Goal: Information Seeking & Learning: Learn about a topic

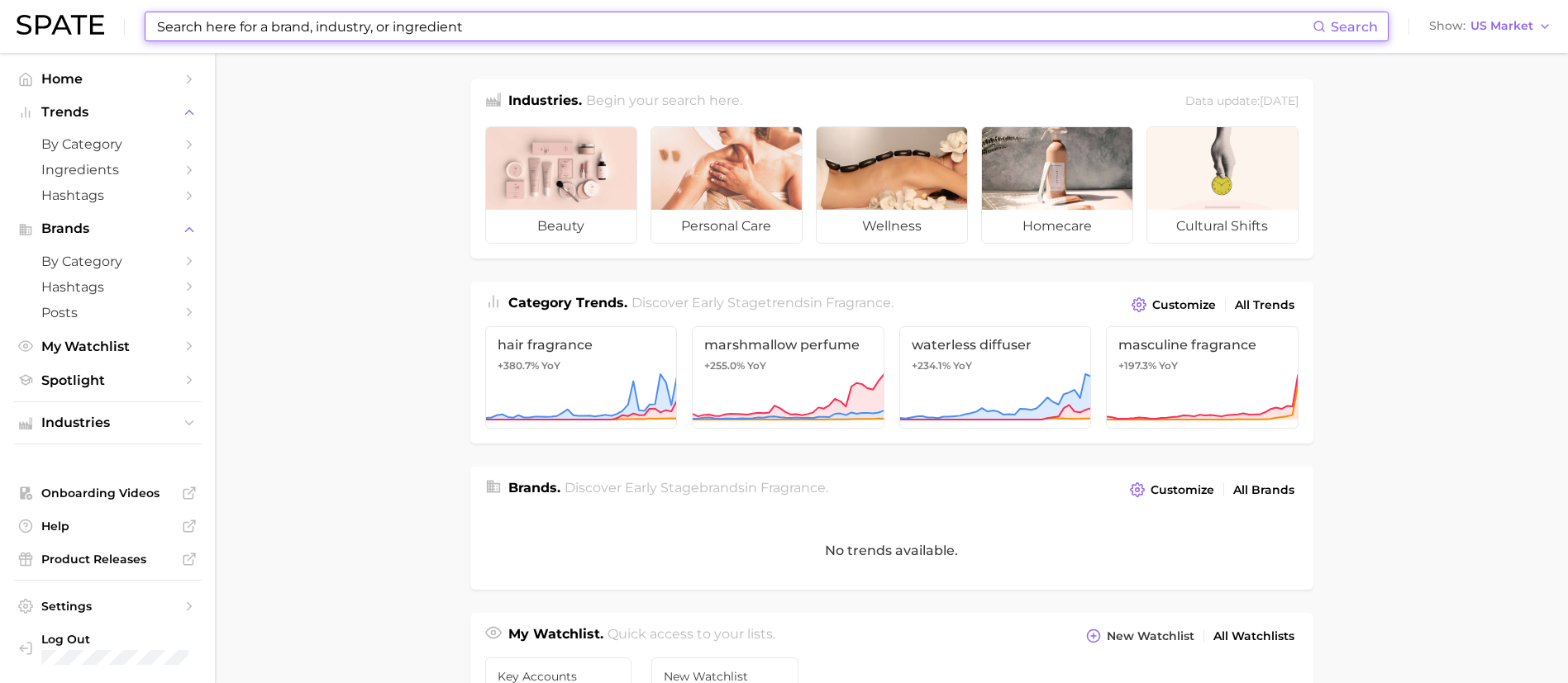
click at [605, 34] on input at bounding box center [734, 26] width 1157 height 28
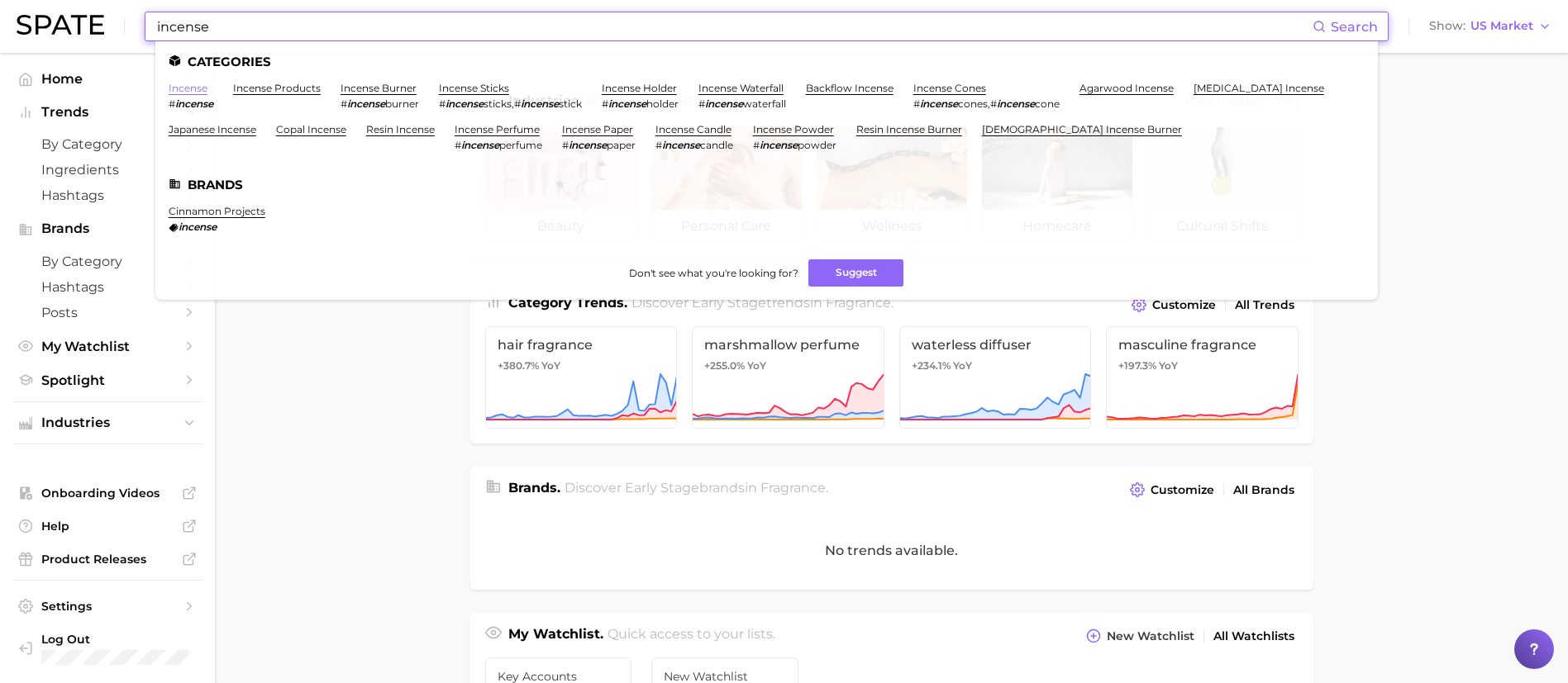
type input "incense"
click at [191, 87] on link "incense" at bounding box center [188, 88] width 39 height 12
click at [209, 128] on link "japanese incense" at bounding box center [213, 129] width 88 height 12
click at [491, 126] on link "incense perfume" at bounding box center [496, 129] width 85 height 12
click at [705, 127] on link "incense candle" at bounding box center [693, 129] width 76 height 12
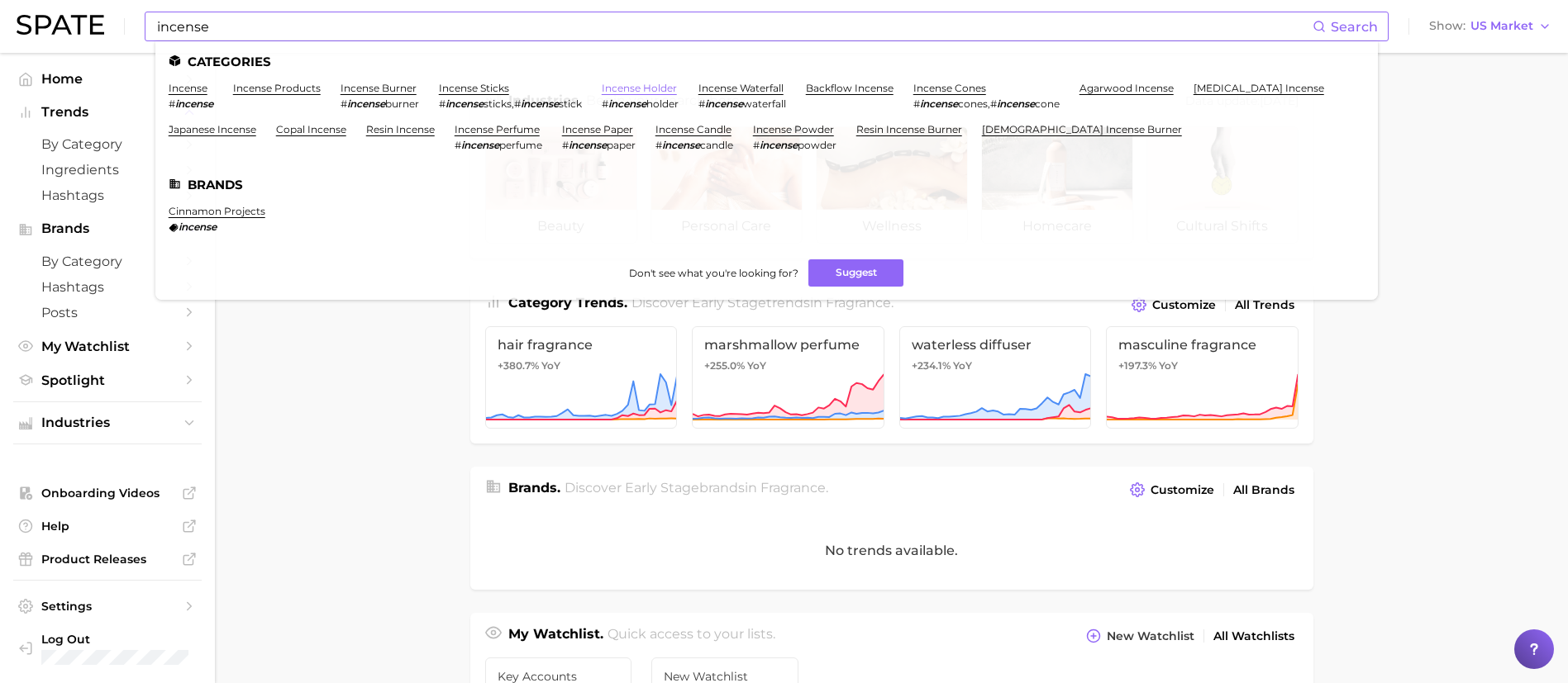
click at [663, 87] on link "incense holder" at bounding box center [639, 88] width 75 height 12
click at [476, 83] on link "incense sticks" at bounding box center [473, 88] width 71 height 12
click at [373, 82] on link "incense burner" at bounding box center [378, 88] width 76 height 12
click at [277, 80] on ul "Categories incense # incense incense products incense burner # incense burner i…" at bounding box center [766, 171] width 1222 height 259
click at [285, 93] on link "incense products" at bounding box center [277, 88] width 88 height 12
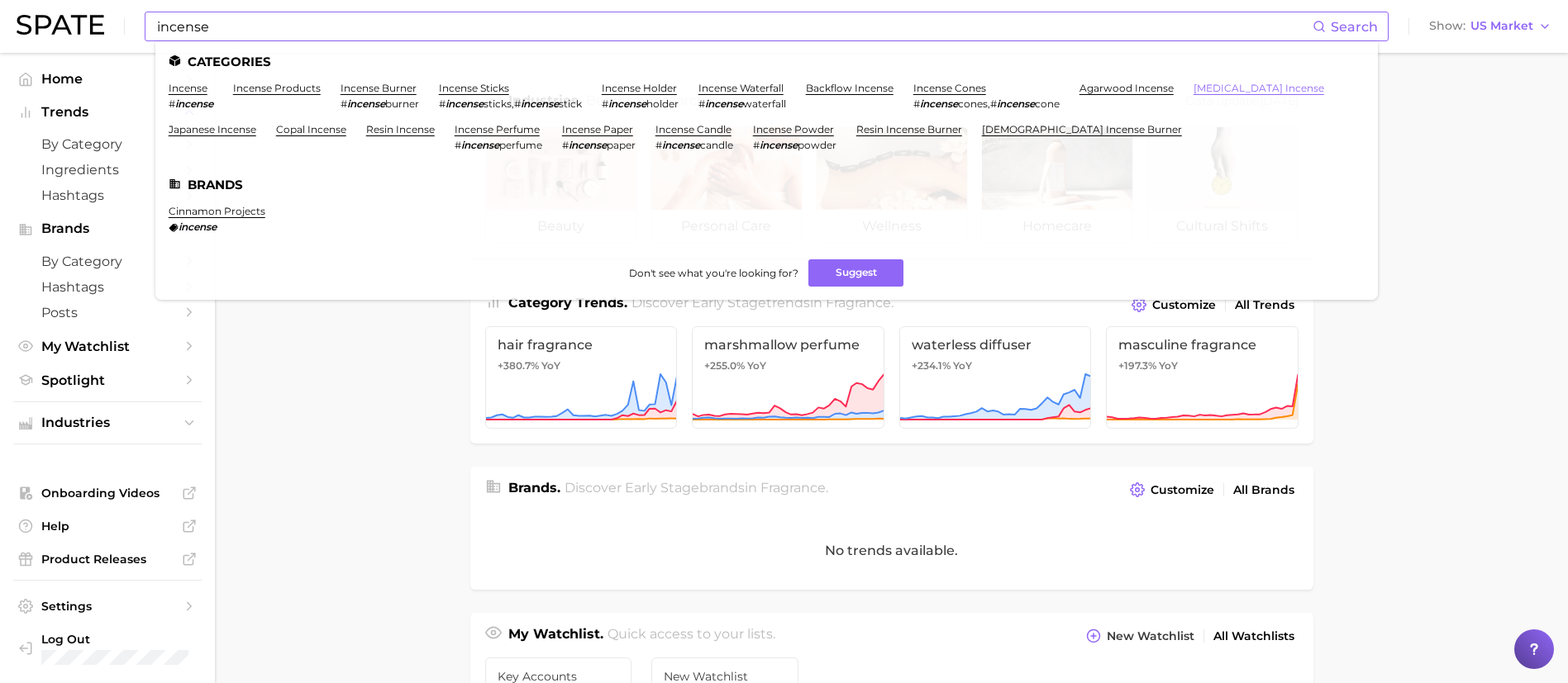
click at [1278, 86] on link "dragon's blood incense" at bounding box center [1259, 88] width 130 height 12
click at [1445, 374] on main "Industries. Begin your search here. Data update: August 31st, 2025 beauty perso…" at bounding box center [891, 678] width 1353 height 1251
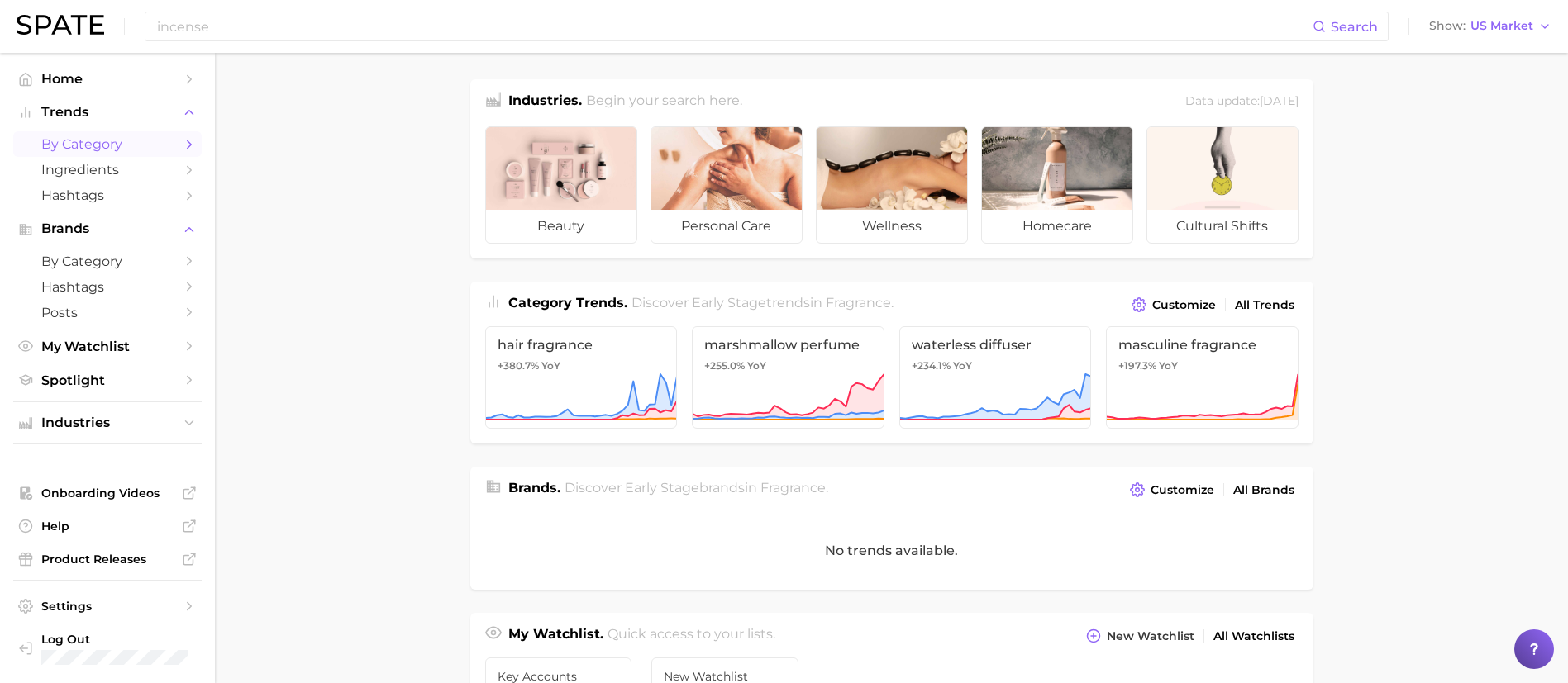
click at [116, 150] on span "by Category" at bounding box center [107, 145] width 132 height 16
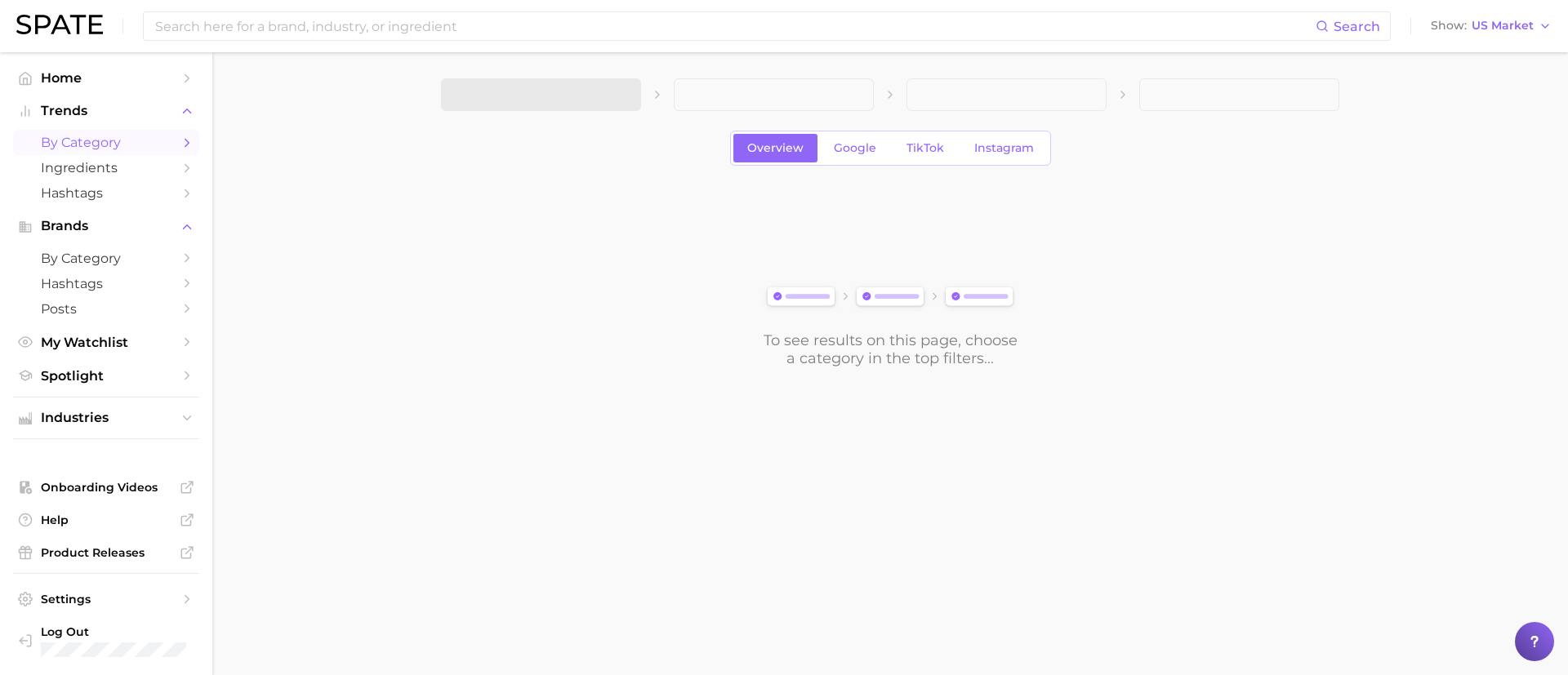
click at [114, 146] on span "by Category" at bounding box center [106, 143] width 131 height 16
click at [113, 147] on span "by Category" at bounding box center [106, 143] width 131 height 16
click at [549, 107] on button "1. Choose Category" at bounding box center [541, 94] width 200 height 33
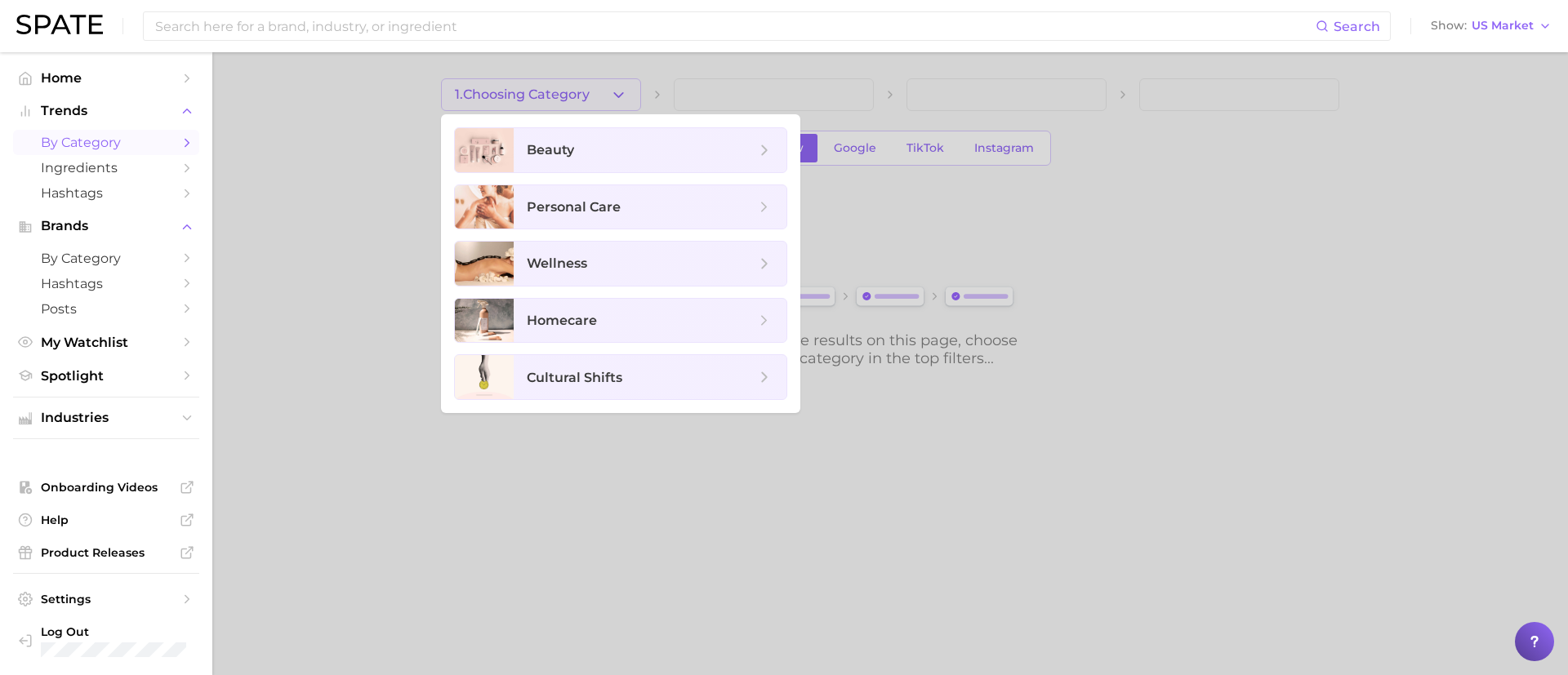
click at [549, 107] on div at bounding box center [784, 337] width 1568 height 675
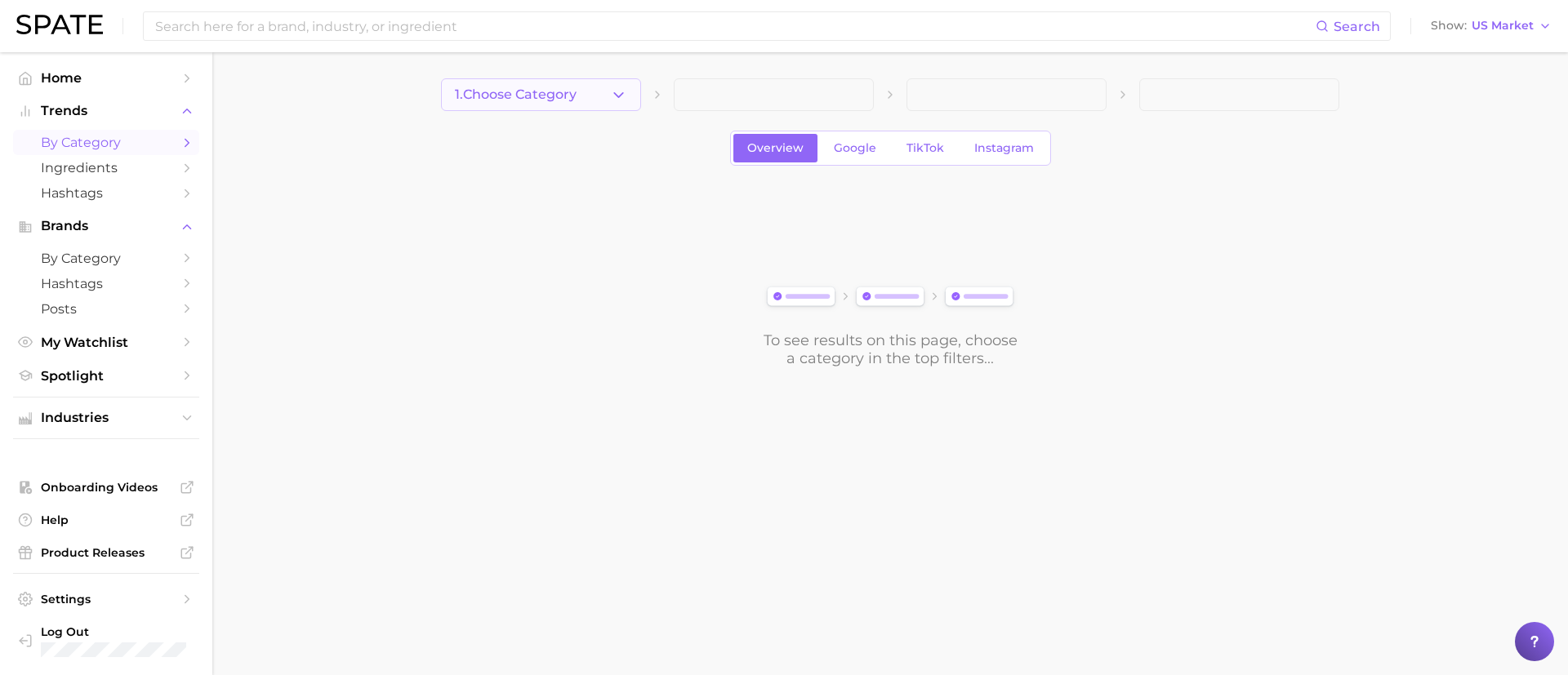
click at [553, 98] on span "1. Choose Category" at bounding box center [516, 94] width 122 height 15
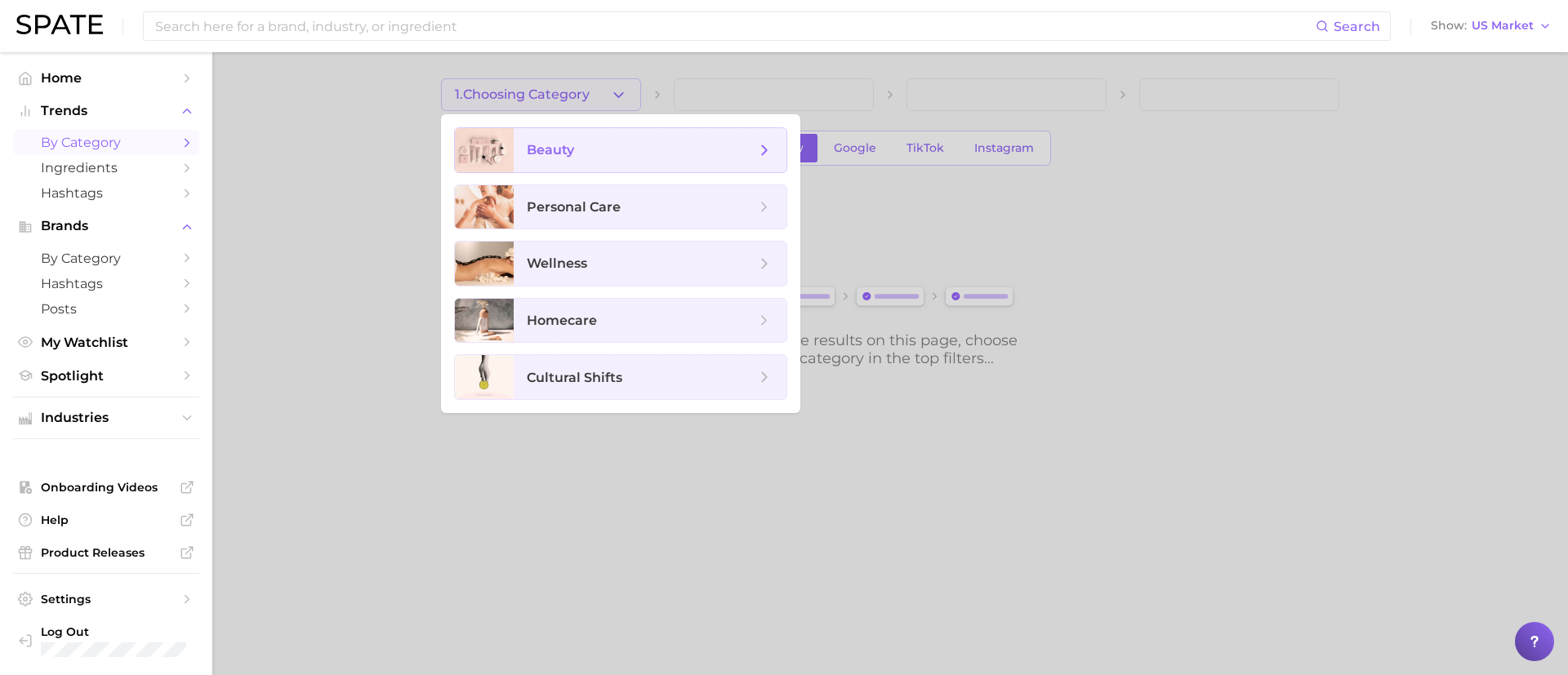
click at [563, 150] on span "beauty" at bounding box center [551, 150] width 48 height 16
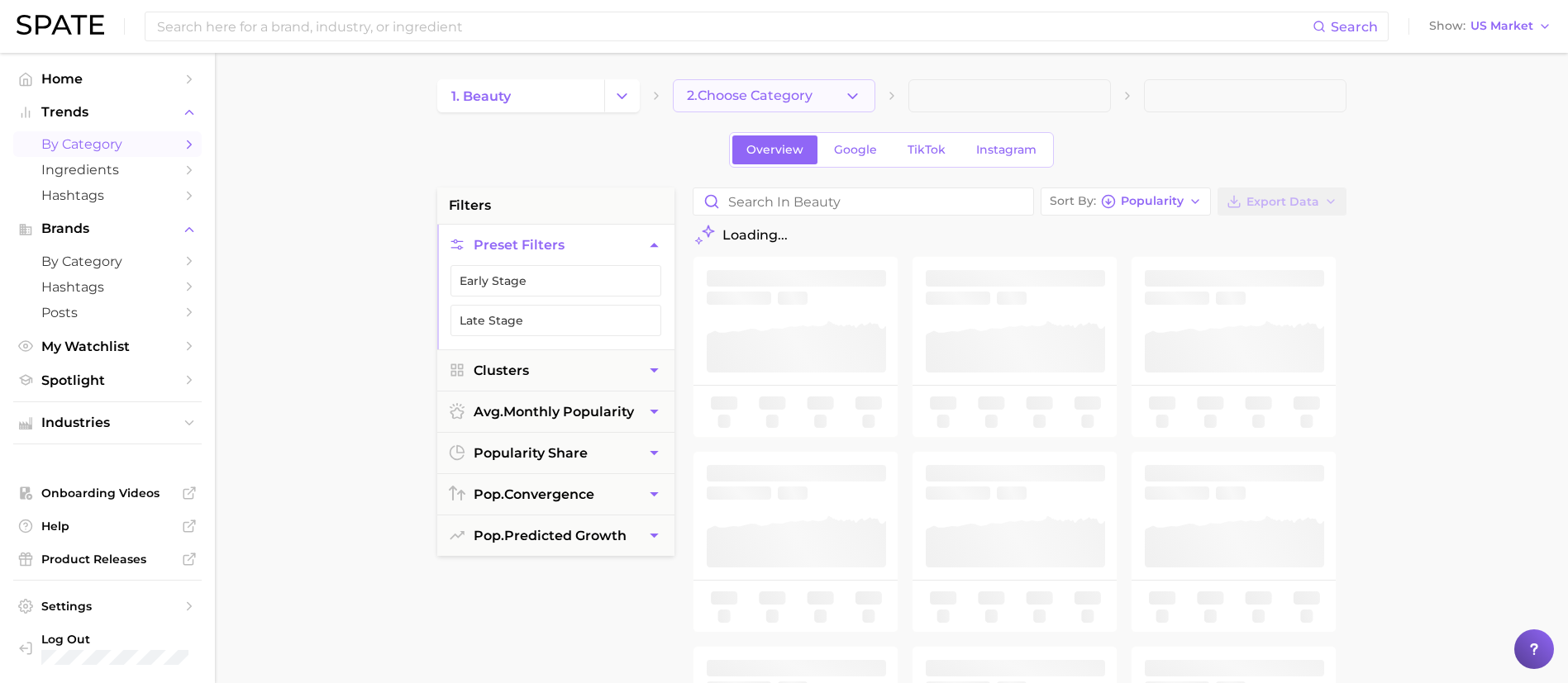
click at [768, 98] on span "2. Choose Category" at bounding box center [749, 96] width 126 height 15
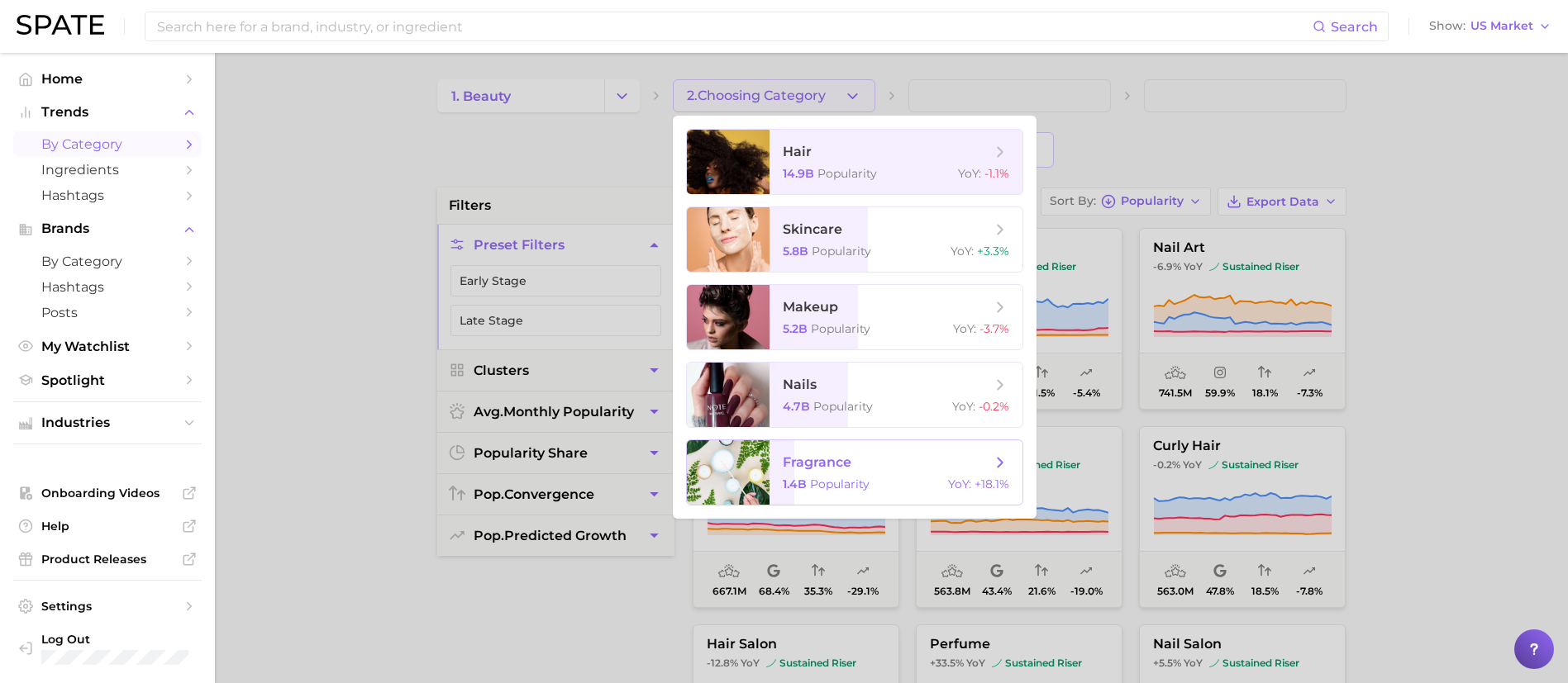
click at [847, 478] on span "Popularity" at bounding box center [839, 484] width 60 height 15
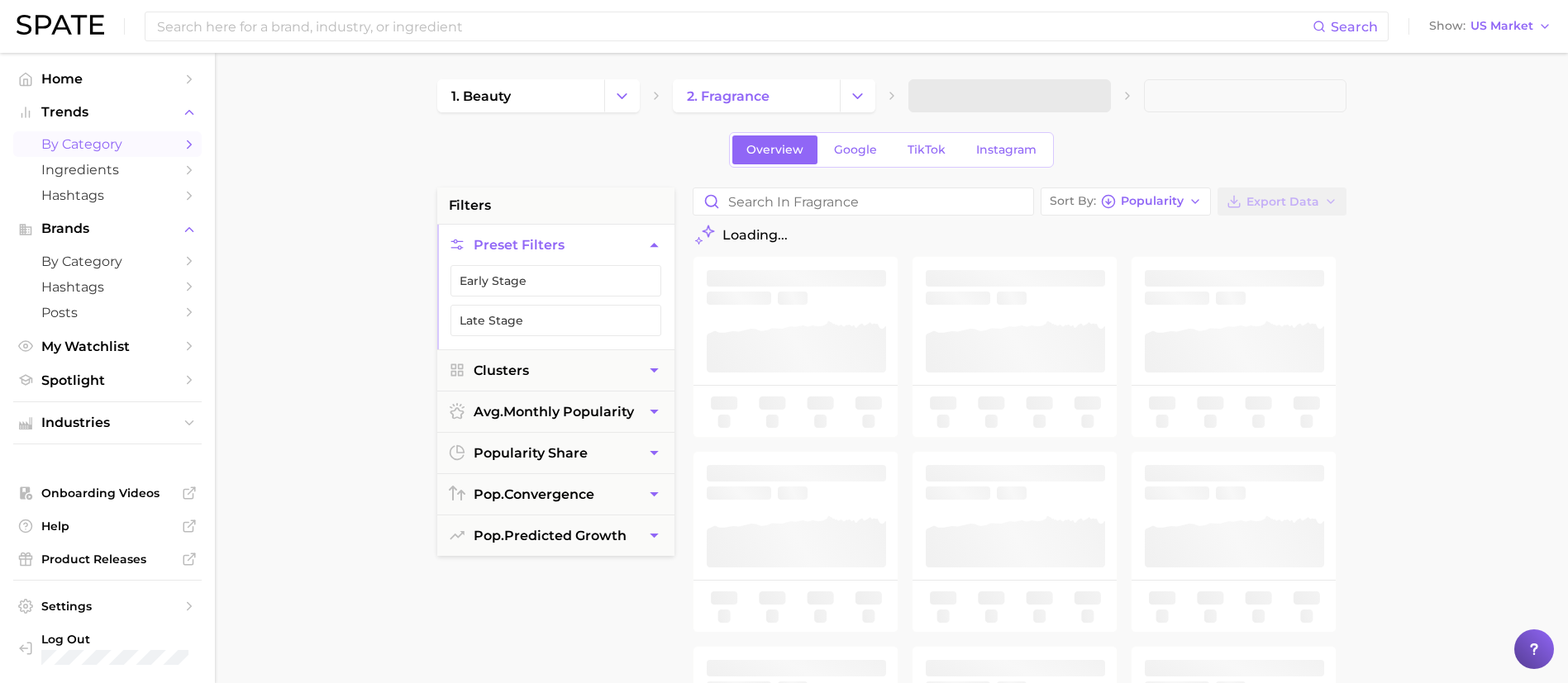
click at [1004, 102] on span at bounding box center [1009, 96] width 203 height 33
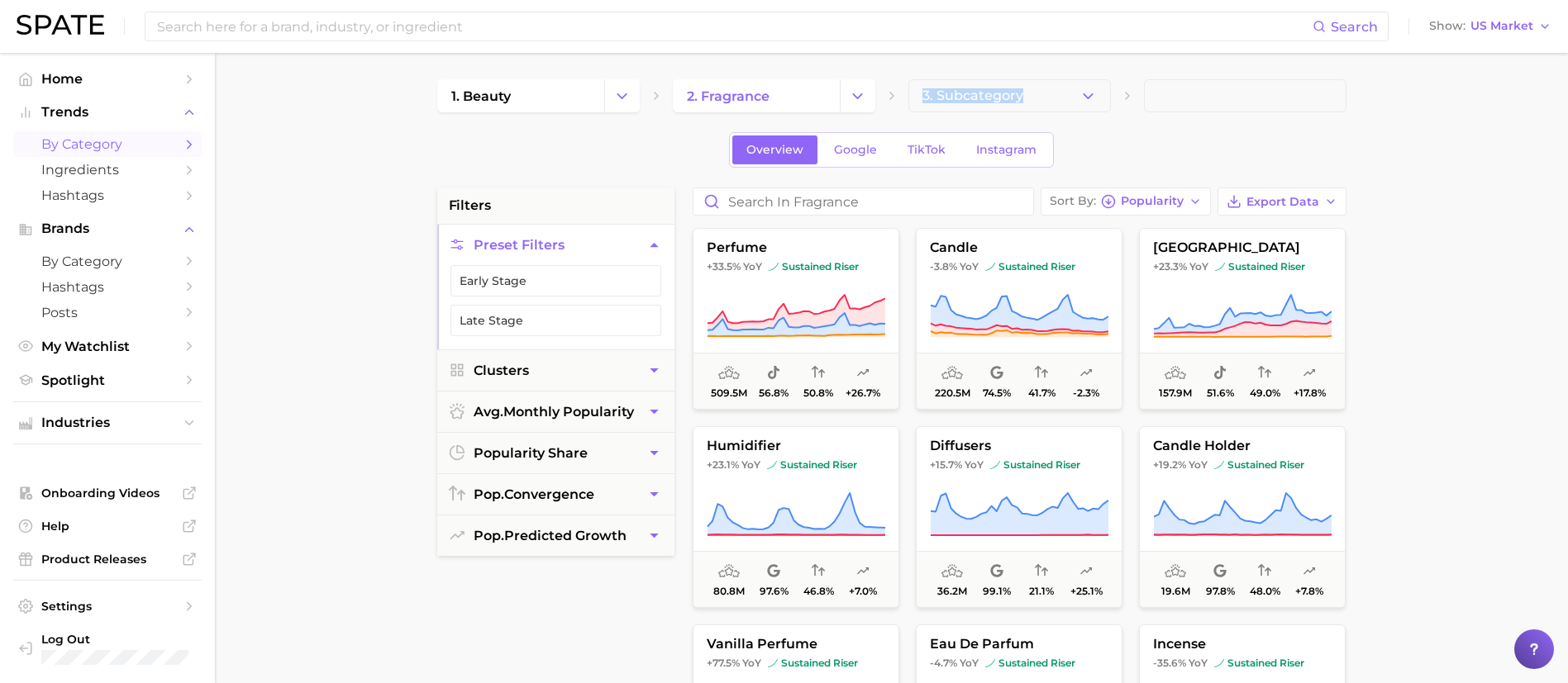
click at [1004, 102] on span "3. Subcategory" at bounding box center [972, 96] width 101 height 15
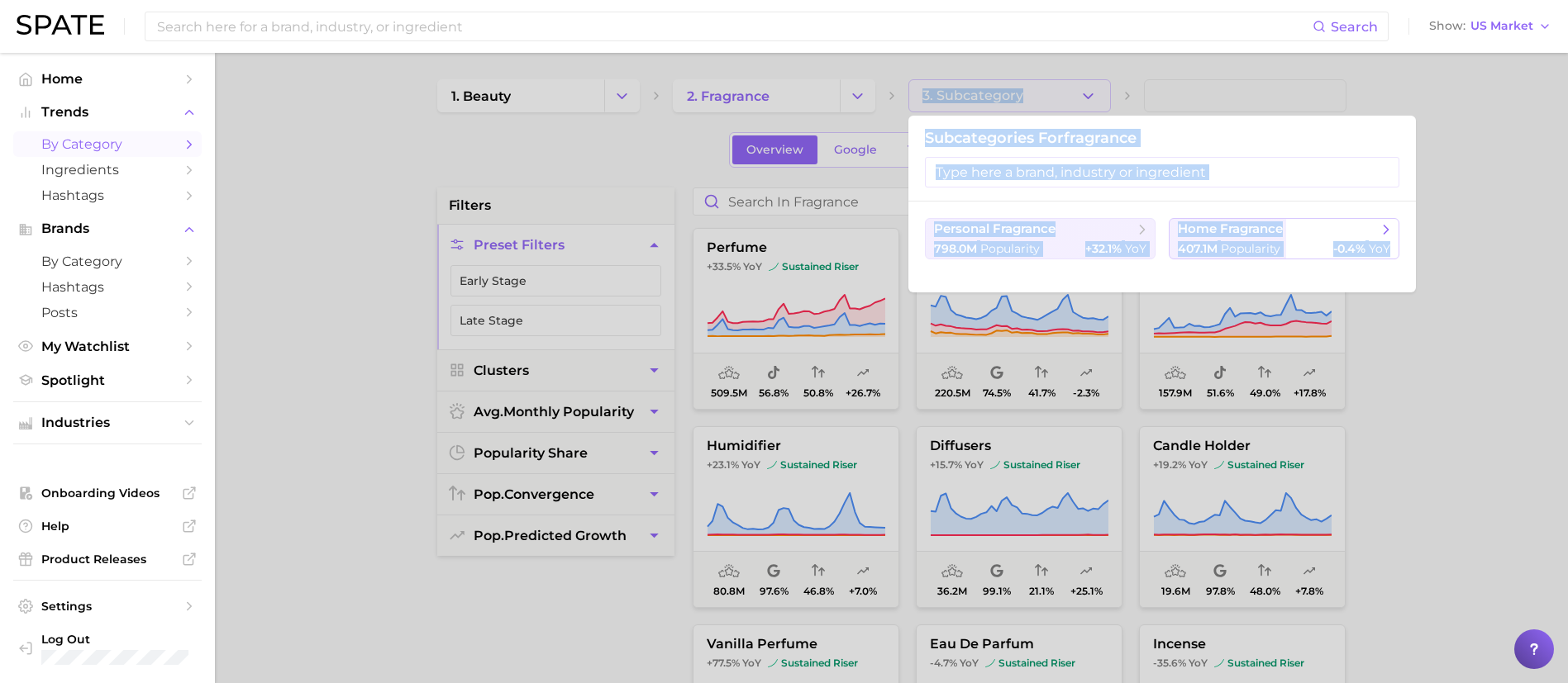
click at [1238, 252] on span "Popularity" at bounding box center [1250, 248] width 60 height 15
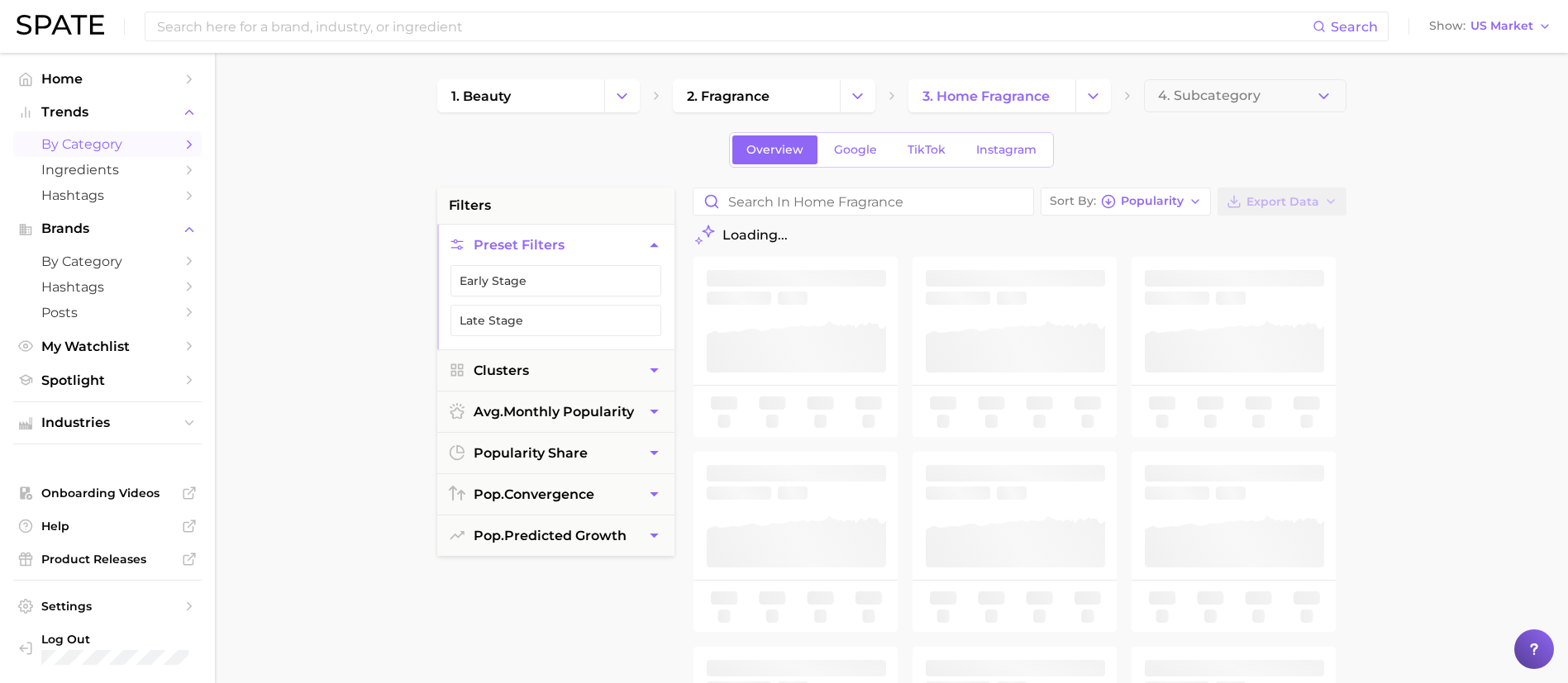
click at [1481, 400] on main "1. beauty 2. fragrance 3. home fragrance 4. Subcategory Overview Google TikTok …" at bounding box center [891, 679] width 1353 height 1254
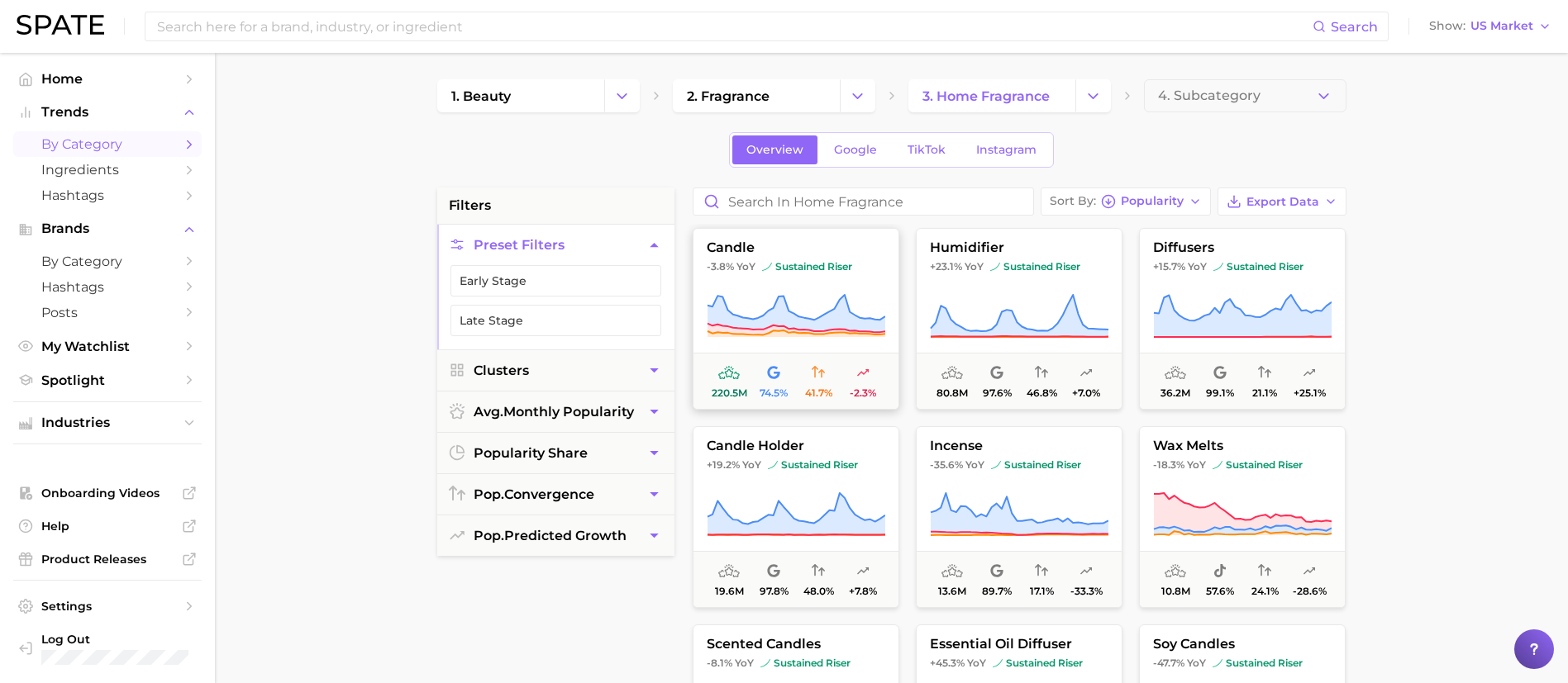
click at [788, 295] on icon at bounding box center [796, 317] width 179 height 46
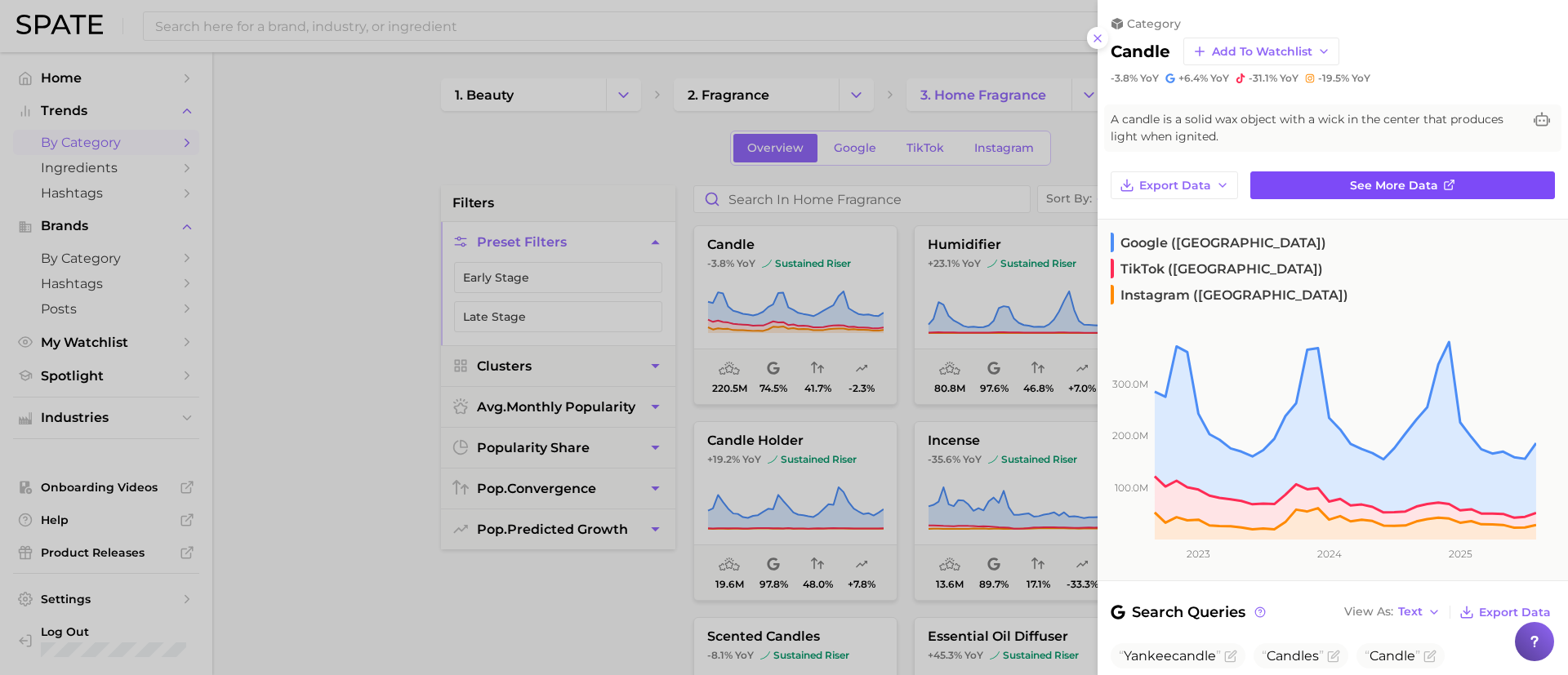
click at [1431, 194] on link "See more data" at bounding box center [1402, 184] width 304 height 27
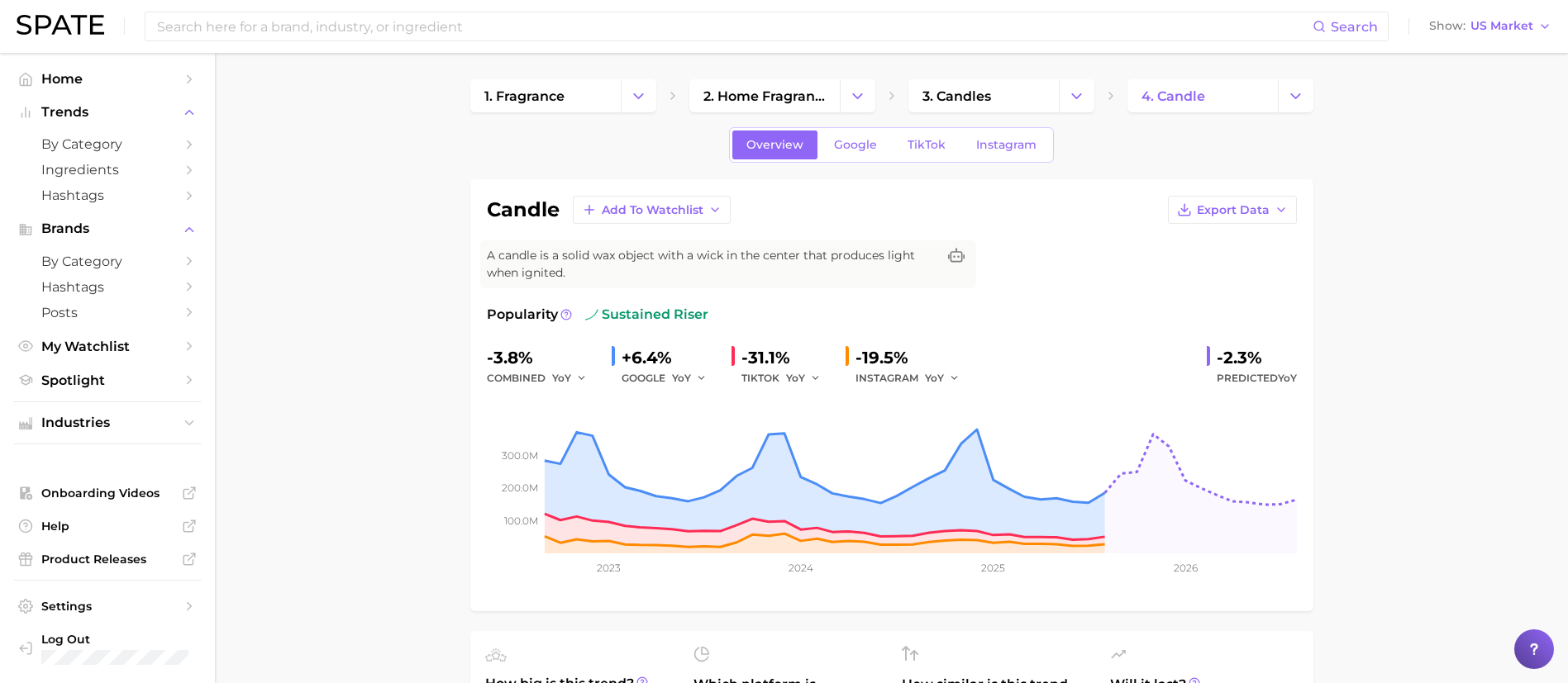
click at [76, 31] on img at bounding box center [61, 25] width 88 height 20
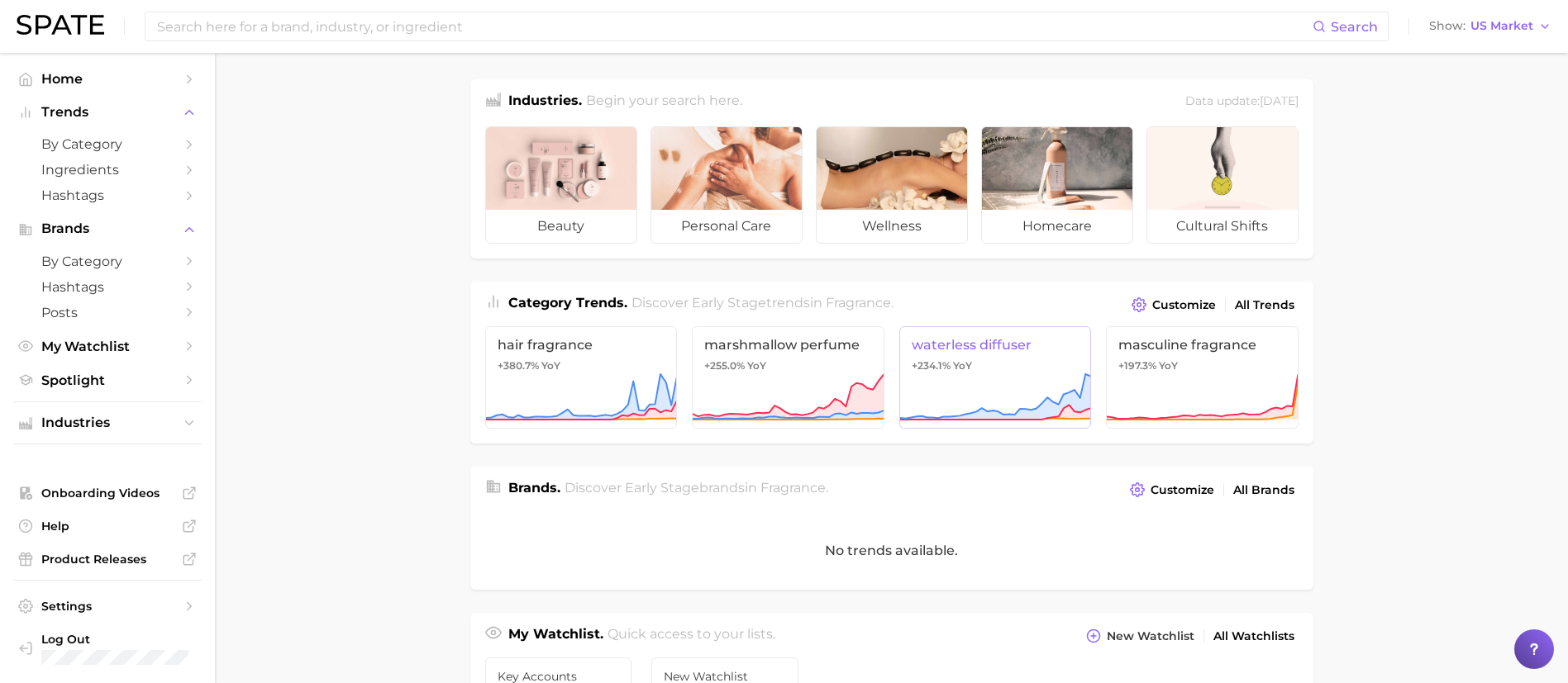
click at [931, 390] on icon at bounding box center [996, 397] width 193 height 50
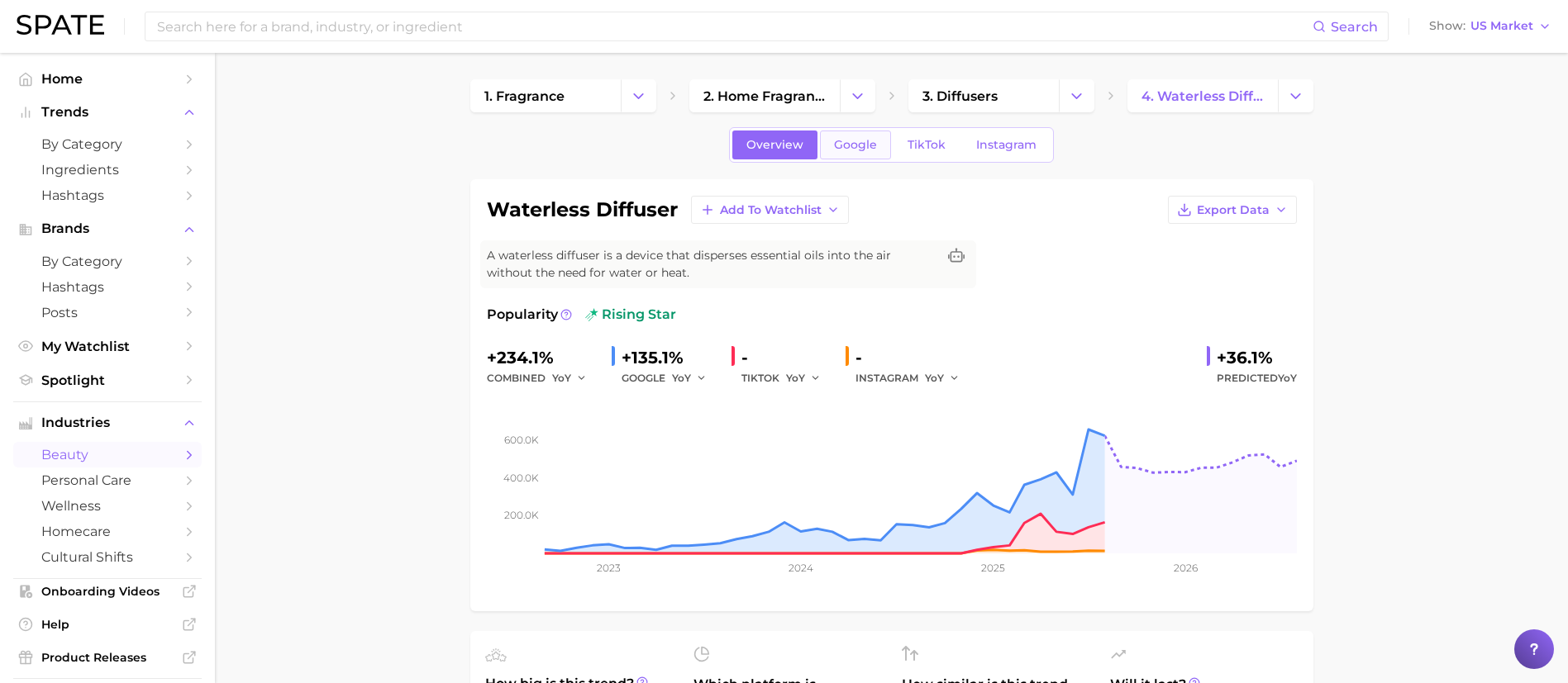
click at [832, 130] on link "Google" at bounding box center [855, 145] width 71 height 29
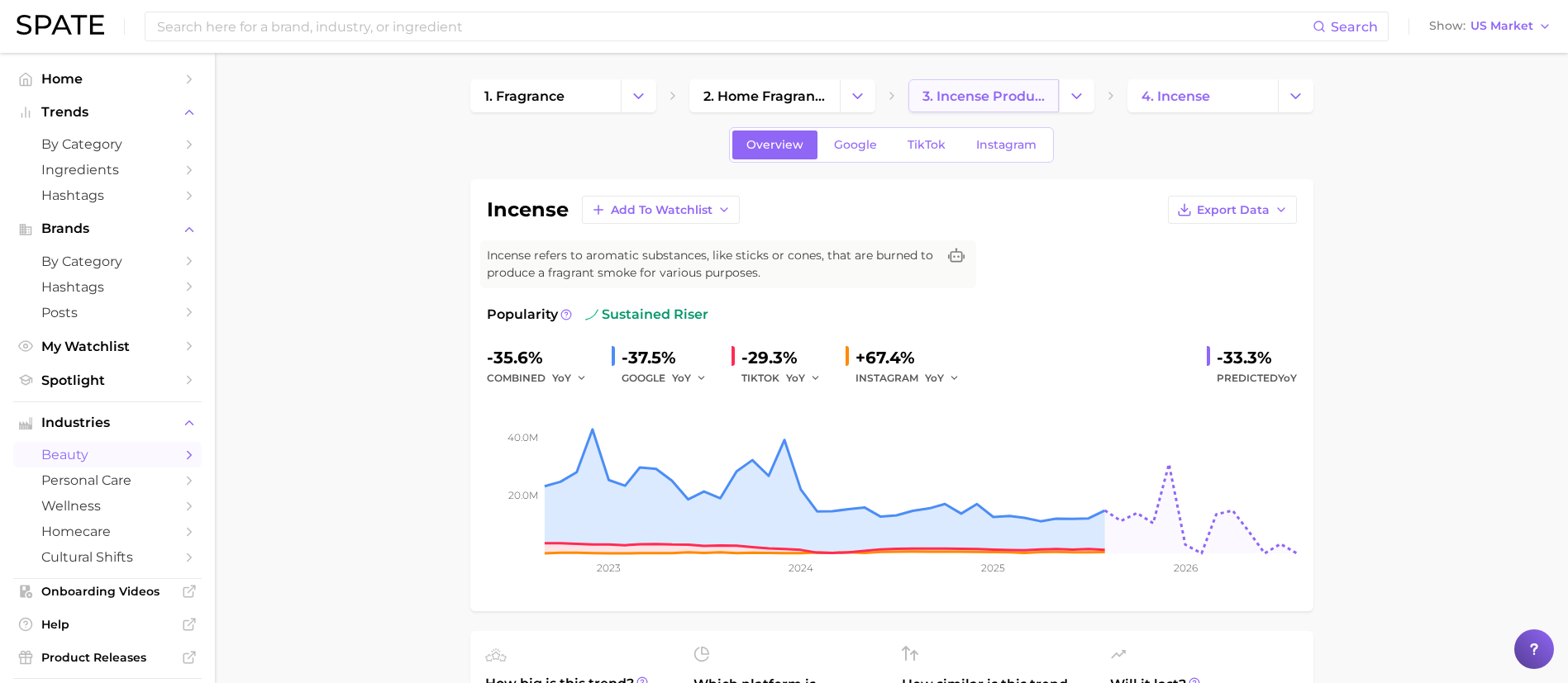
click at [1028, 83] on link "3. incense products" at bounding box center [983, 96] width 150 height 33
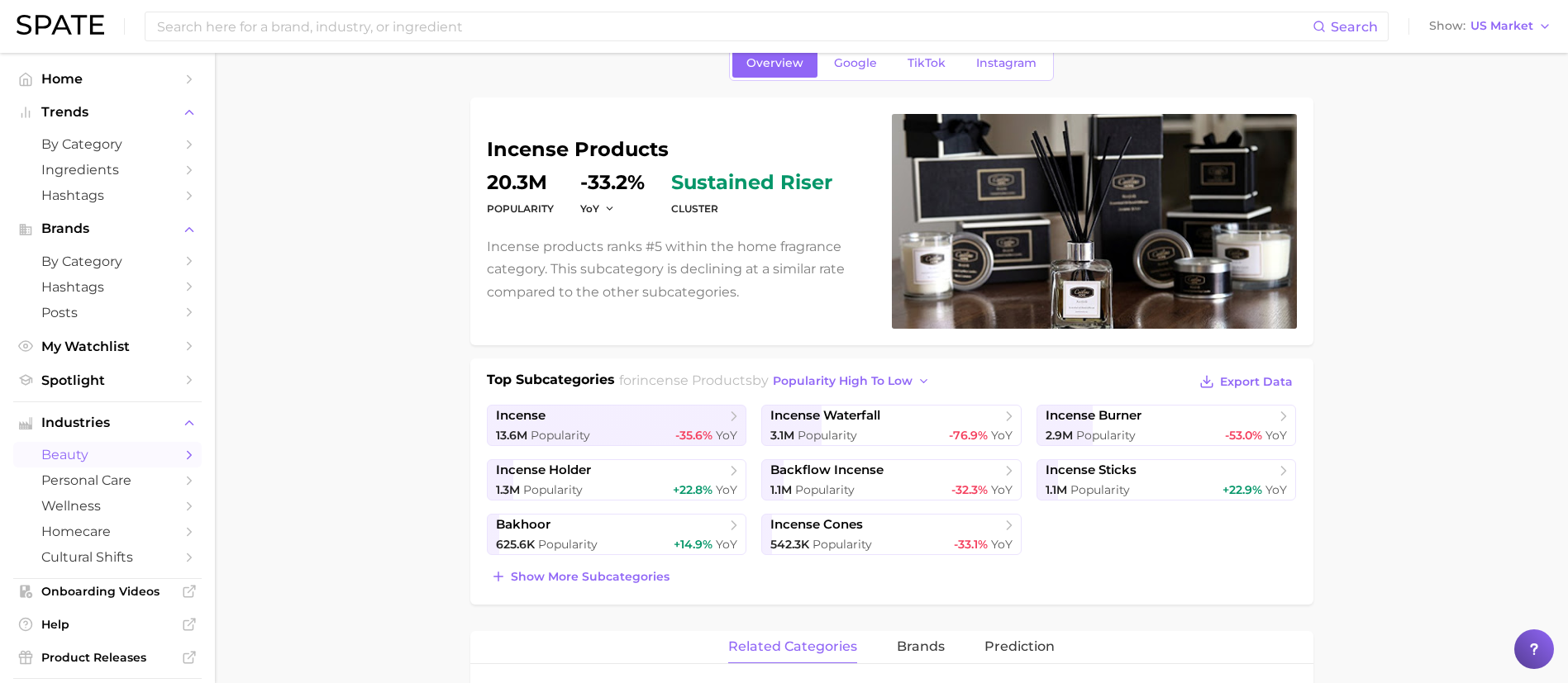
scroll to position [81, 0]
click at [596, 572] on span "Show more subcategories" at bounding box center [590, 579] width 159 height 14
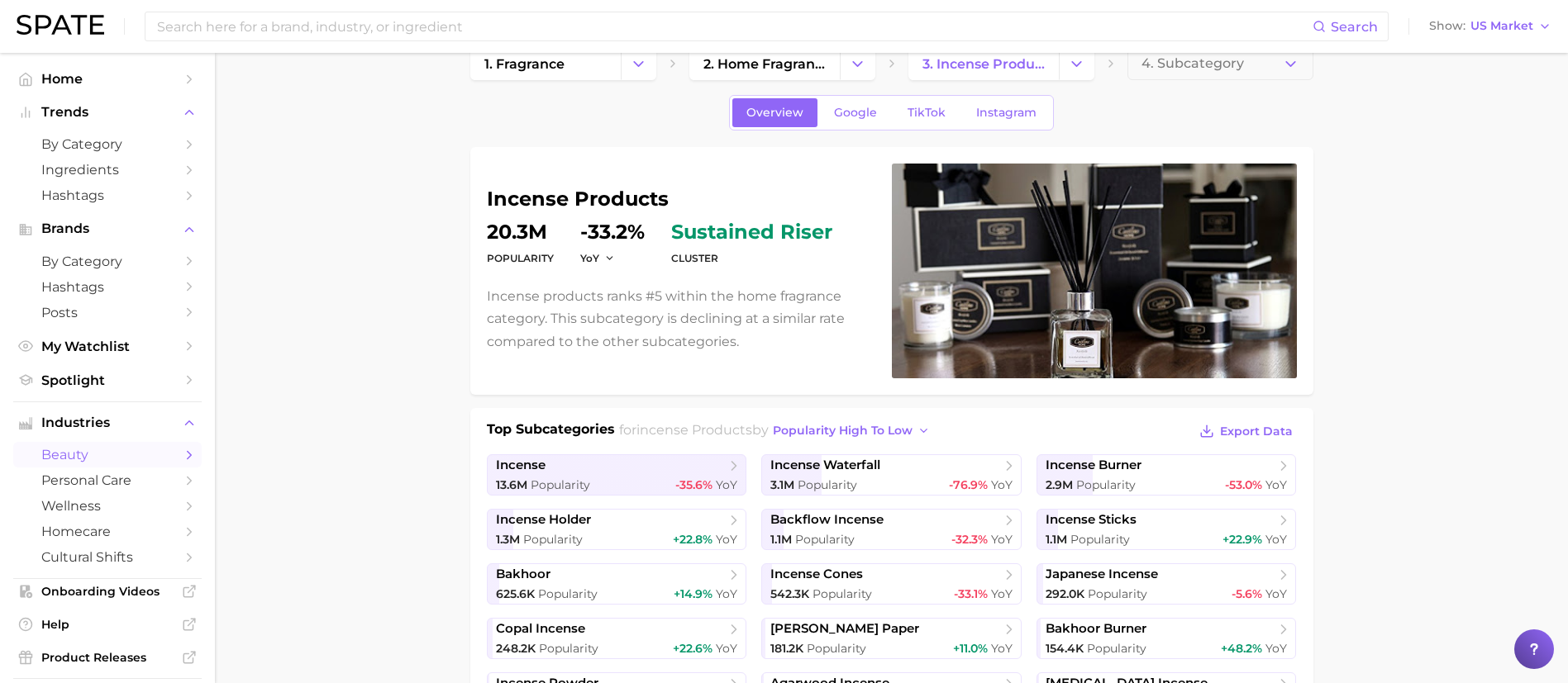
scroll to position [31, 0]
click at [719, 254] on dt "cluster" at bounding box center [752, 260] width 161 height 20
click at [598, 260] on button "YoY" at bounding box center [598, 259] width 36 height 14
click at [493, 332] on p "Incense products ranks #5 within the home fragrance category. This subcategory …" at bounding box center [679, 320] width 385 height 68
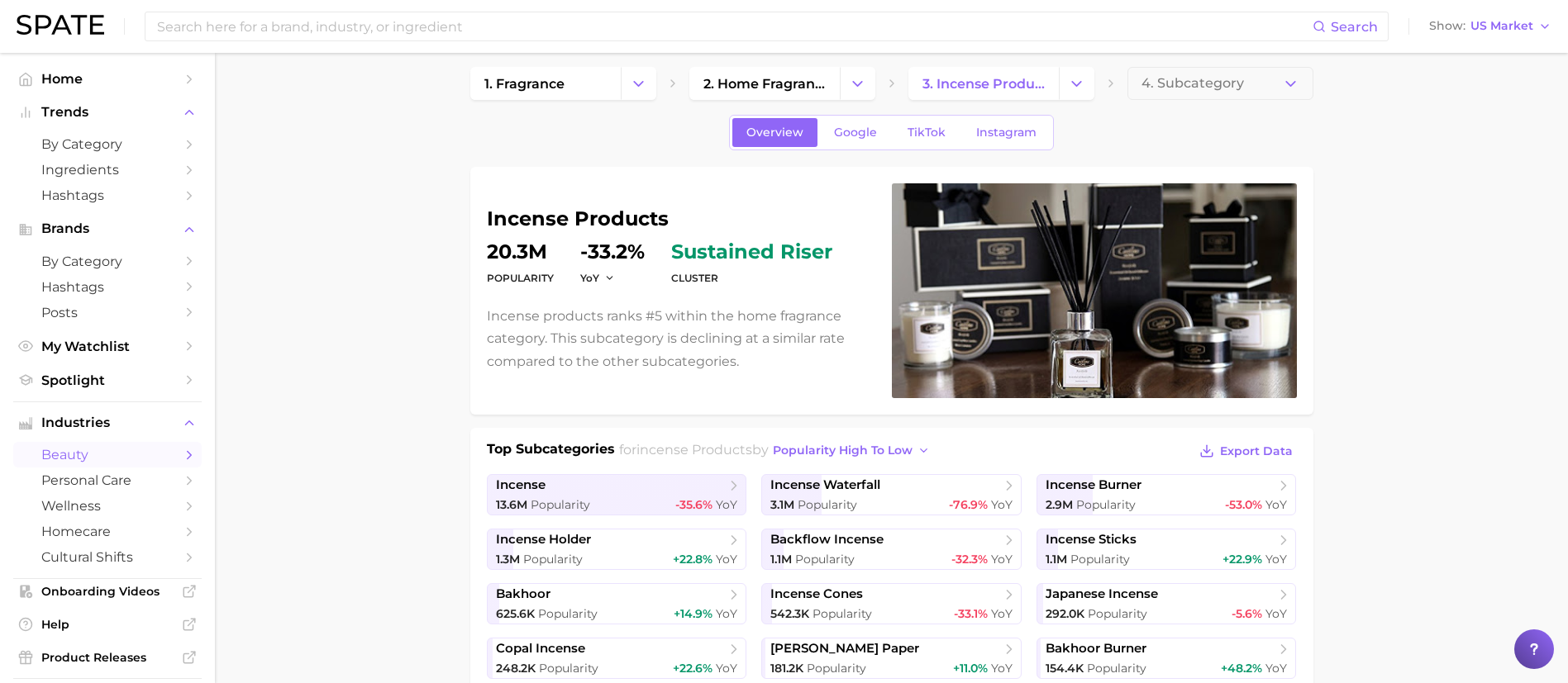
scroll to position [12, 0]
click at [1027, 575] on ul "incense 13.6m Popularity -35.6% YoY incense waterfall 3.1m Popularity -76.9% Yo…" at bounding box center [891, 687] width 810 height 423
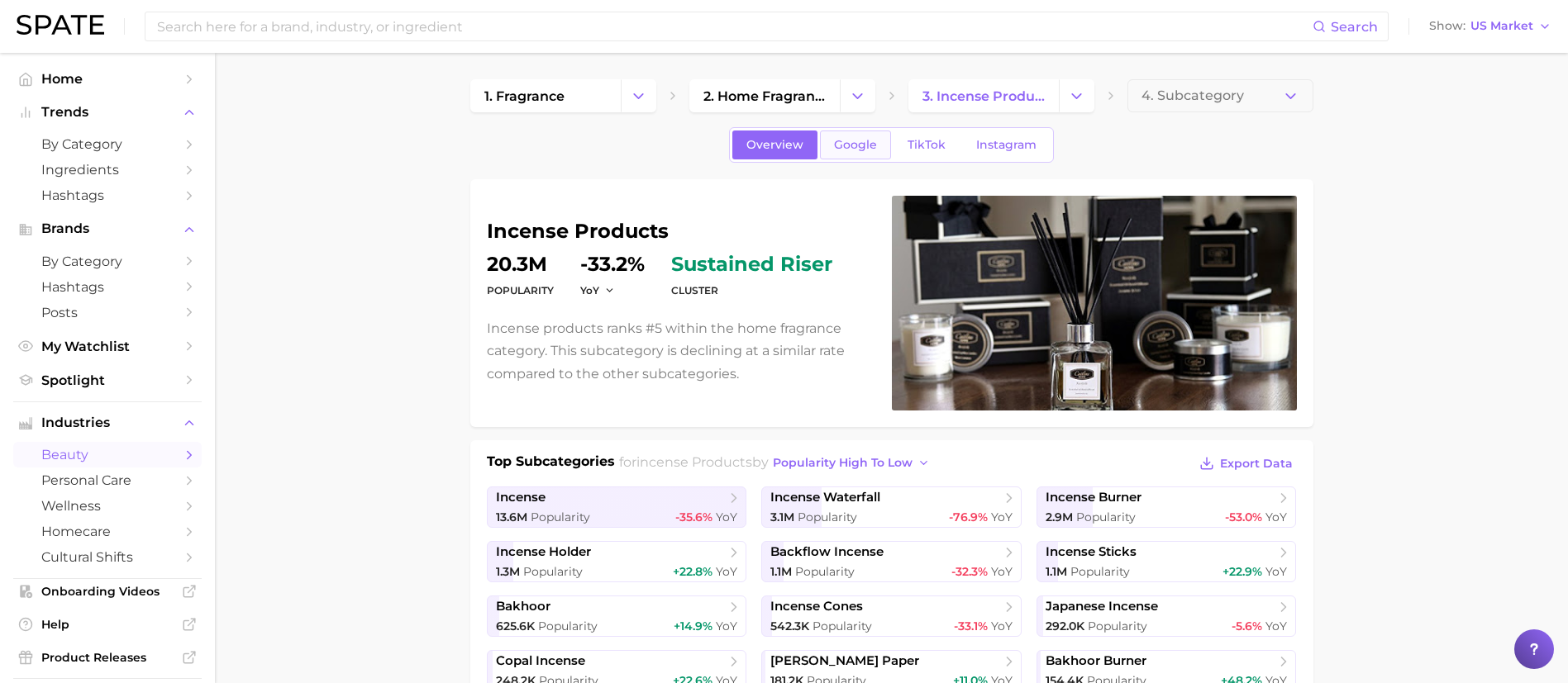
click at [852, 139] on span "Google" at bounding box center [855, 146] width 43 height 14
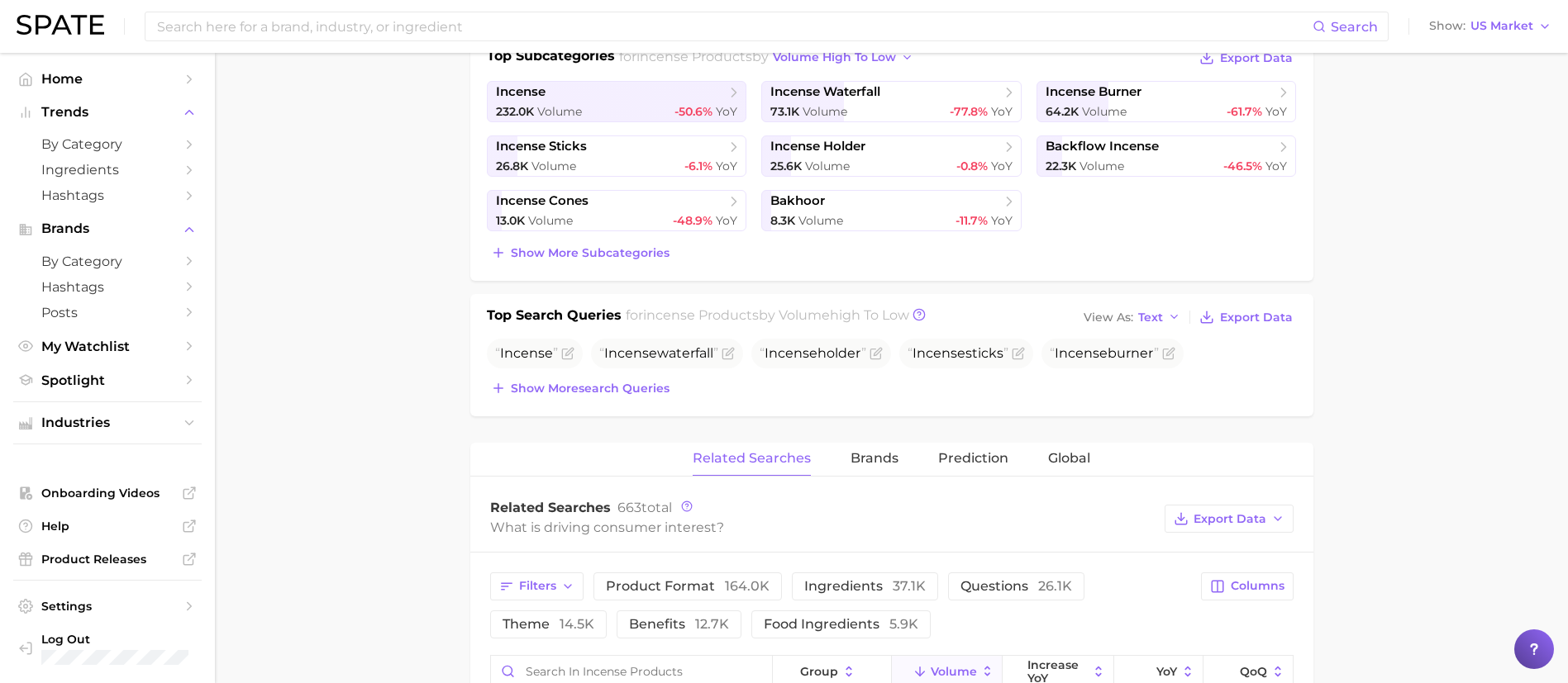
scroll to position [496, 0]
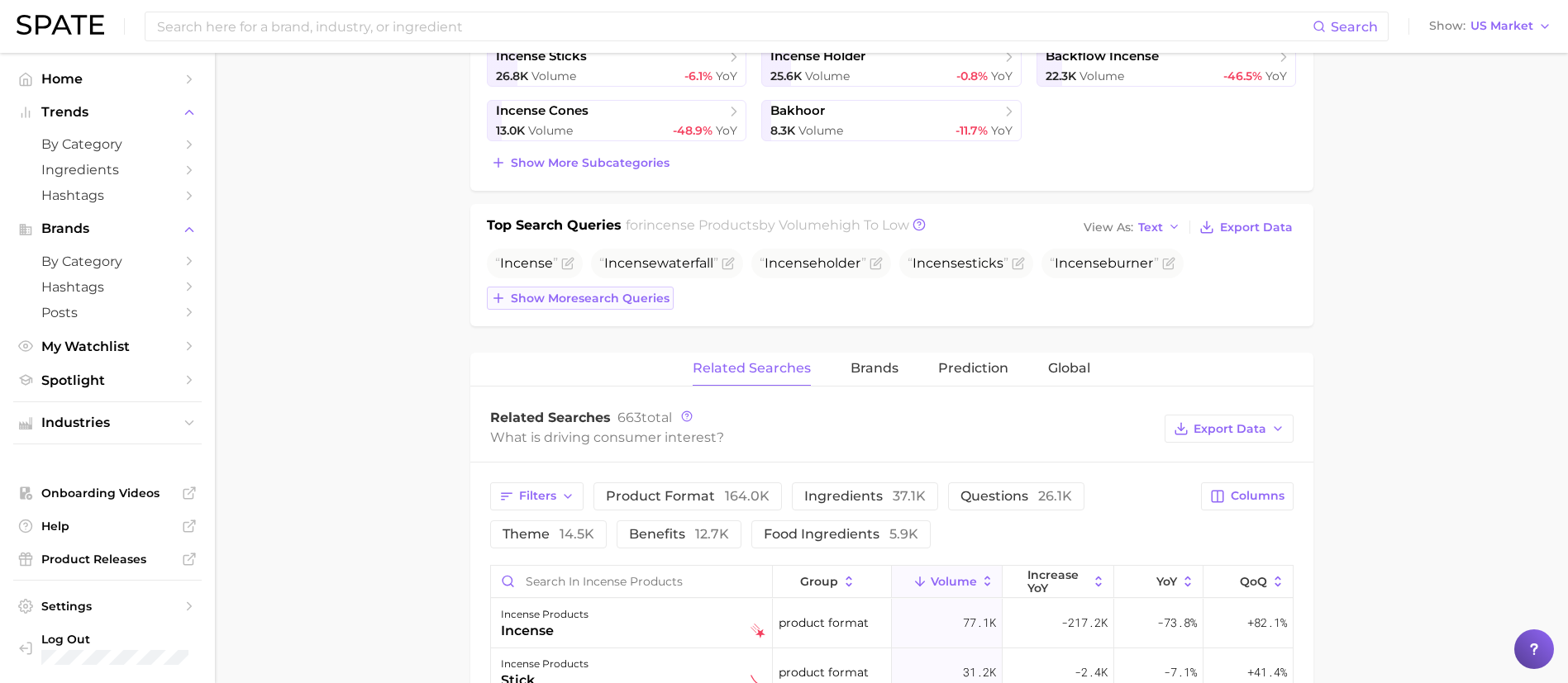
click at [646, 304] on span "Show more search queries" at bounding box center [590, 299] width 159 height 14
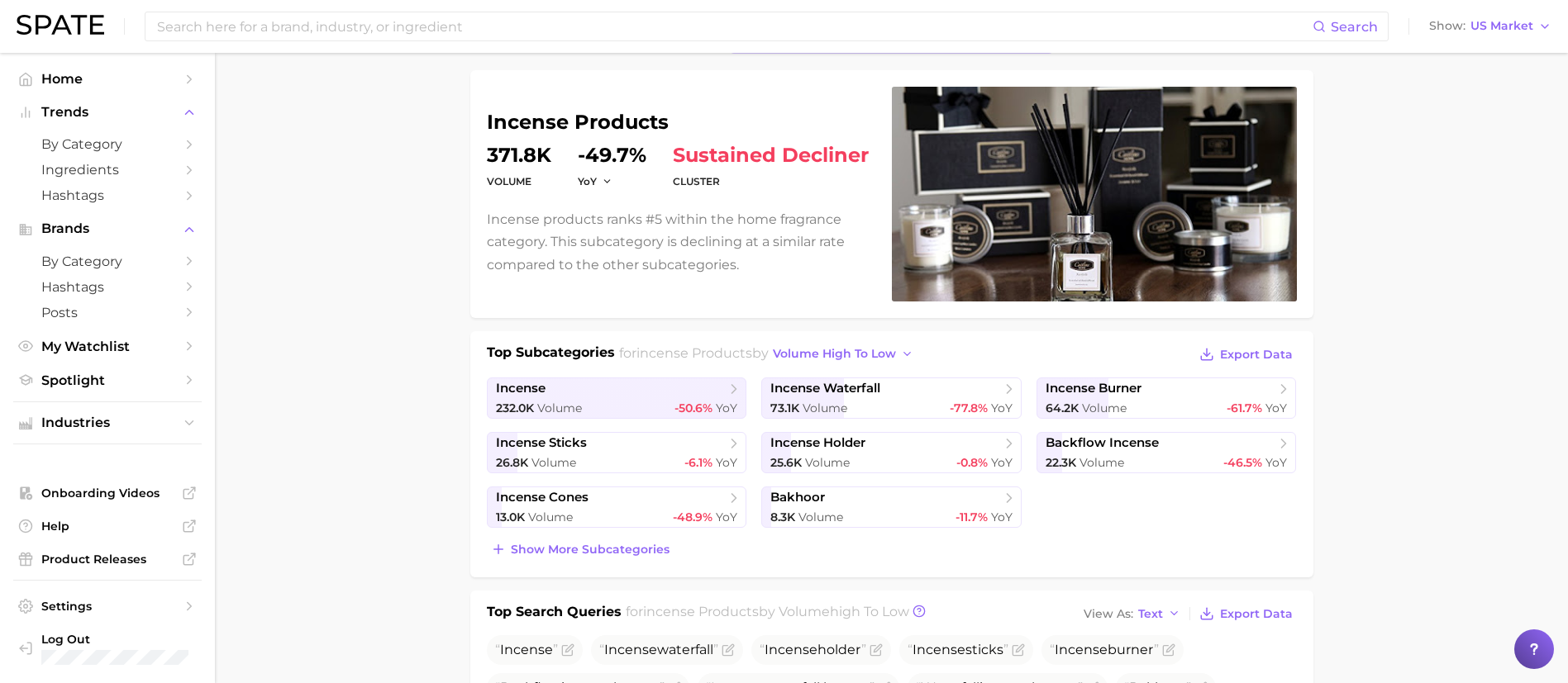
scroll to position [0, 0]
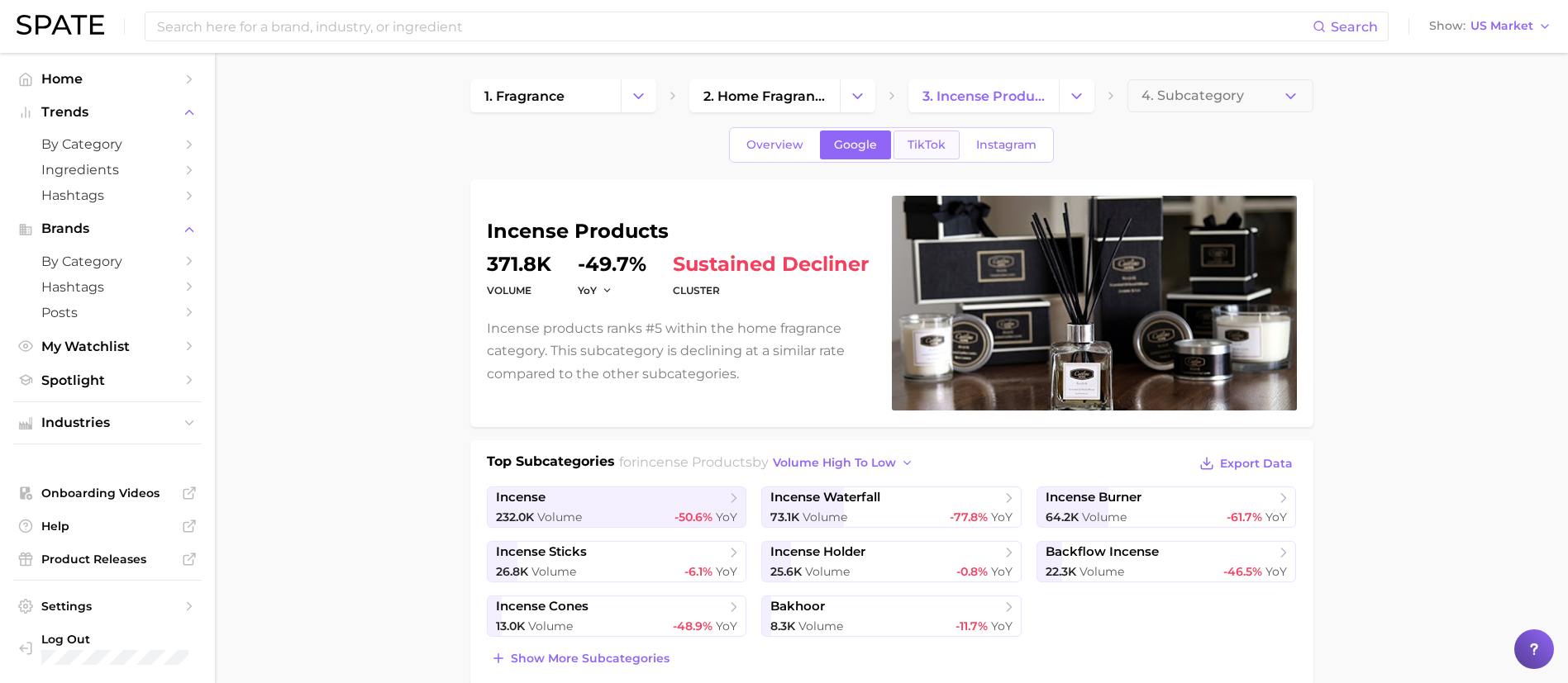
click at [919, 138] on span "TikTok" at bounding box center [926, 146] width 38 height 14
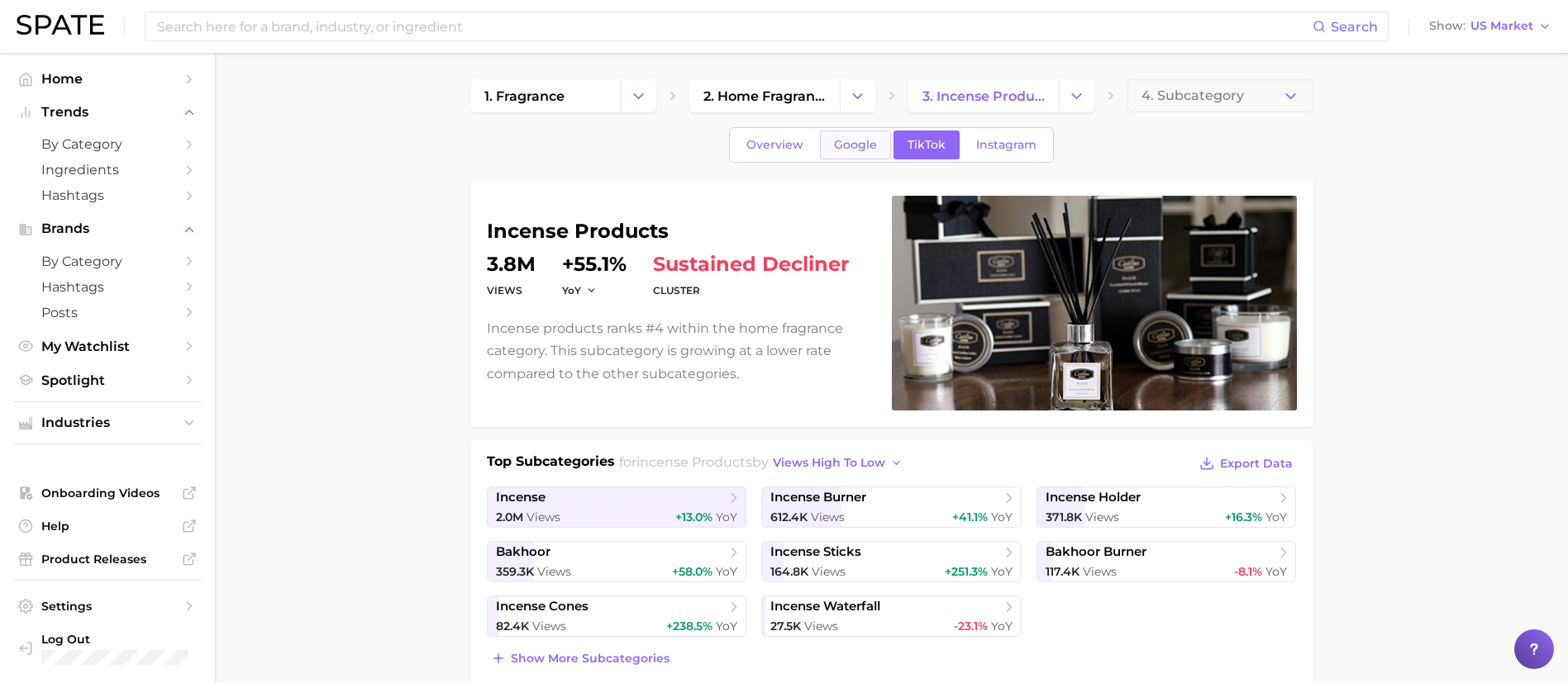
click at [879, 157] on link "Google" at bounding box center [855, 145] width 71 height 29
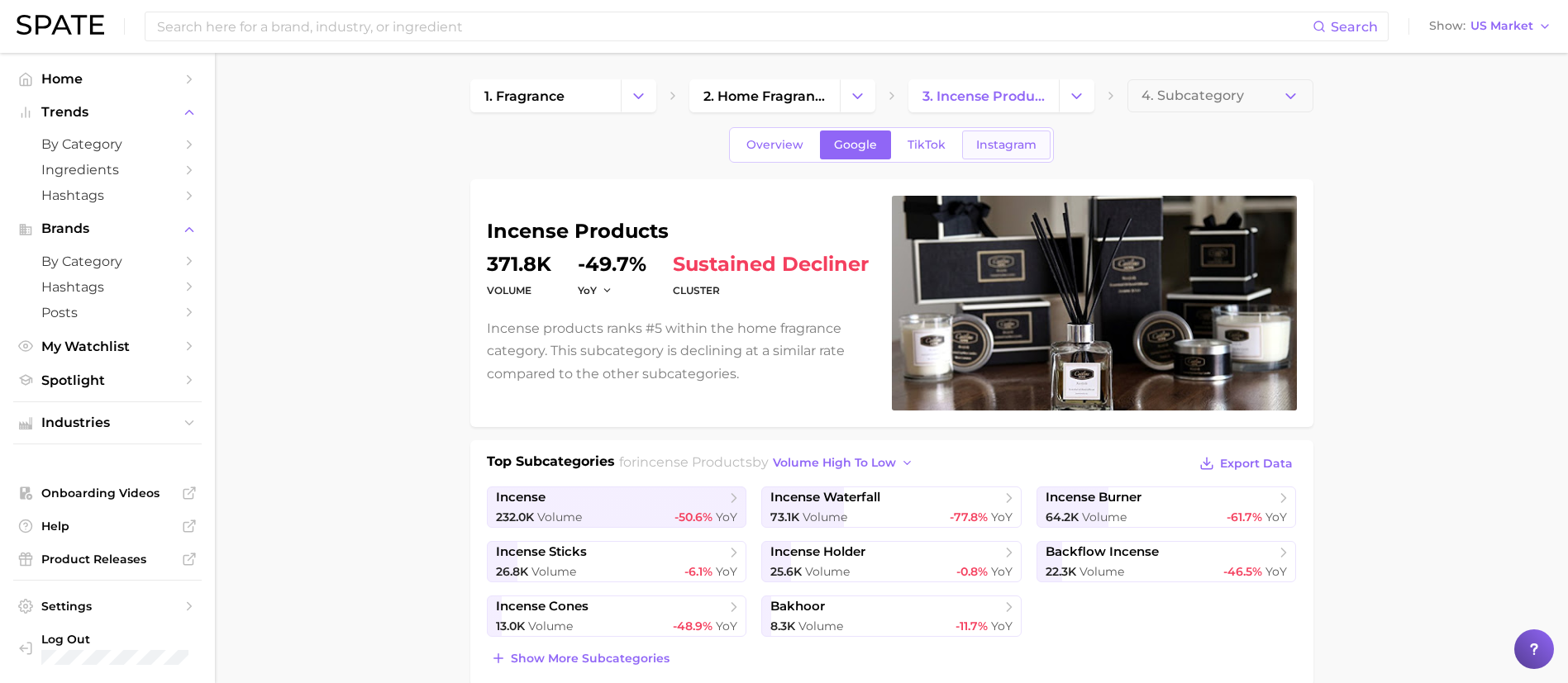
click at [995, 138] on span "Instagram" at bounding box center [1006, 146] width 61 height 14
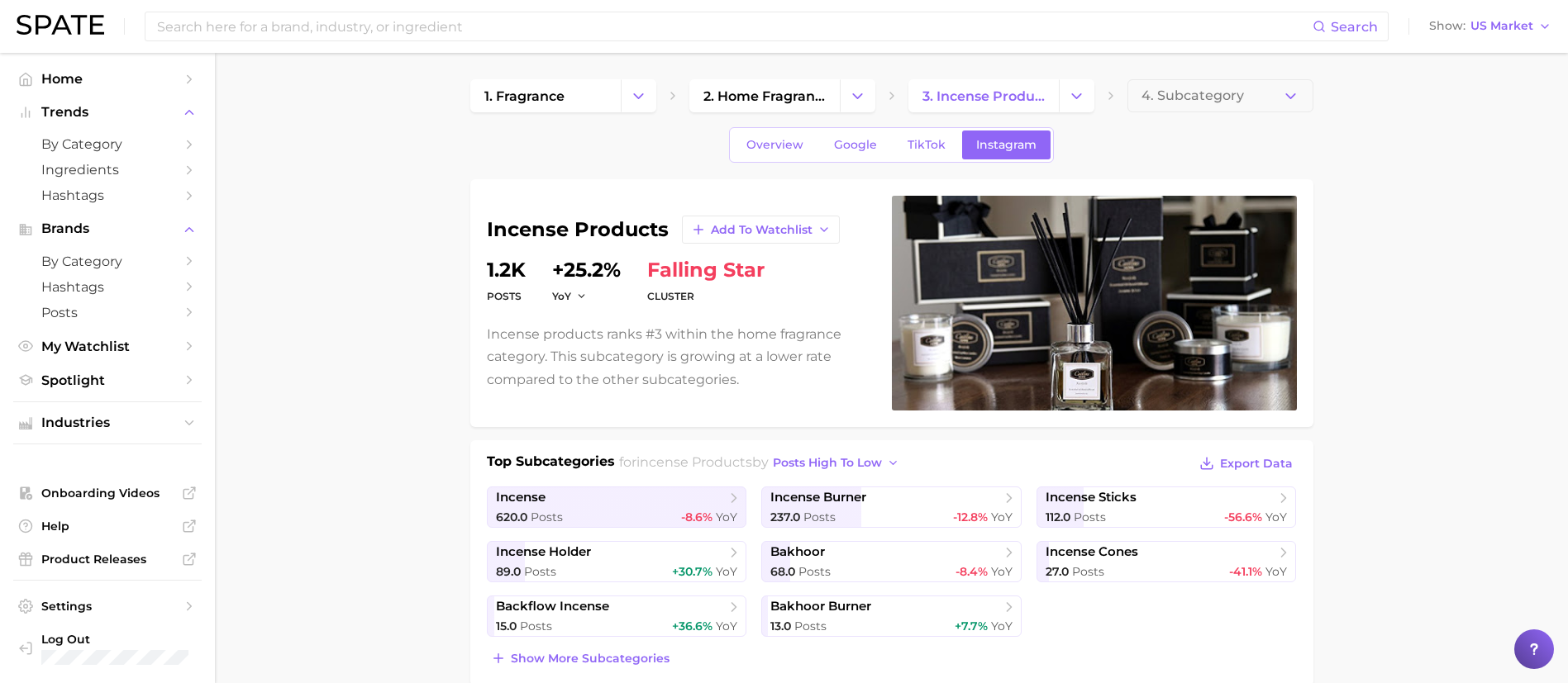
click at [861, 160] on div "Overview Google TikTok Instagram" at bounding box center [891, 146] width 325 height 36
click at [862, 132] on link "Google" at bounding box center [855, 145] width 71 height 29
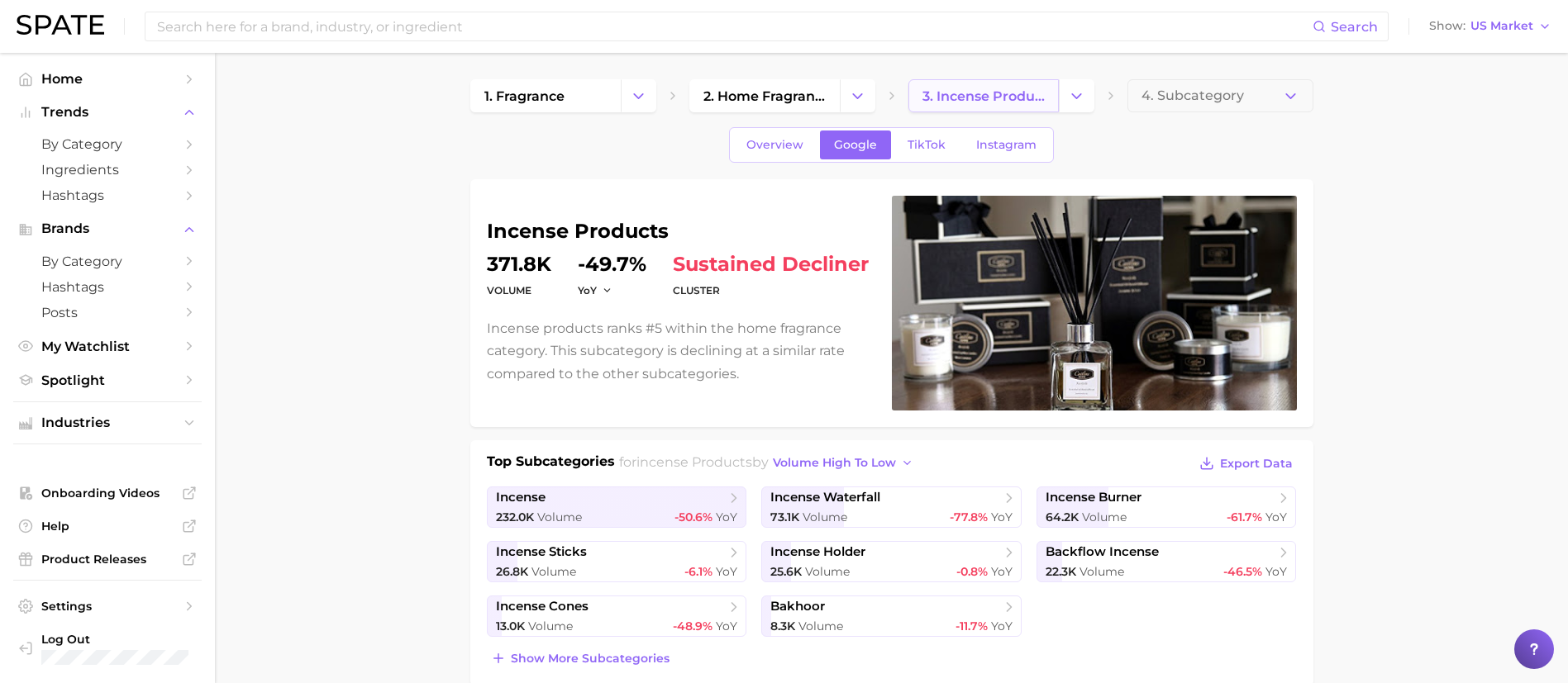
click at [1005, 96] on span "3. incense products" at bounding box center [983, 96] width 122 height 16
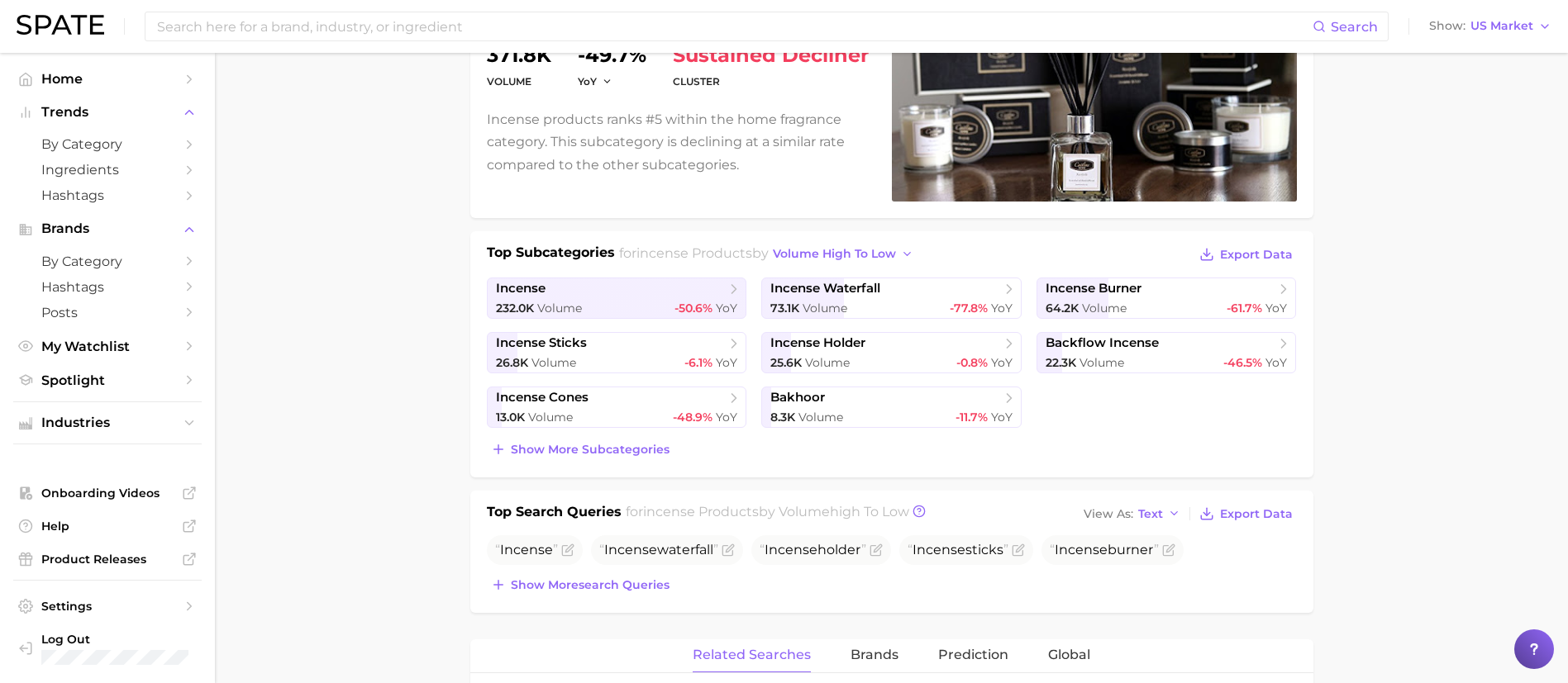
scroll to position [248, 0]
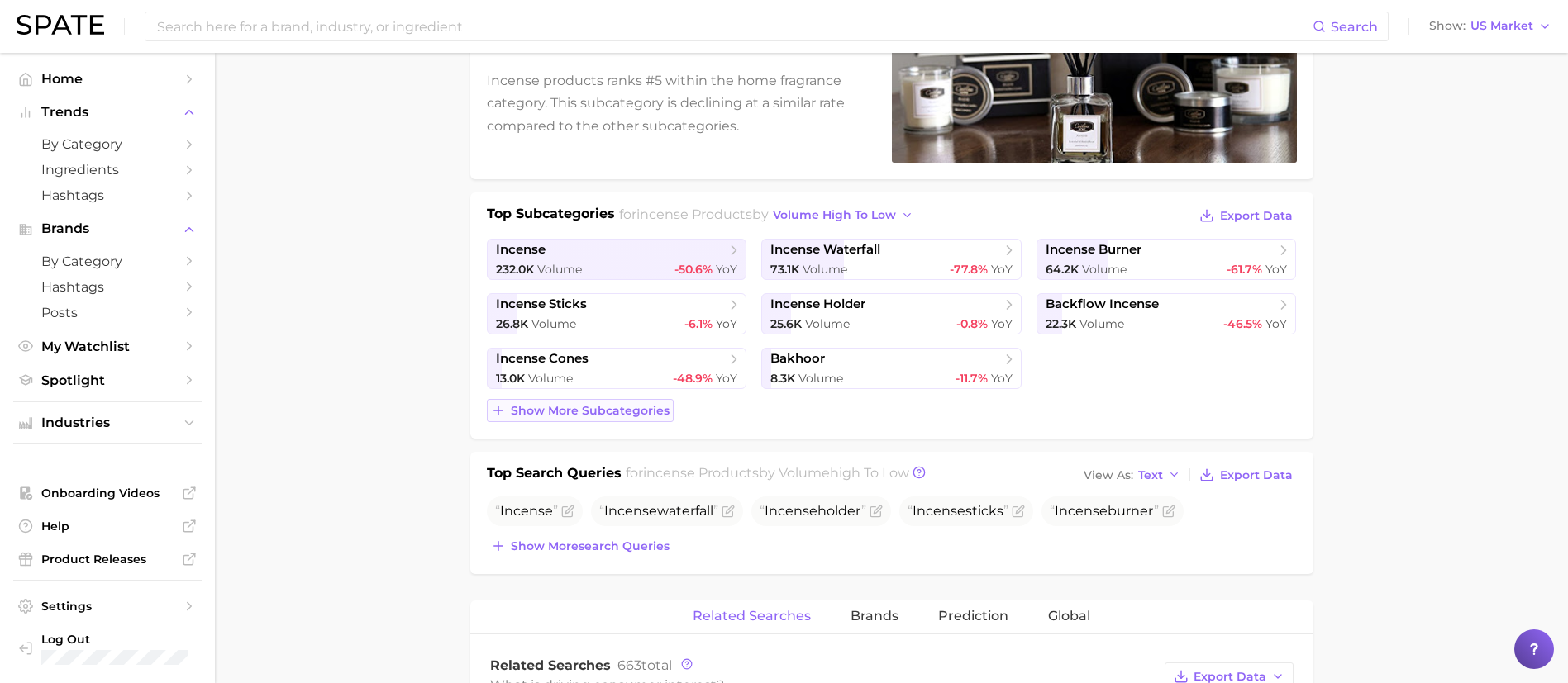
click at [627, 421] on button "Show more subcategories" at bounding box center [580, 411] width 187 height 23
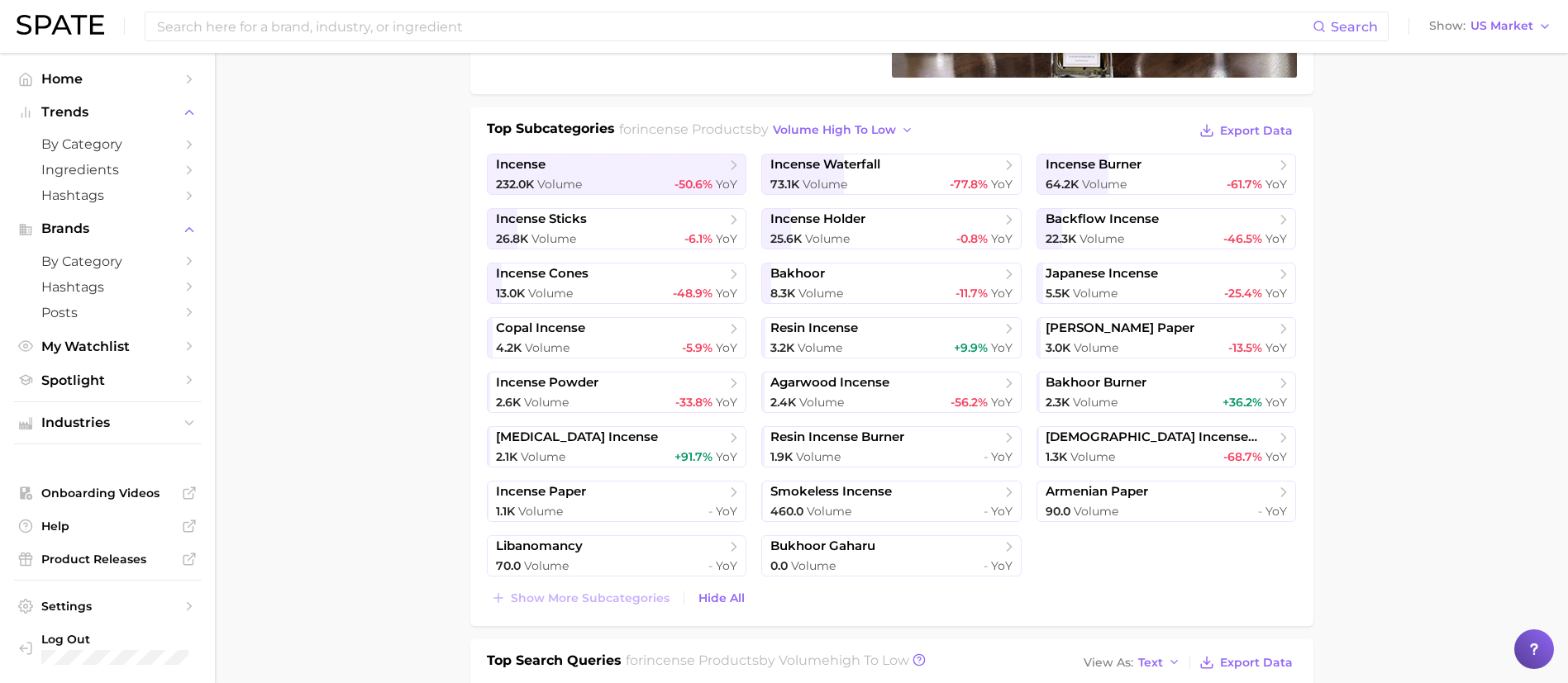
scroll to position [372, 0]
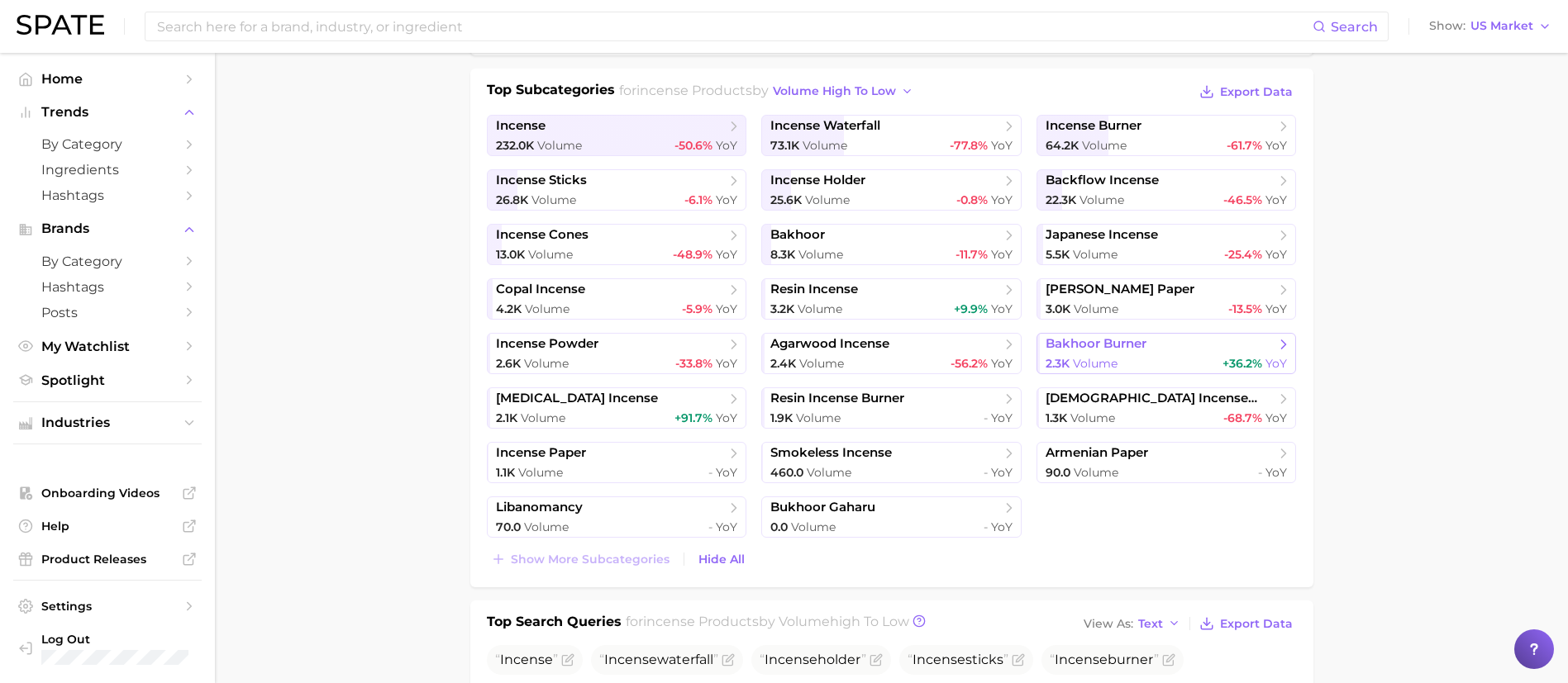
click at [1169, 368] on div "2.3k Volume +36.2% YoY" at bounding box center [1166, 364] width 242 height 16
click at [634, 405] on span "[MEDICAL_DATA] incense" at bounding box center [576, 399] width 162 height 16
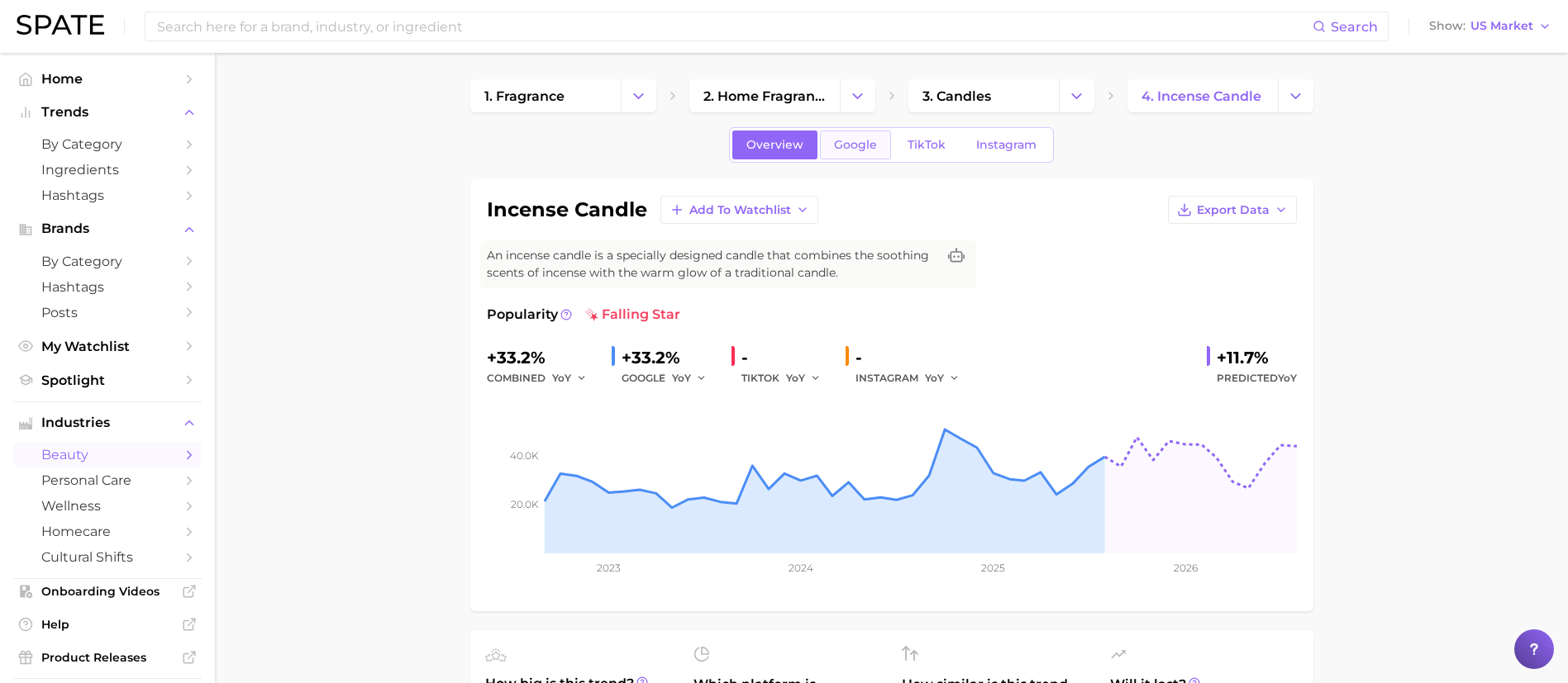
click at [869, 143] on span "Google" at bounding box center [855, 146] width 43 height 14
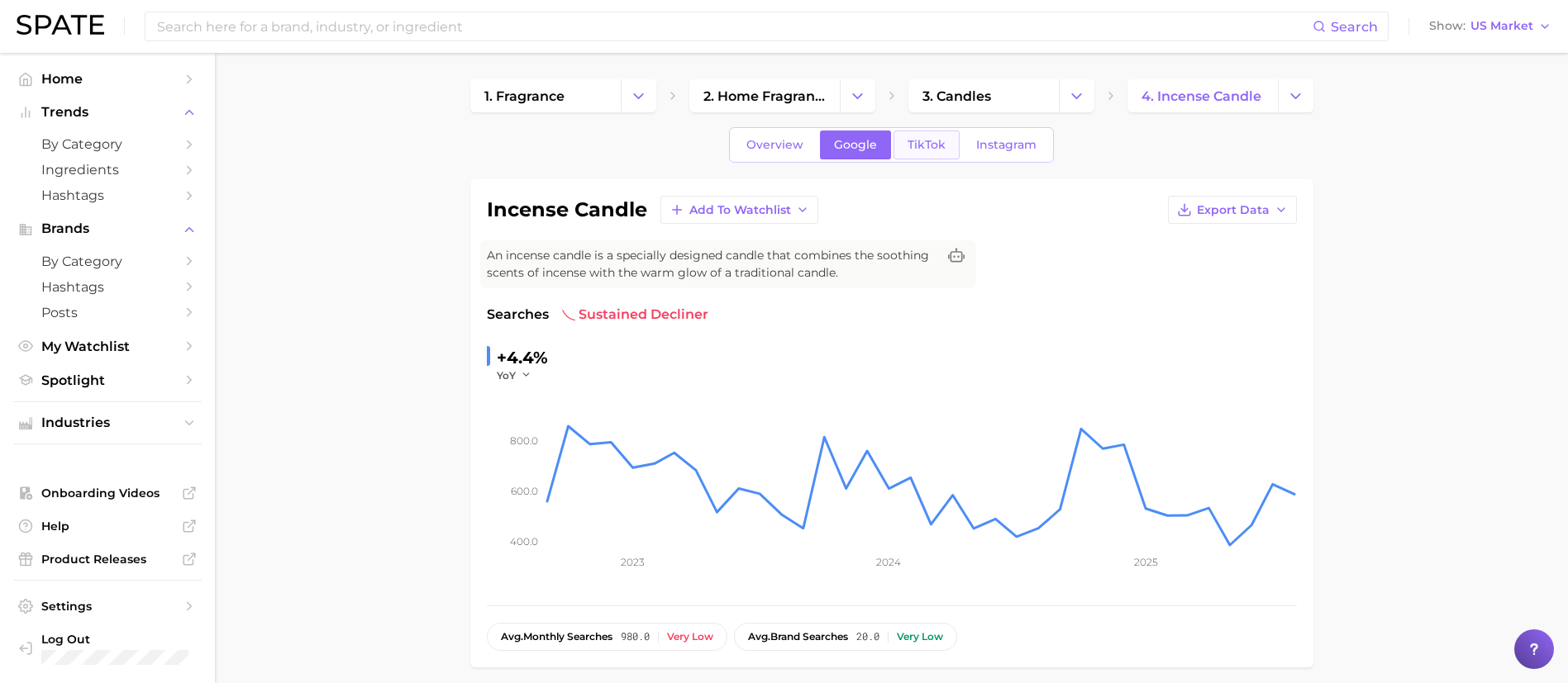
click at [918, 154] on link "TikTok" at bounding box center [927, 145] width 66 height 29
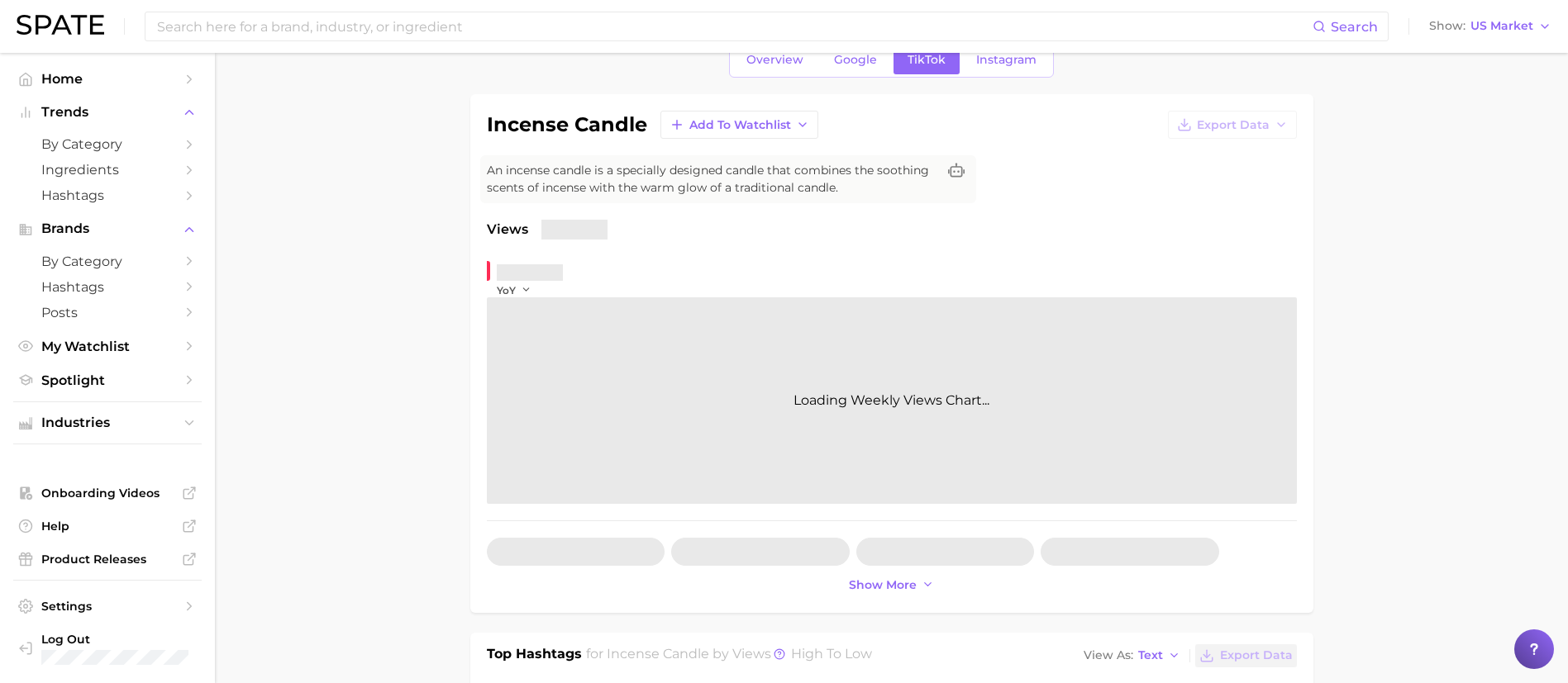
scroll to position [124, 0]
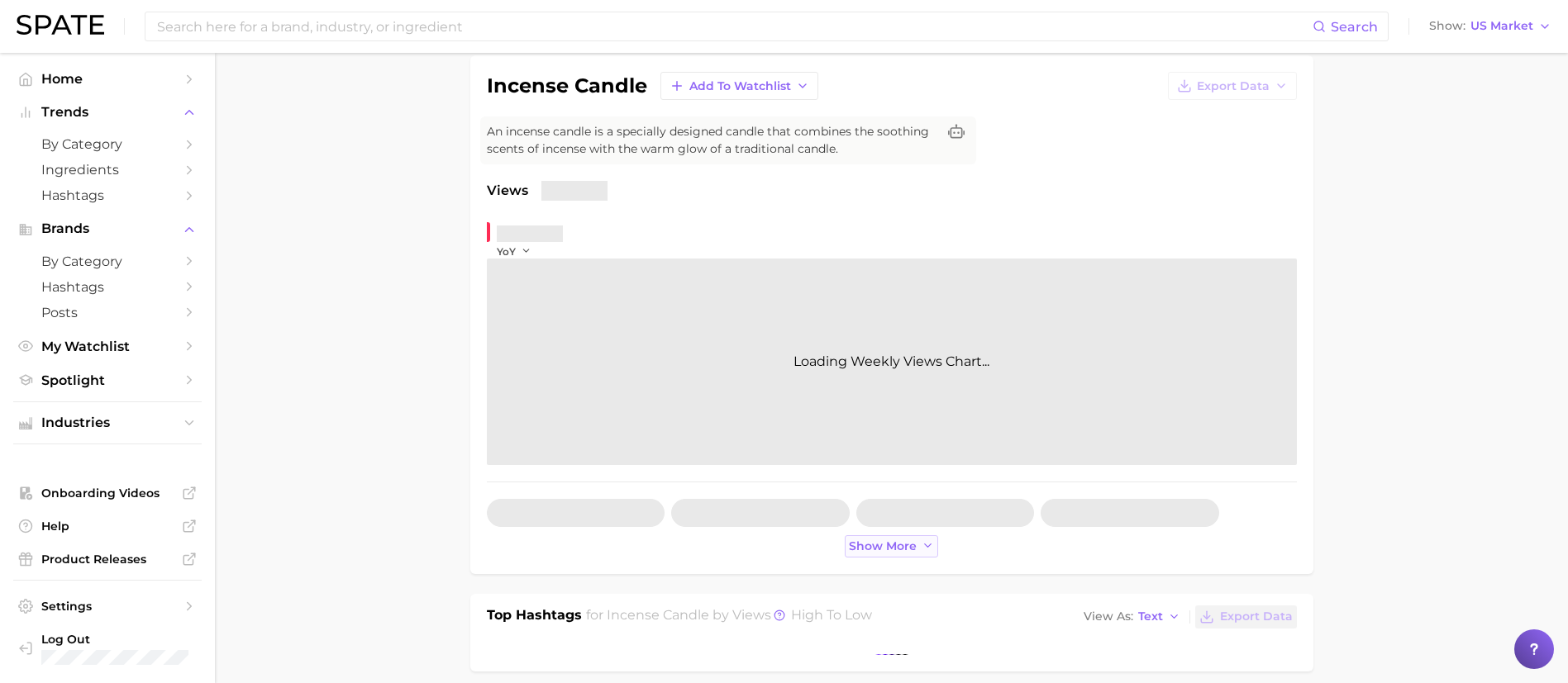
click at [896, 545] on span "Show more" at bounding box center [883, 546] width 68 height 14
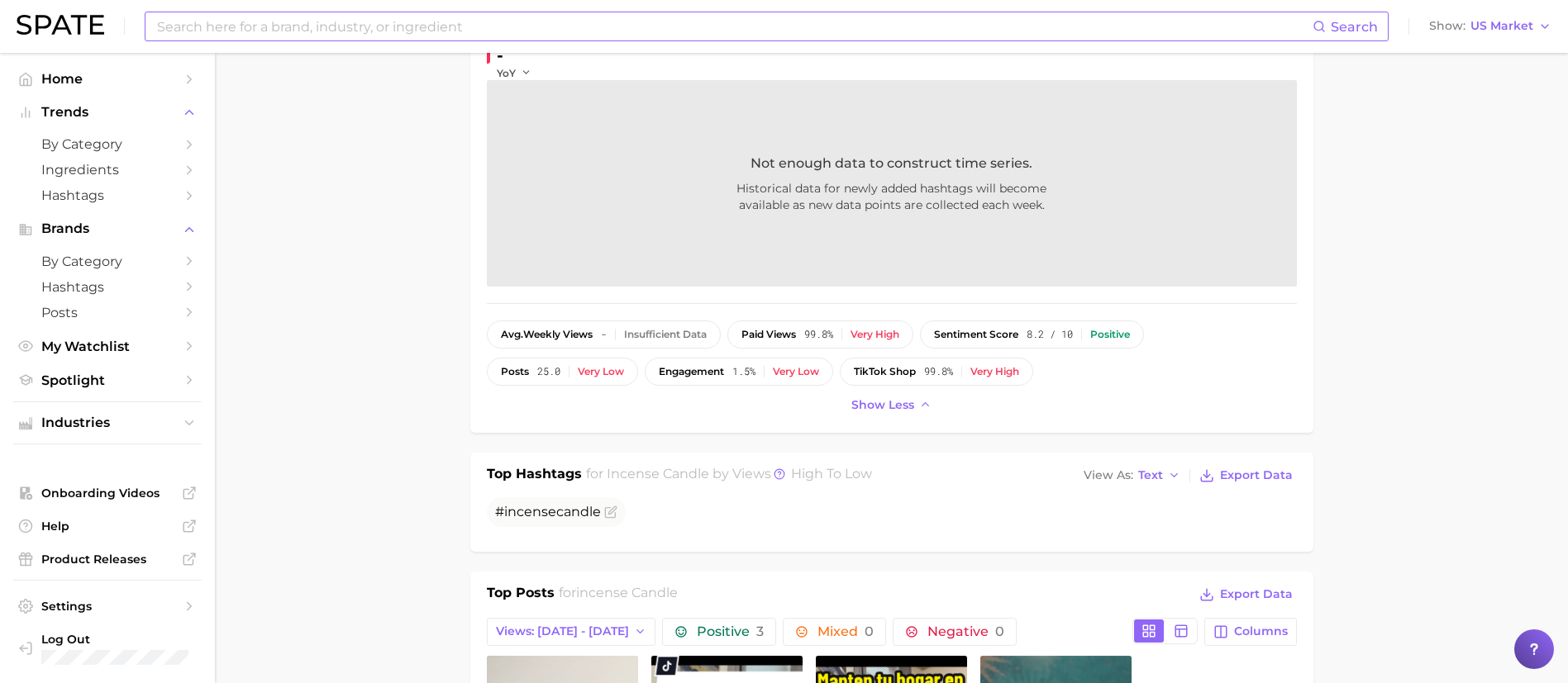
scroll to position [0, 0]
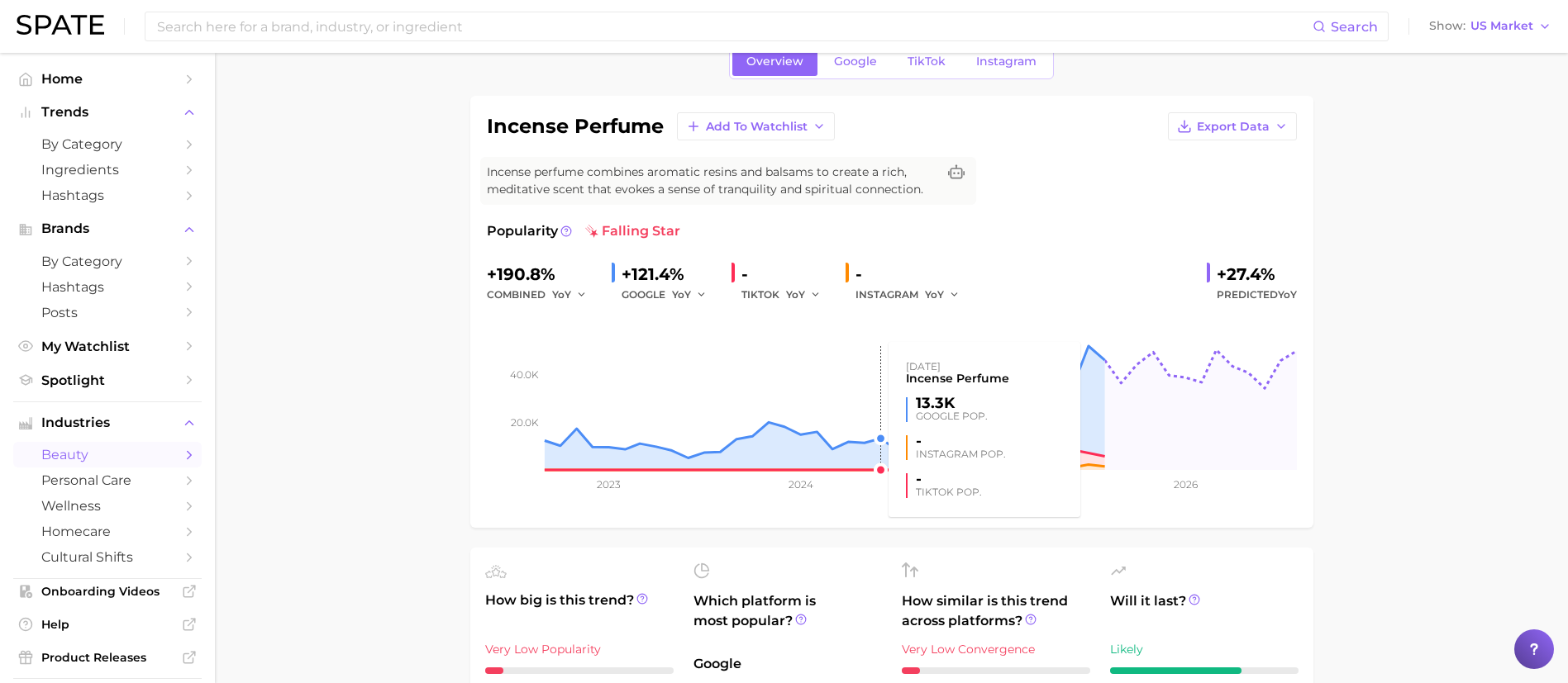
scroll to position [3, 0]
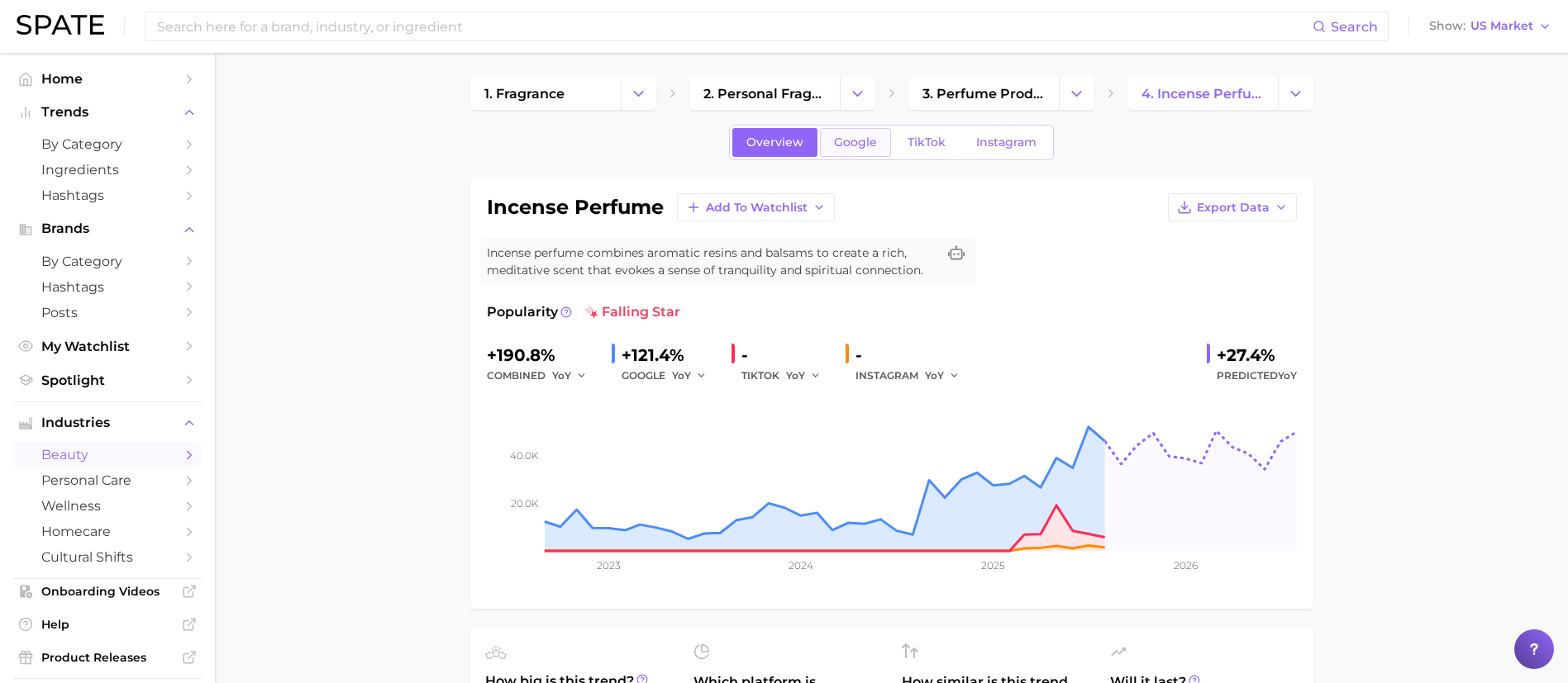
click at [870, 149] on span "Google" at bounding box center [855, 143] width 43 height 14
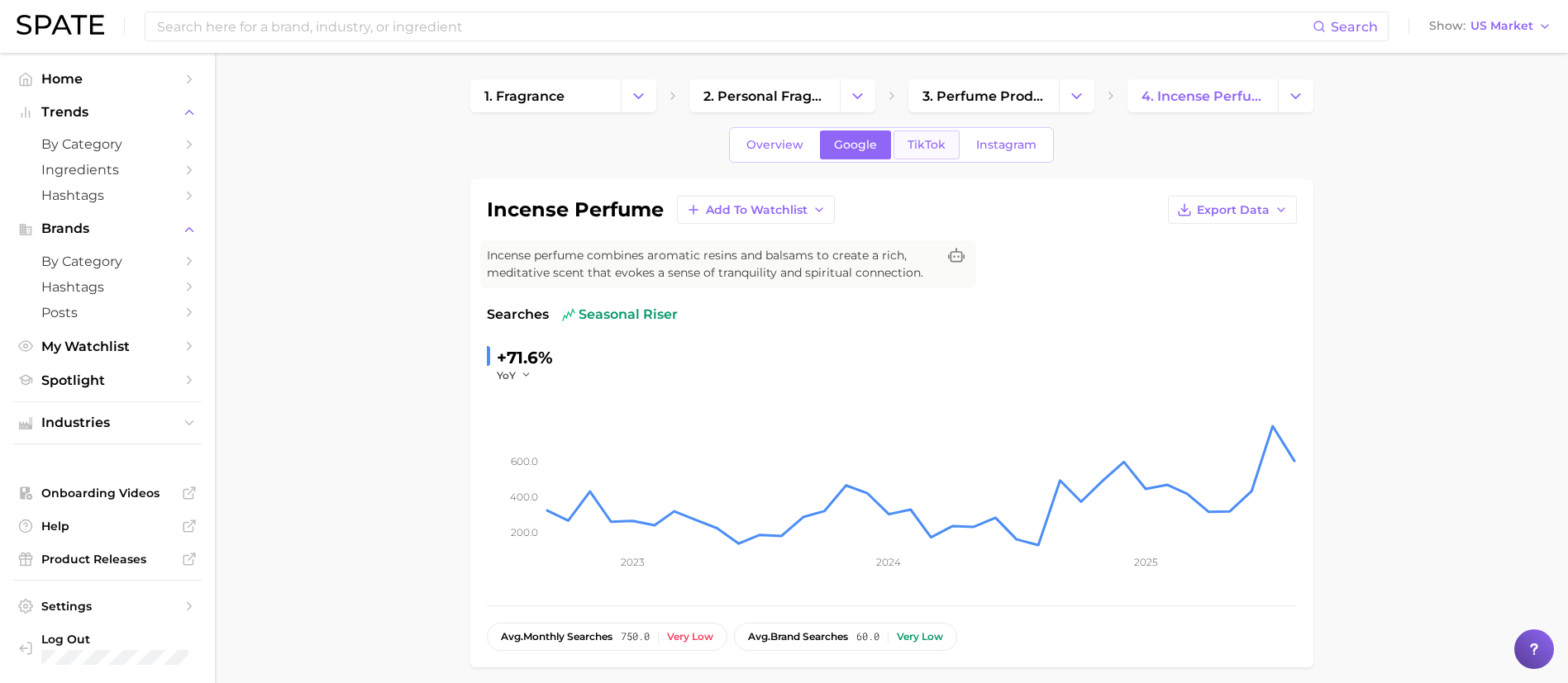
click at [939, 138] on span "TikTok" at bounding box center [926, 146] width 38 height 14
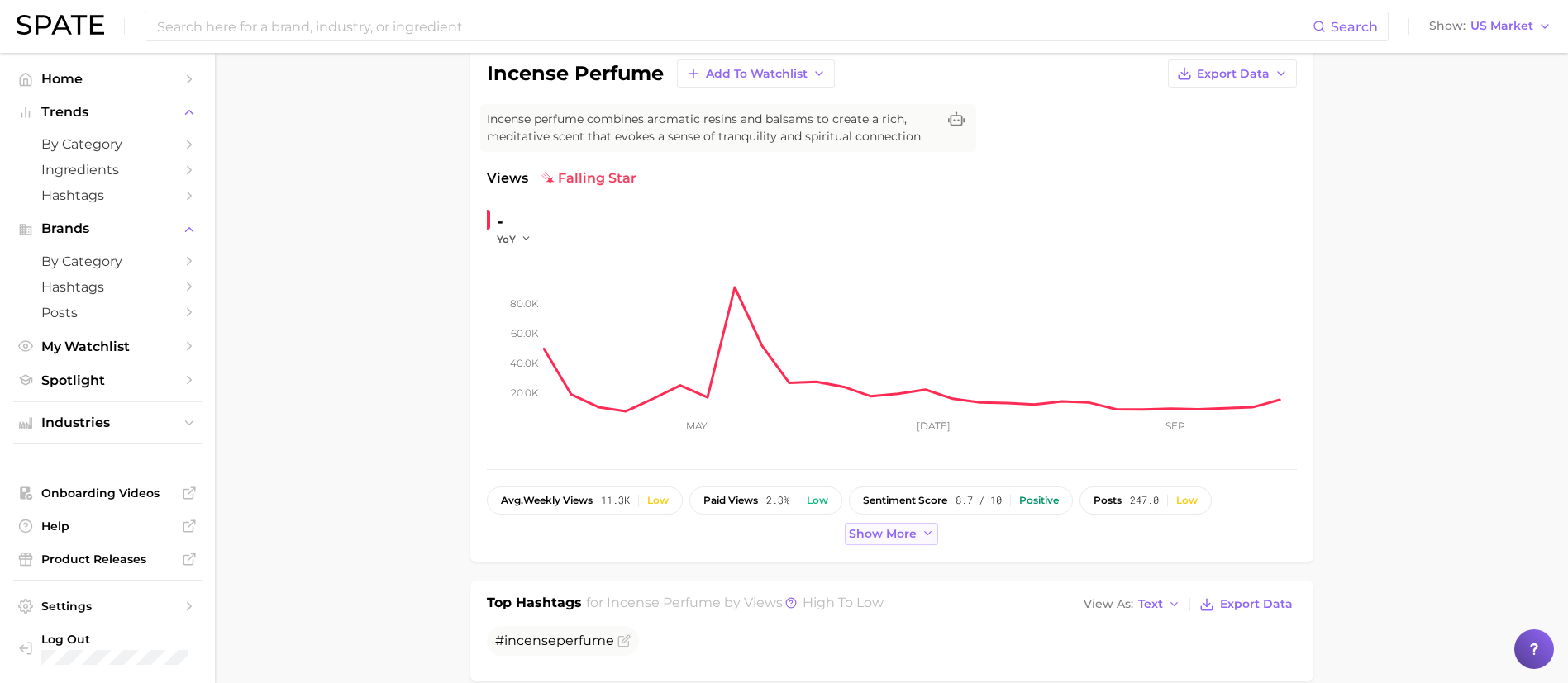
click at [874, 540] on span "Show more" at bounding box center [883, 535] width 68 height 14
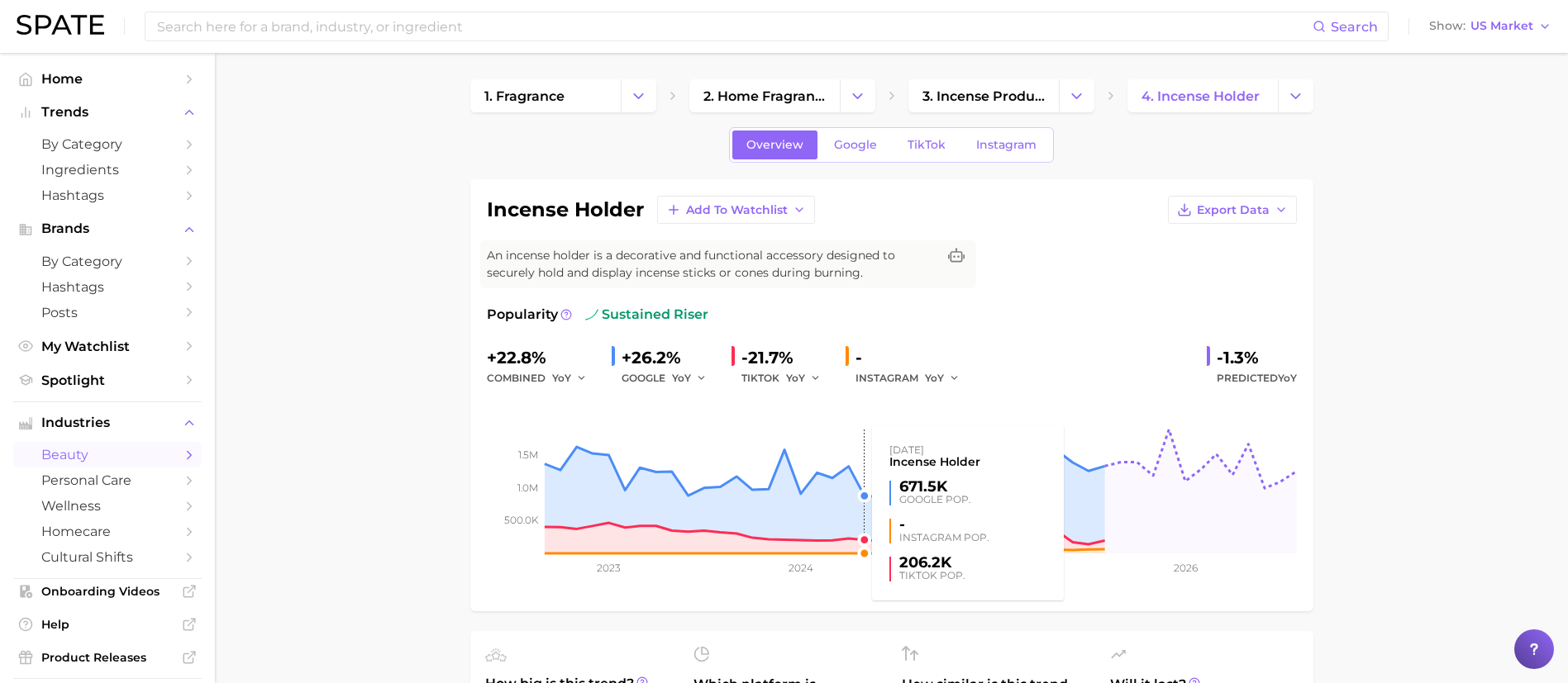
scroll to position [3, 0]
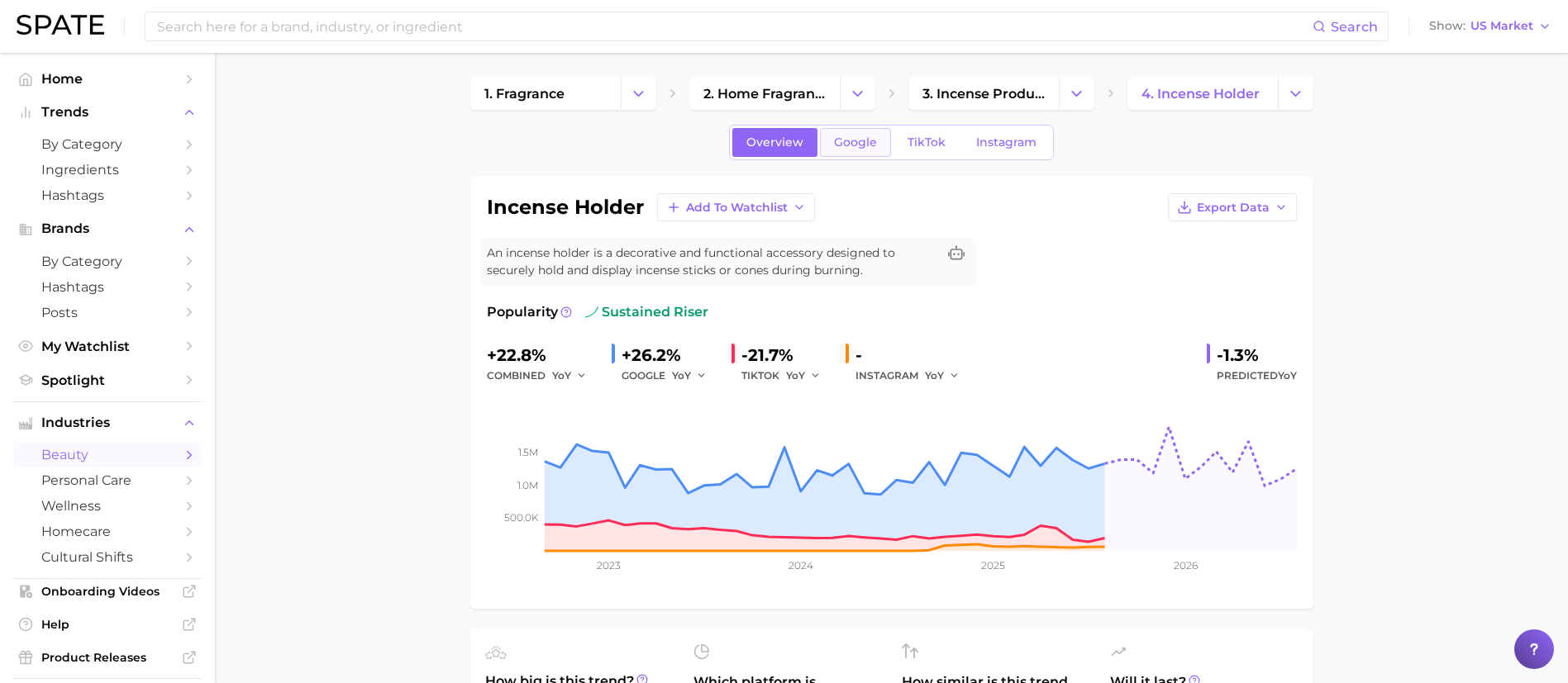
click at [861, 136] on span "Google" at bounding box center [855, 143] width 43 height 14
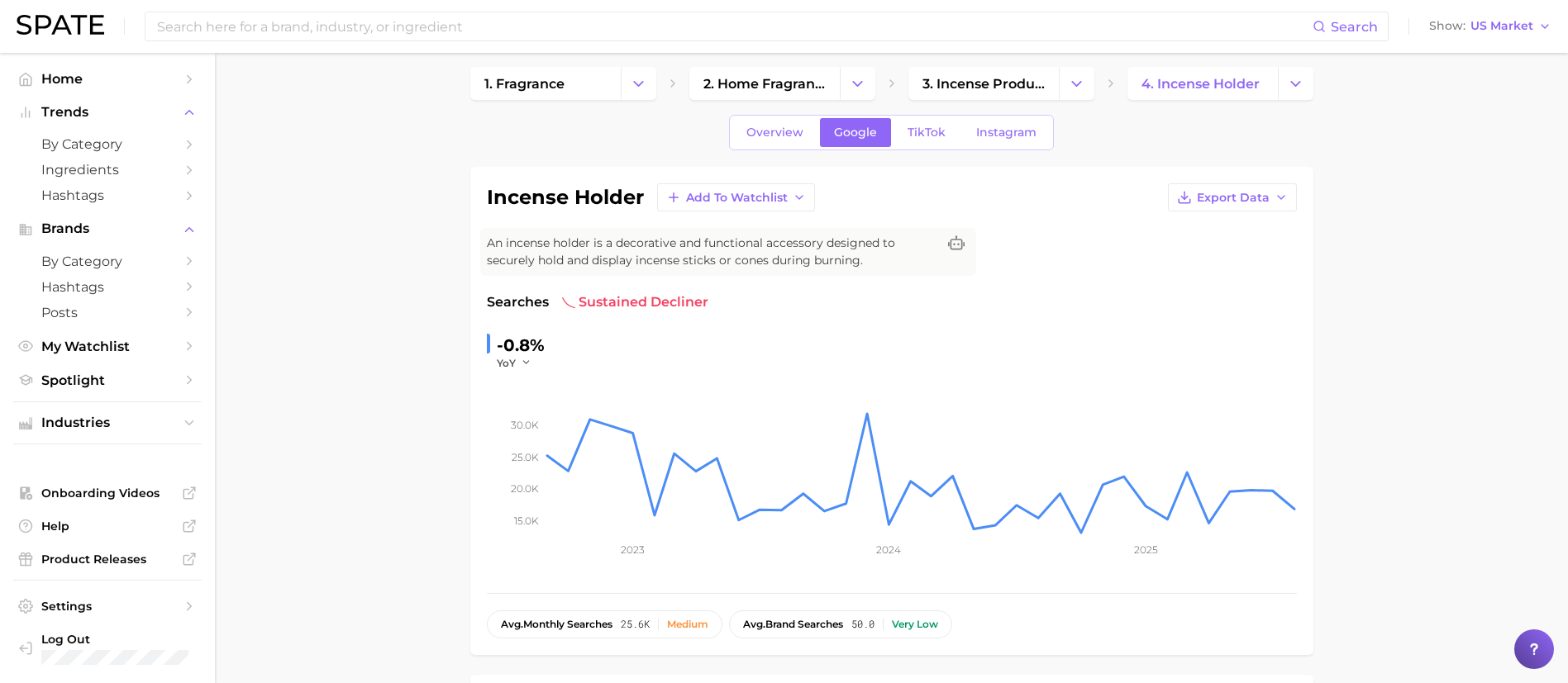
scroll to position [4, 0]
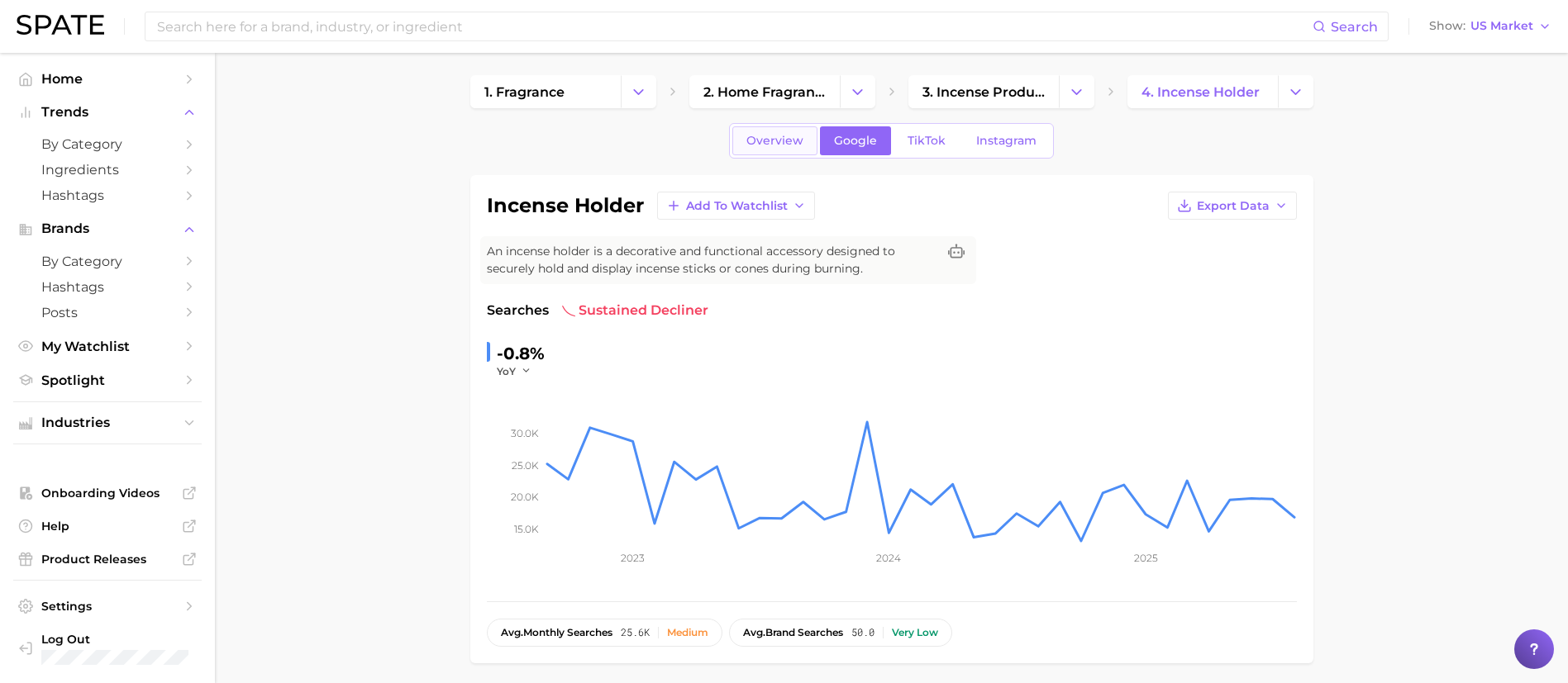
click at [774, 134] on span "Overview" at bounding box center [775, 141] width 57 height 14
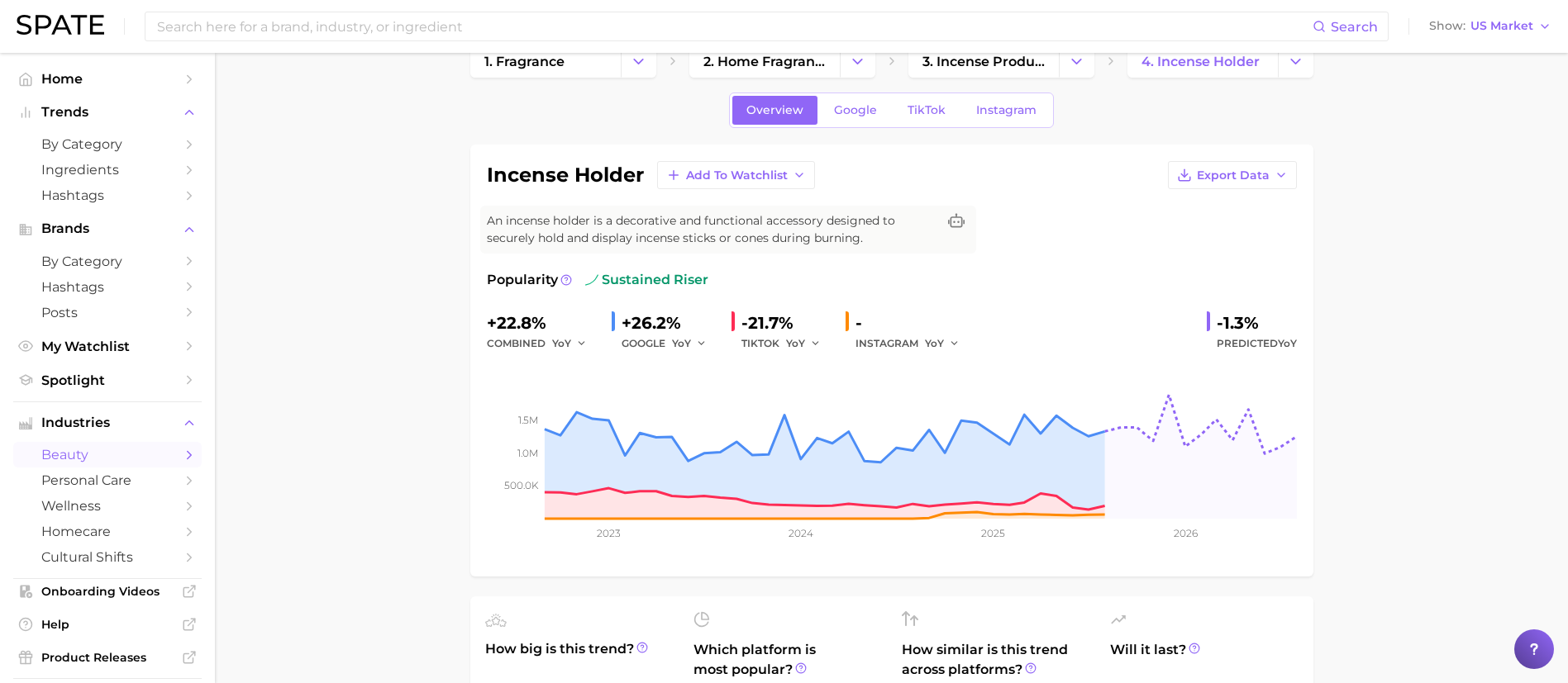
scroll to position [34, 0]
click at [938, 112] on span "TikTok" at bounding box center [926, 112] width 38 height 14
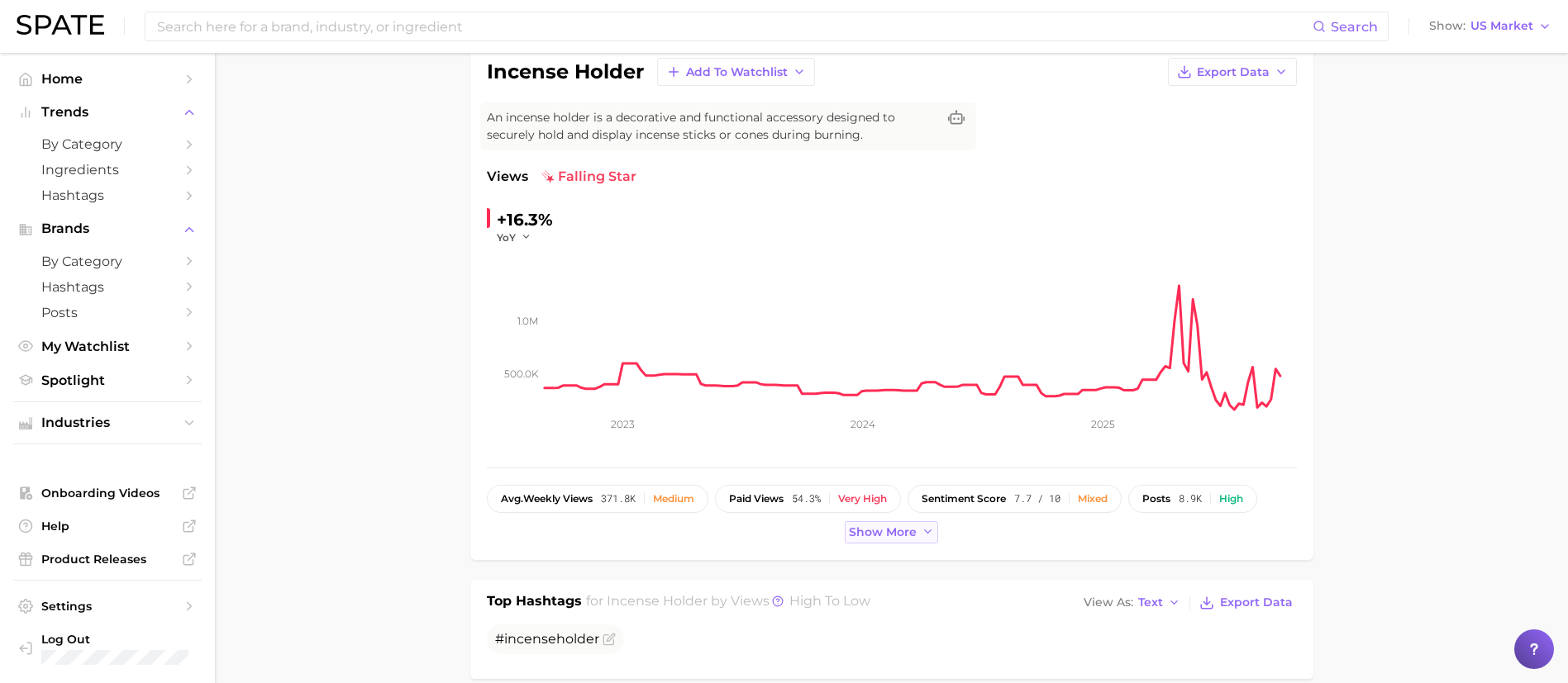
click at [879, 536] on span "Show more" at bounding box center [883, 533] width 68 height 14
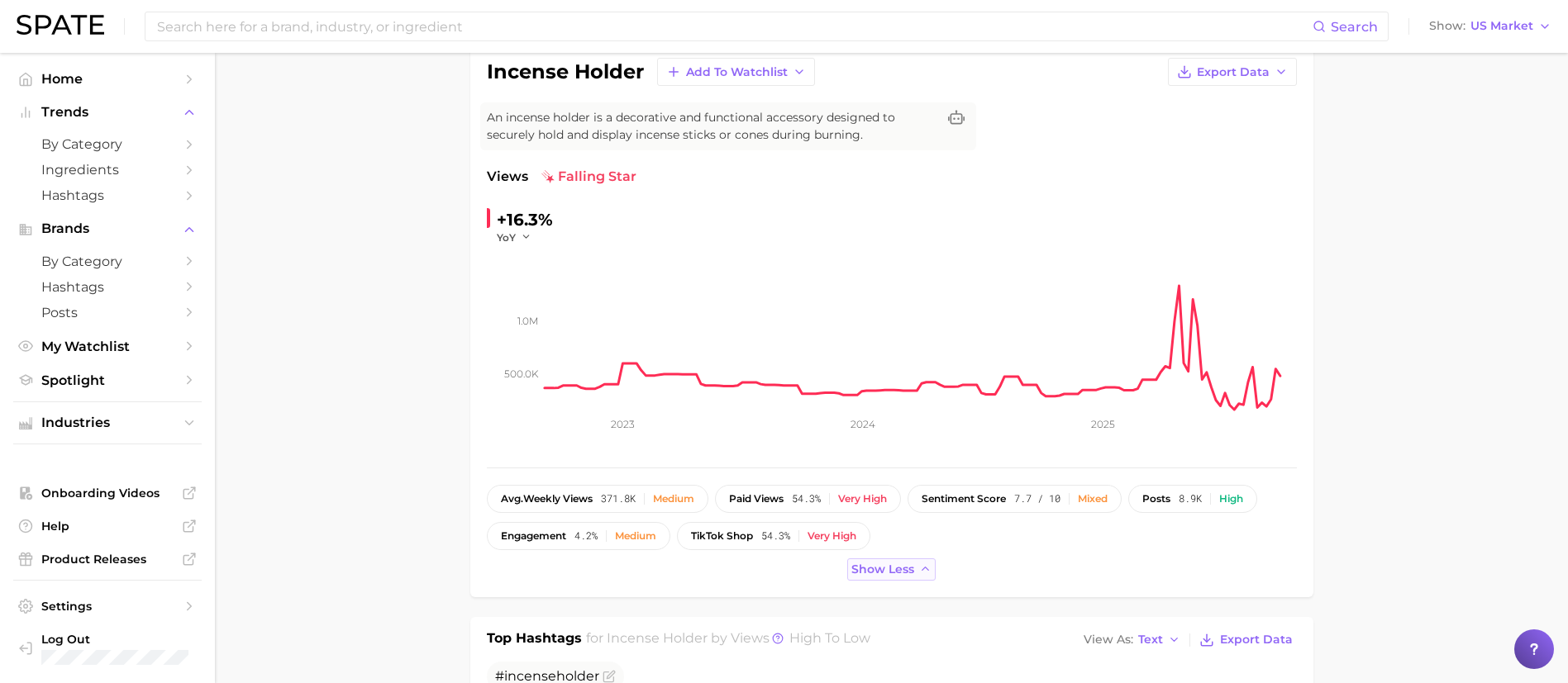
scroll to position [81, 0]
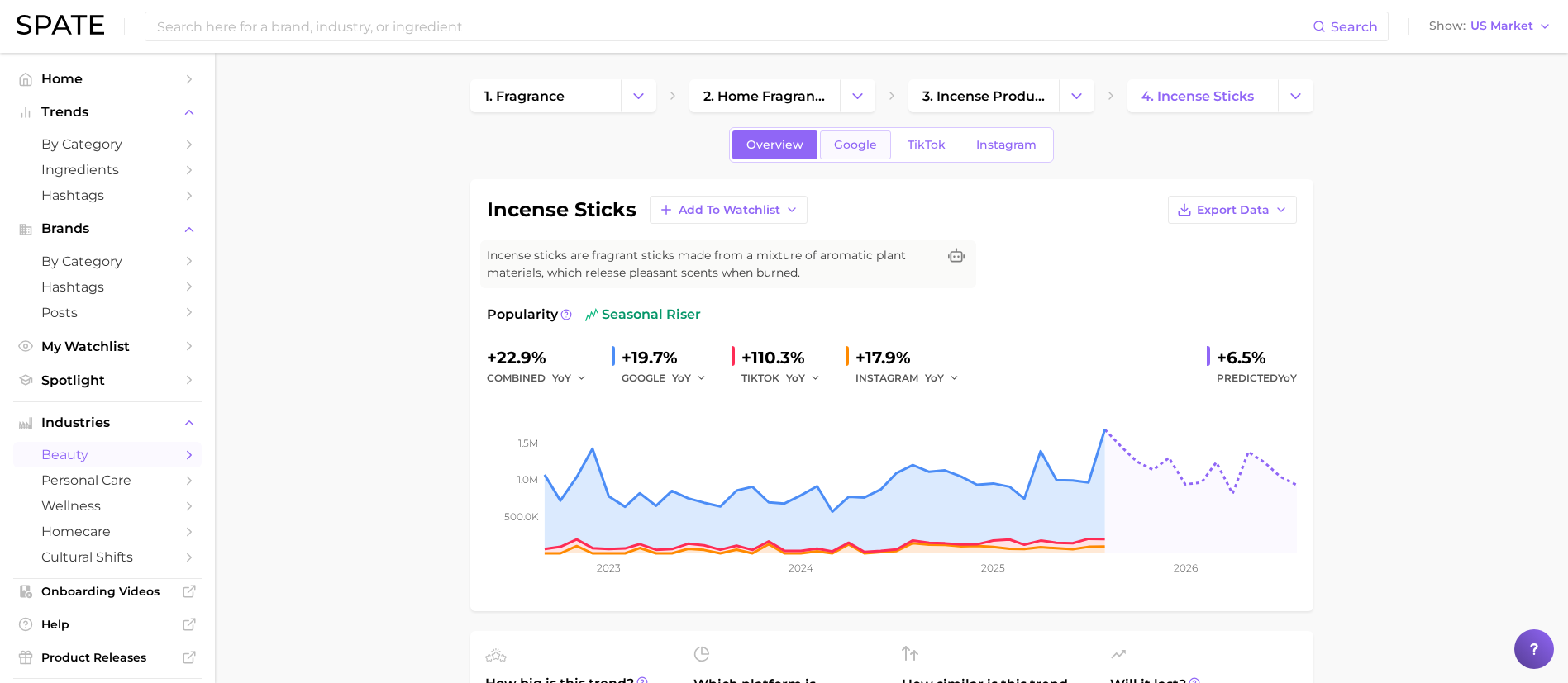
click at [838, 149] on span "Google" at bounding box center [855, 146] width 43 height 14
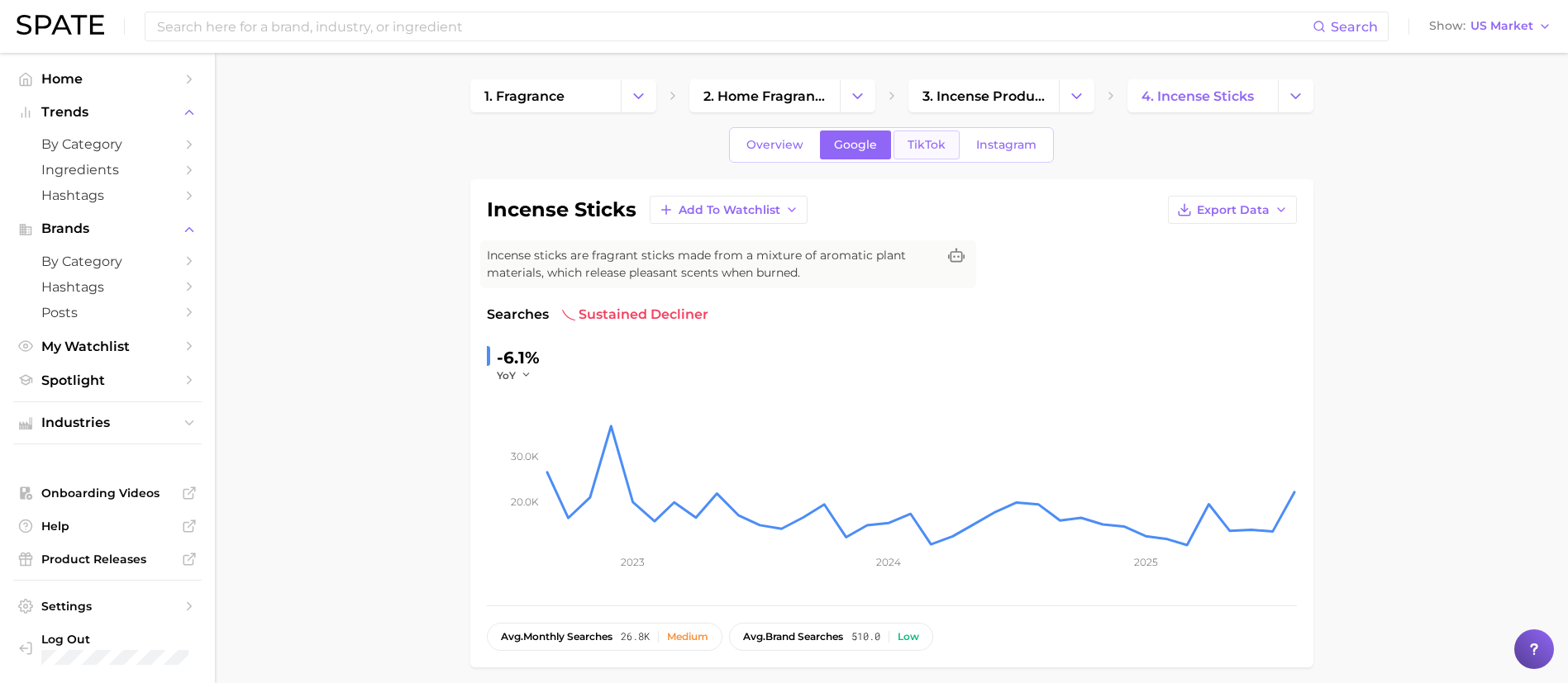
click at [922, 146] on span "TikTok" at bounding box center [926, 146] width 38 height 14
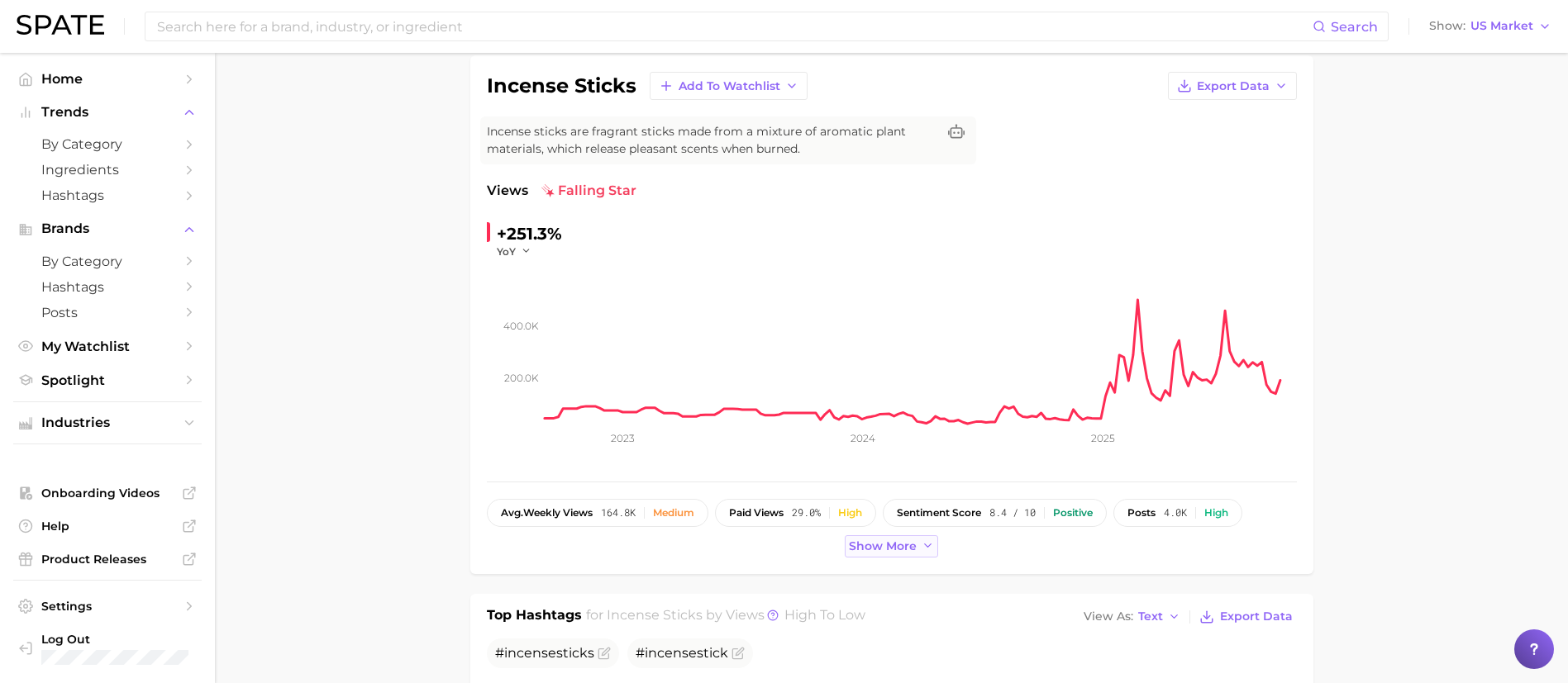
click at [902, 543] on span "Show more" at bounding box center [883, 546] width 68 height 14
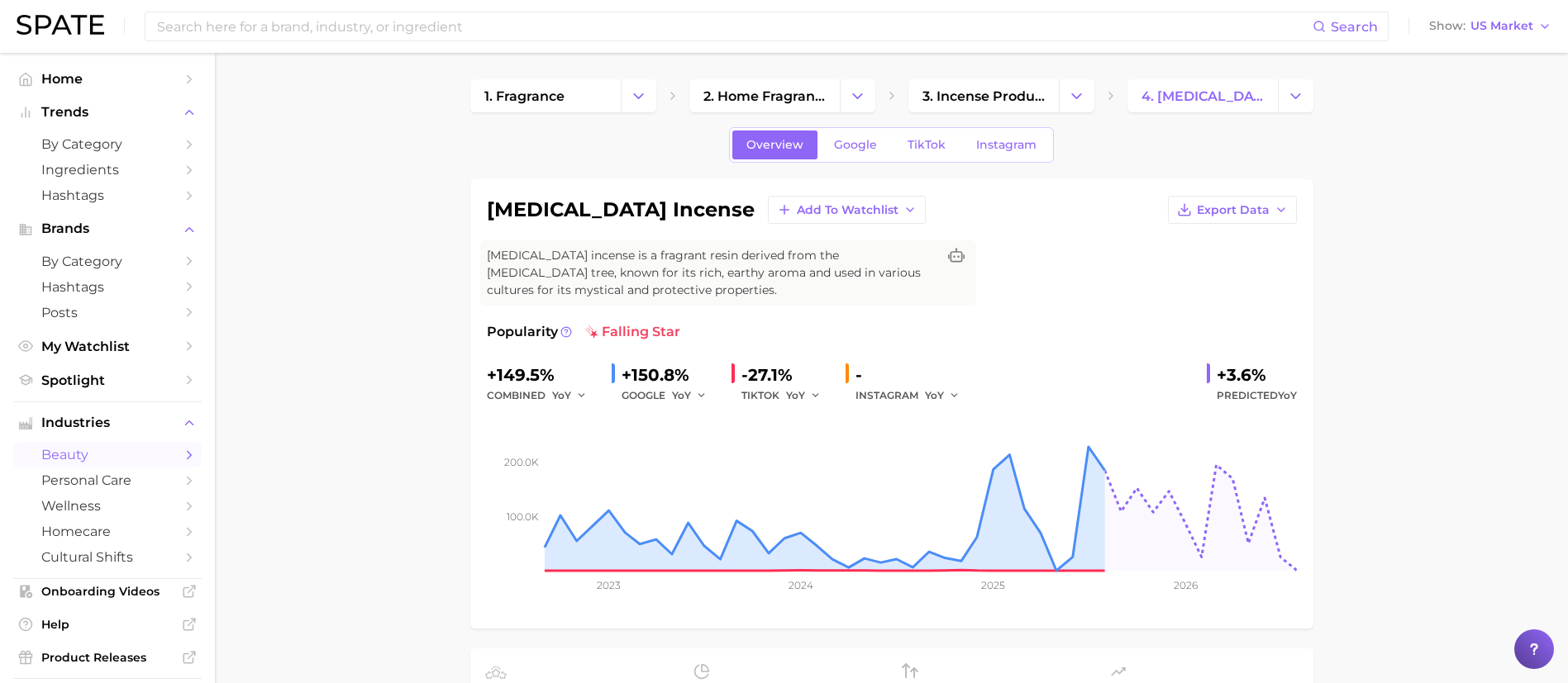
click at [96, 32] on img at bounding box center [61, 25] width 88 height 20
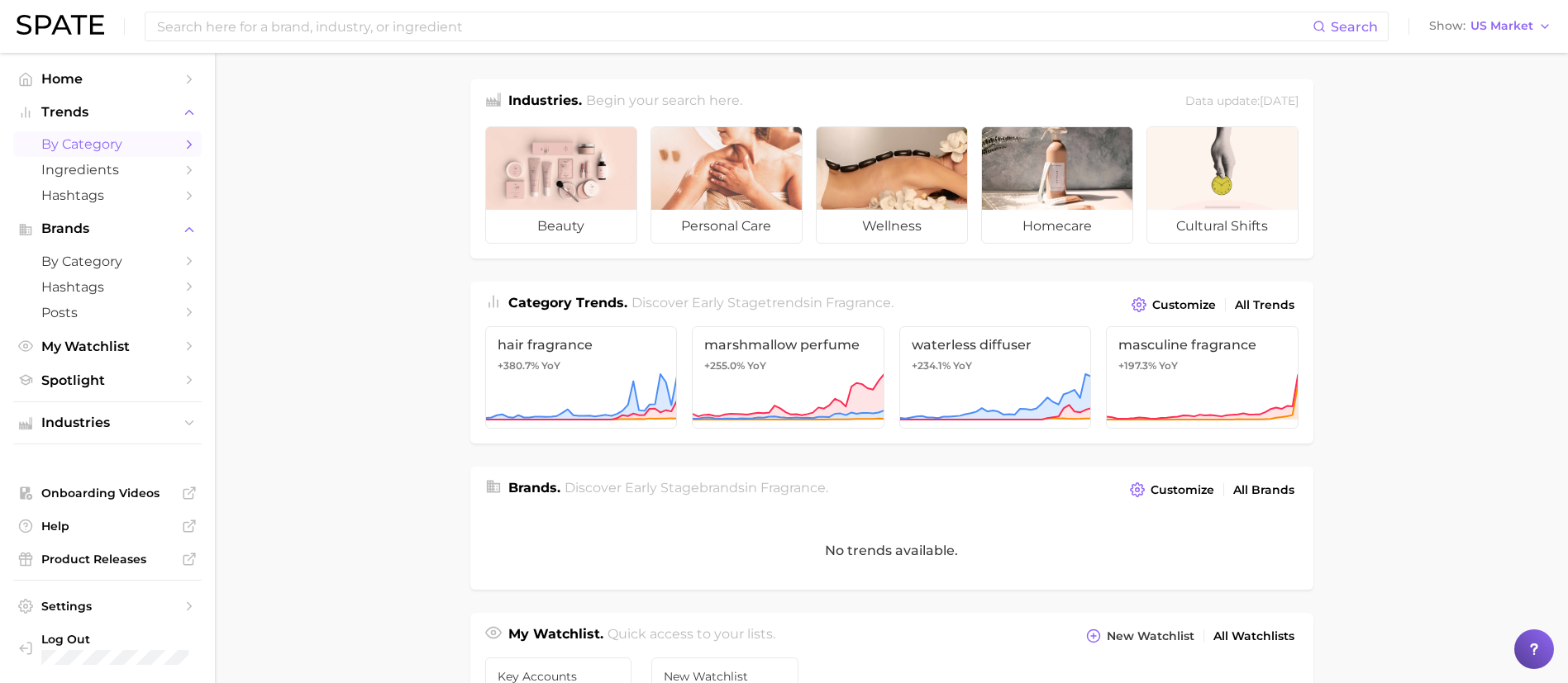
click at [58, 146] on span "by Category" at bounding box center [107, 145] width 132 height 16
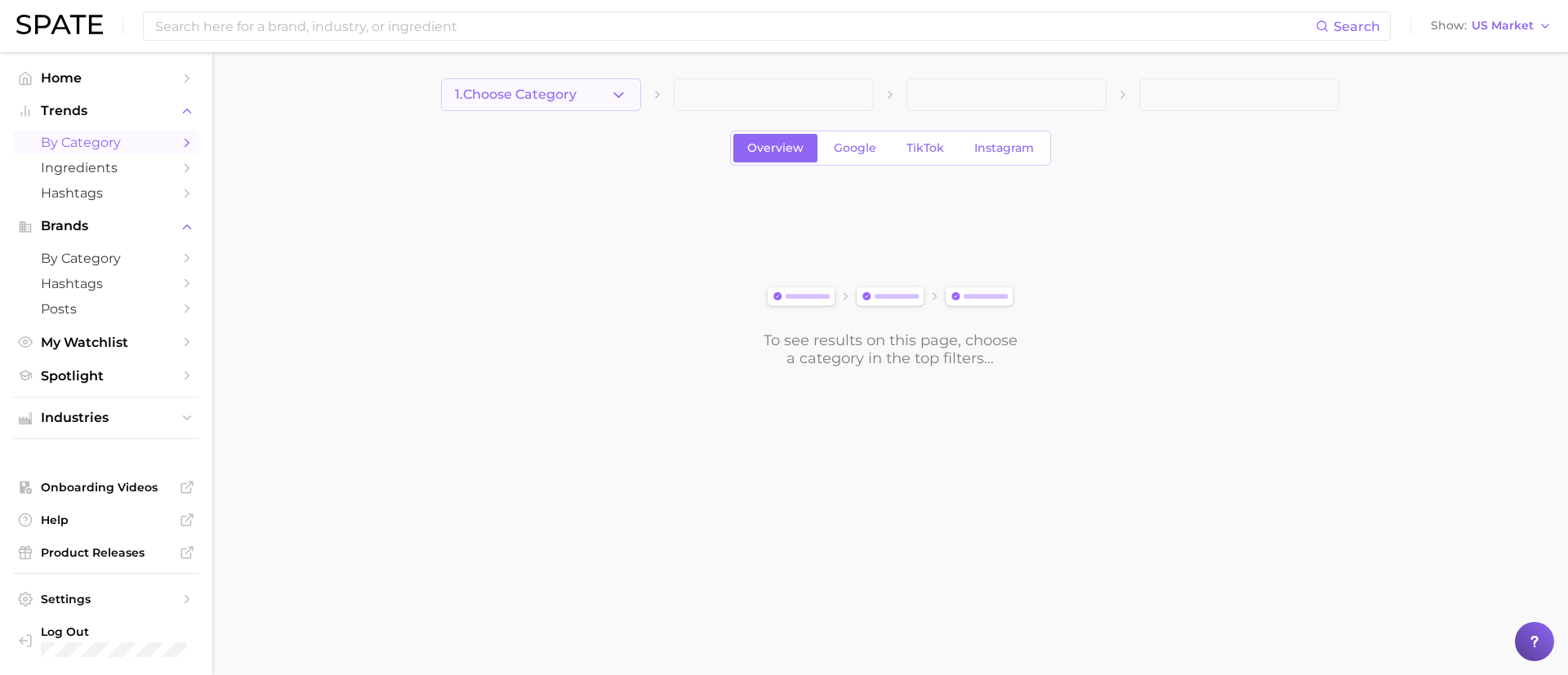
click at [593, 94] on button "1. Choose Category" at bounding box center [541, 94] width 200 height 33
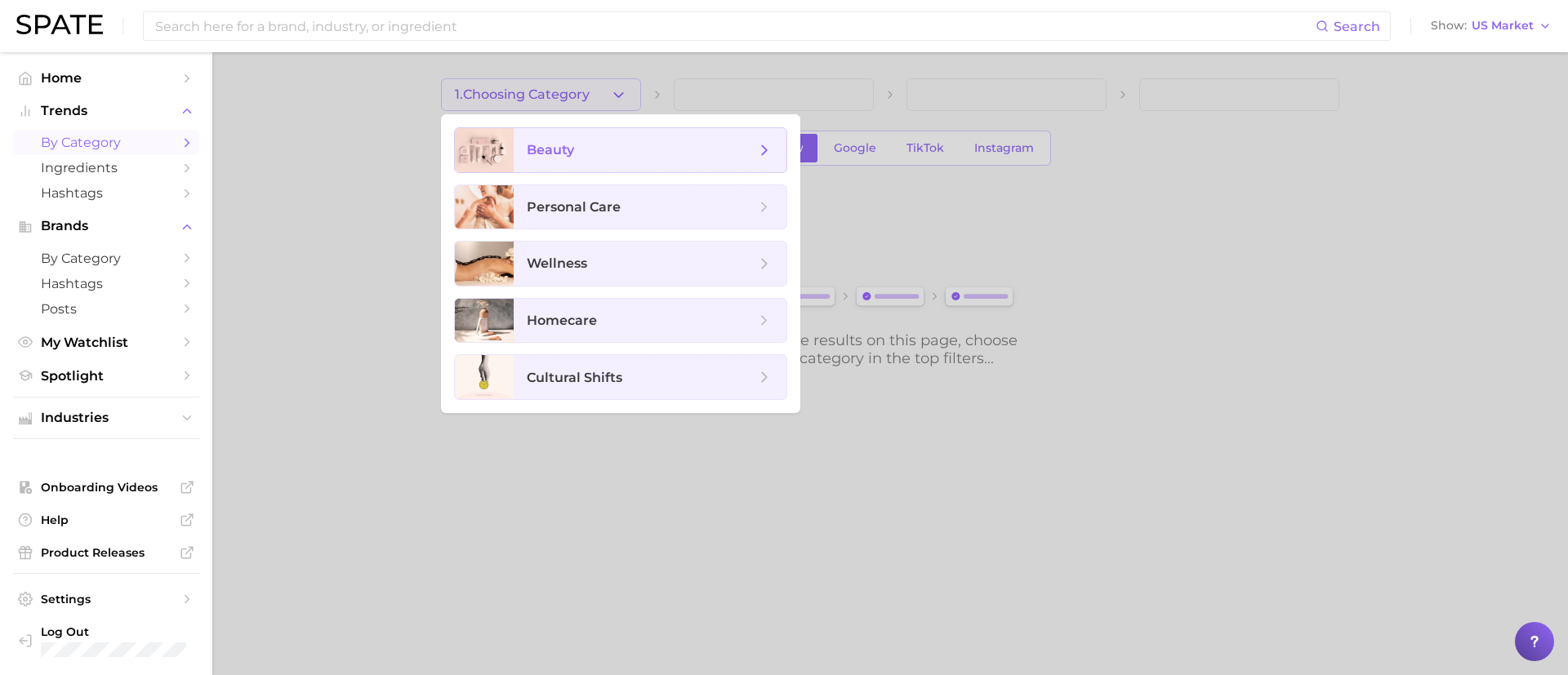
click at [581, 154] on span "beauty" at bounding box center [641, 150] width 229 height 18
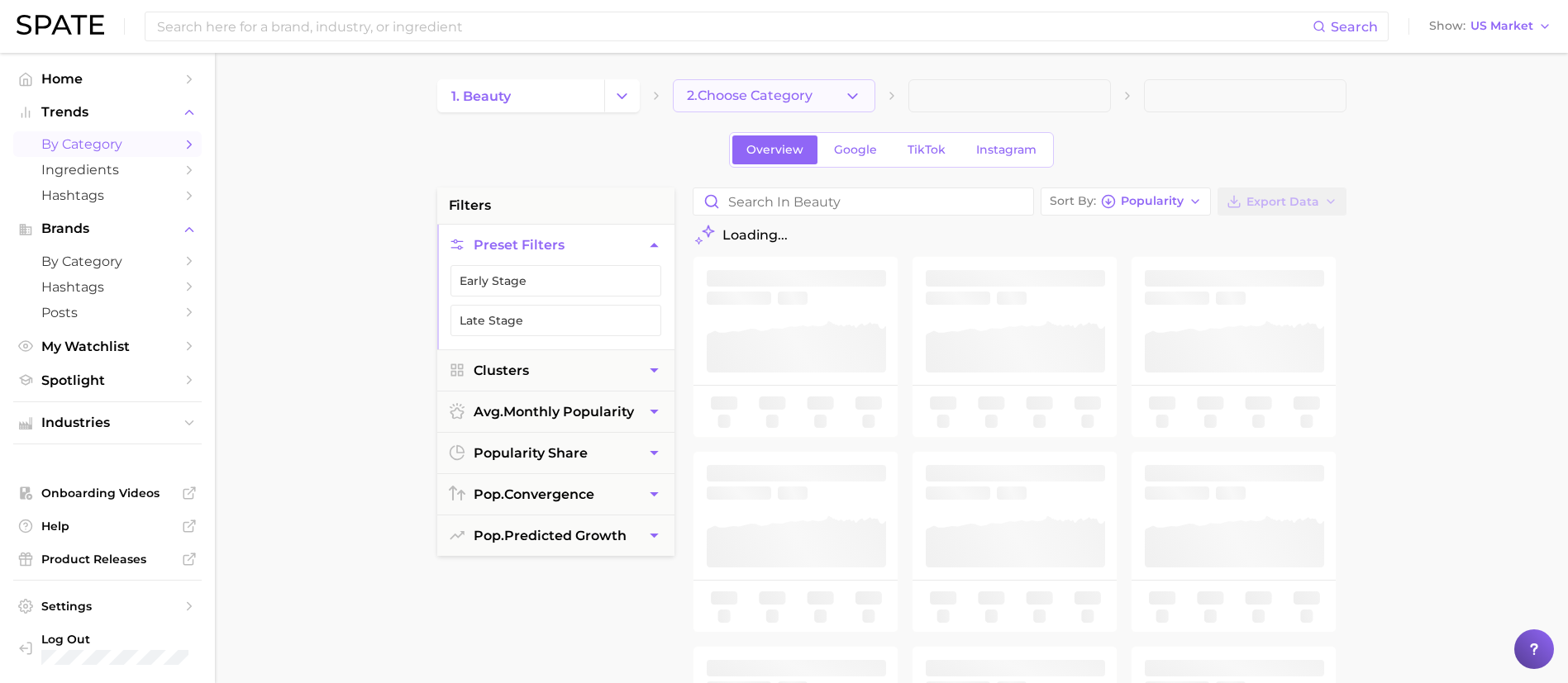
click at [758, 96] on span "2. Choose Category" at bounding box center [749, 96] width 126 height 15
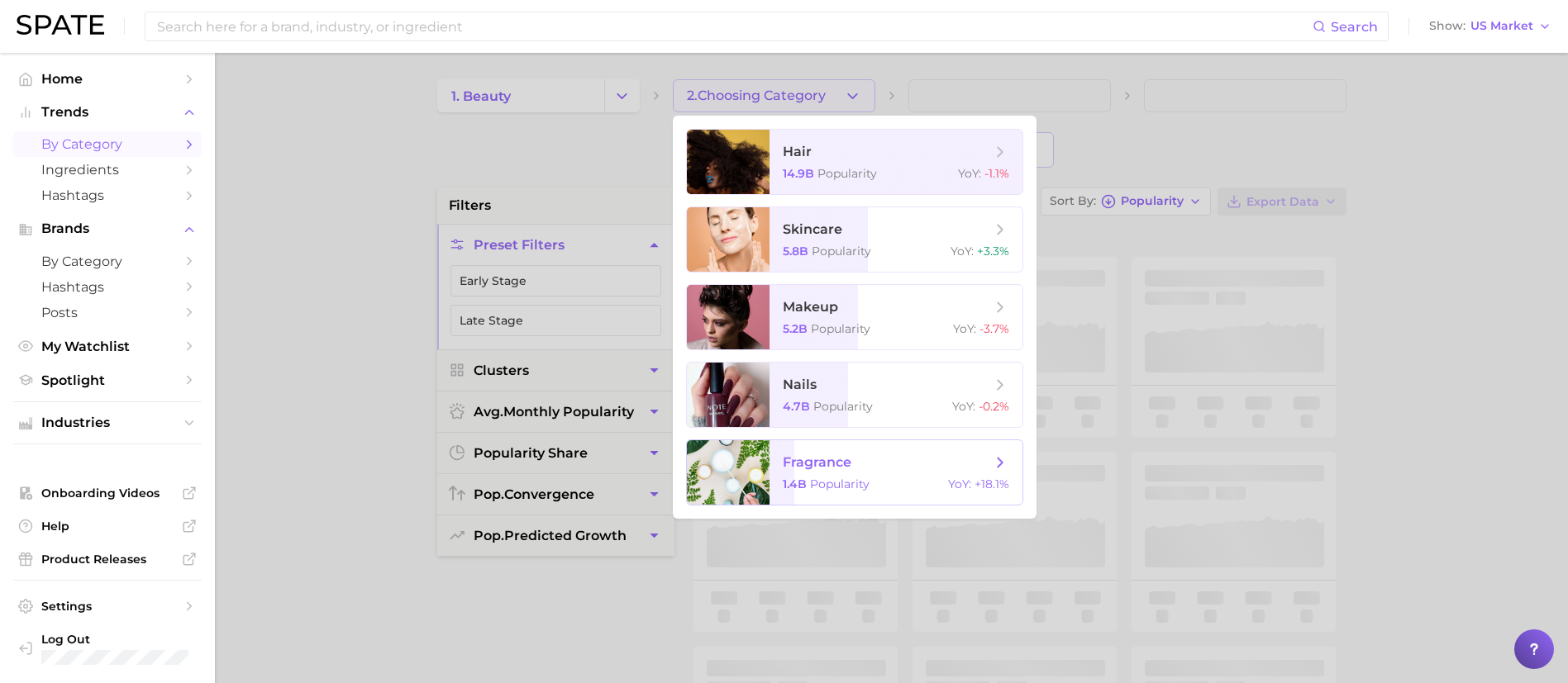
click at [844, 449] on span "fragrance 1.4b Popularity YoY : +18.1%" at bounding box center [896, 472] width 253 height 64
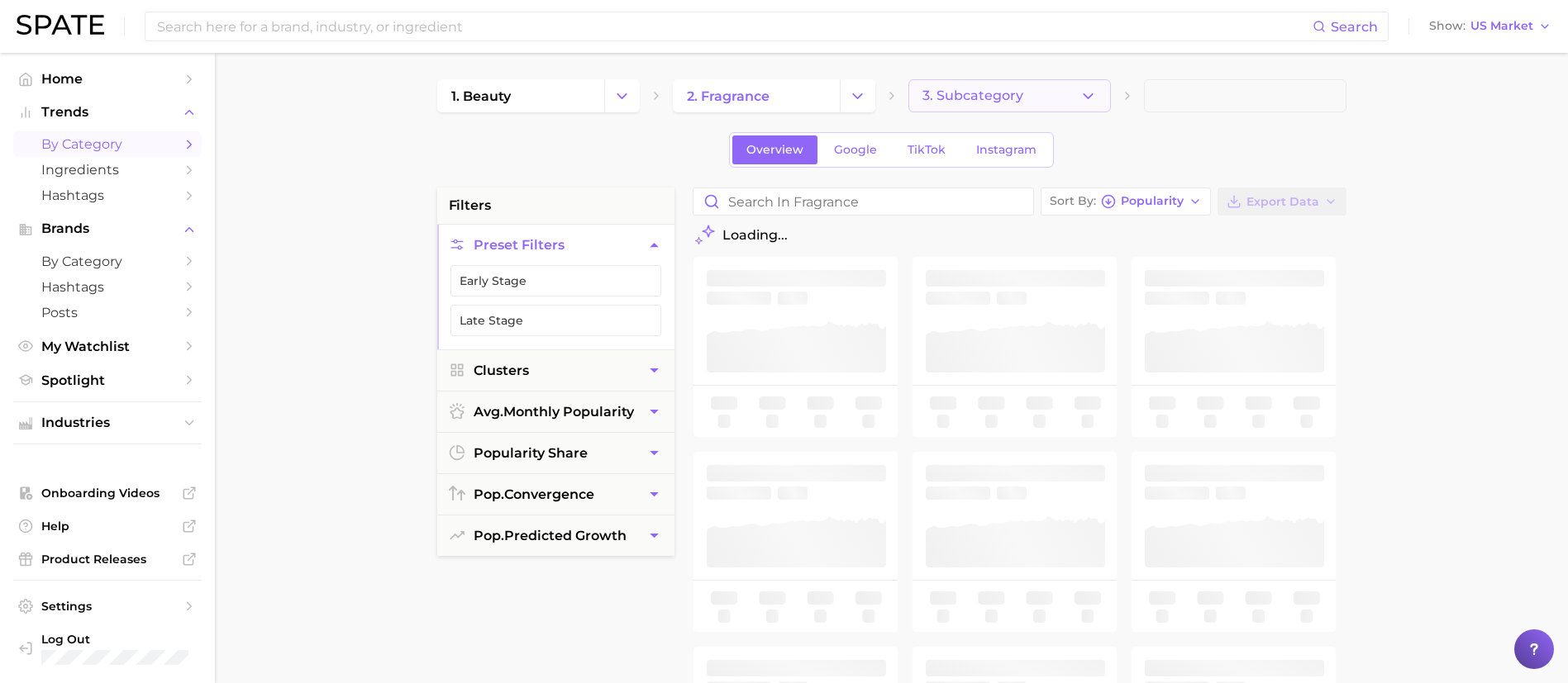
click at [991, 105] on button "3. Subcategory" at bounding box center [1009, 96] width 203 height 33
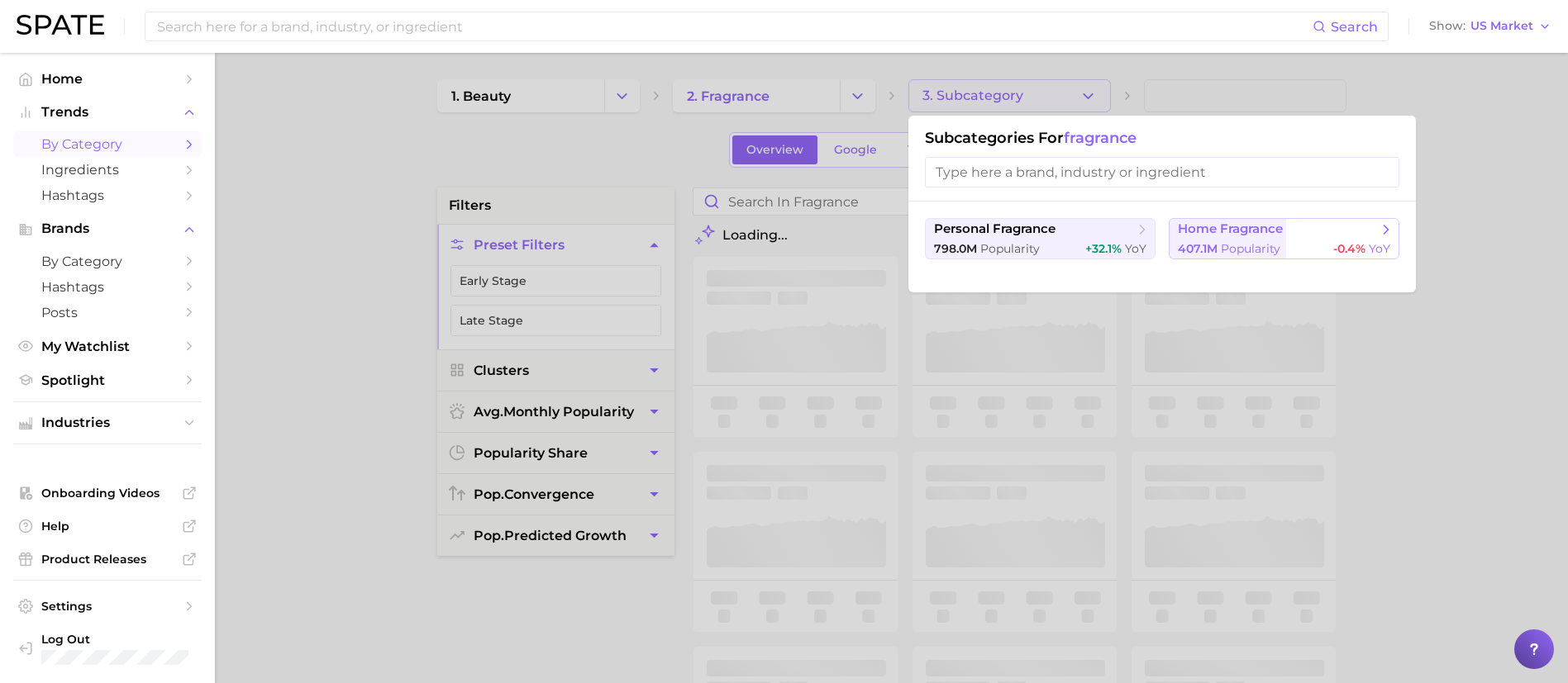
click at [1283, 235] on span "home fragrance" at bounding box center [1230, 229] width 105 height 16
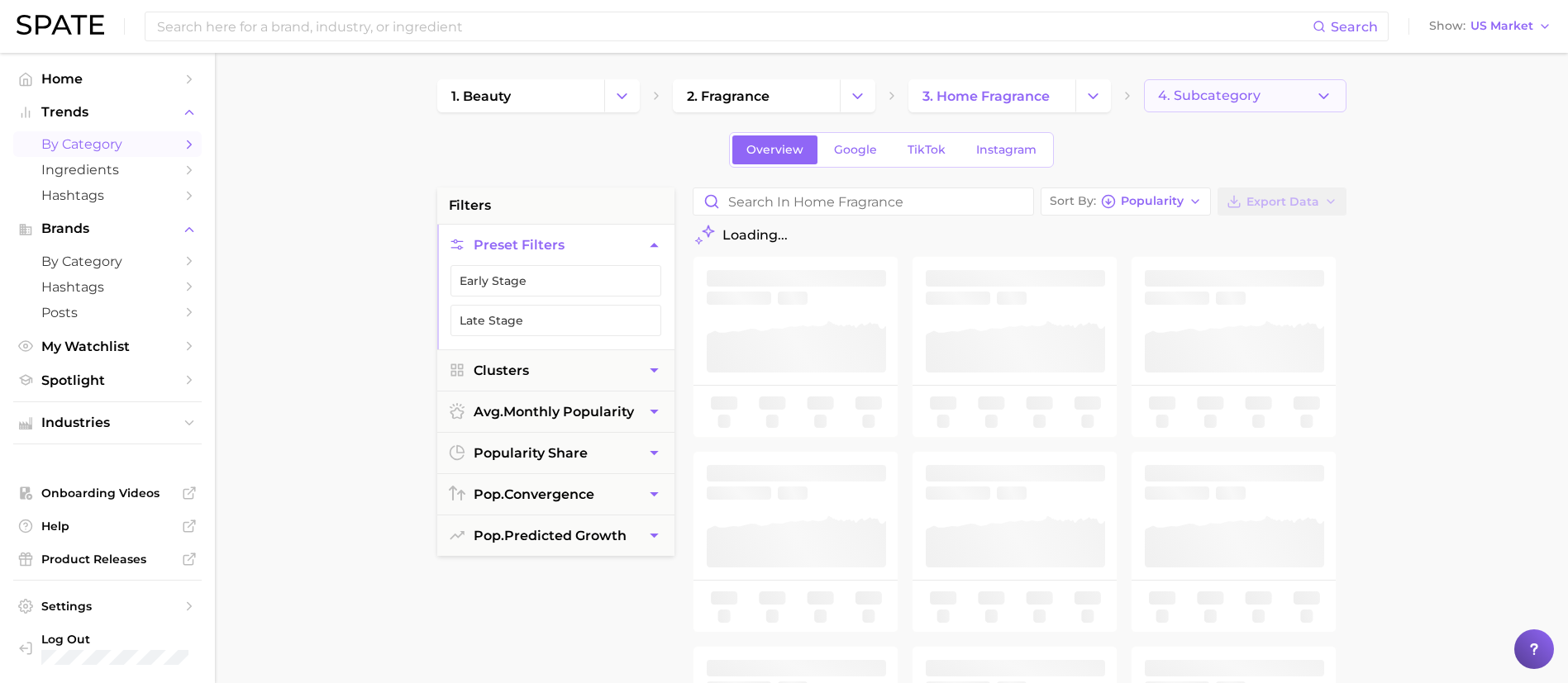
click at [1197, 91] on span "4. Subcategory" at bounding box center [1209, 96] width 103 height 15
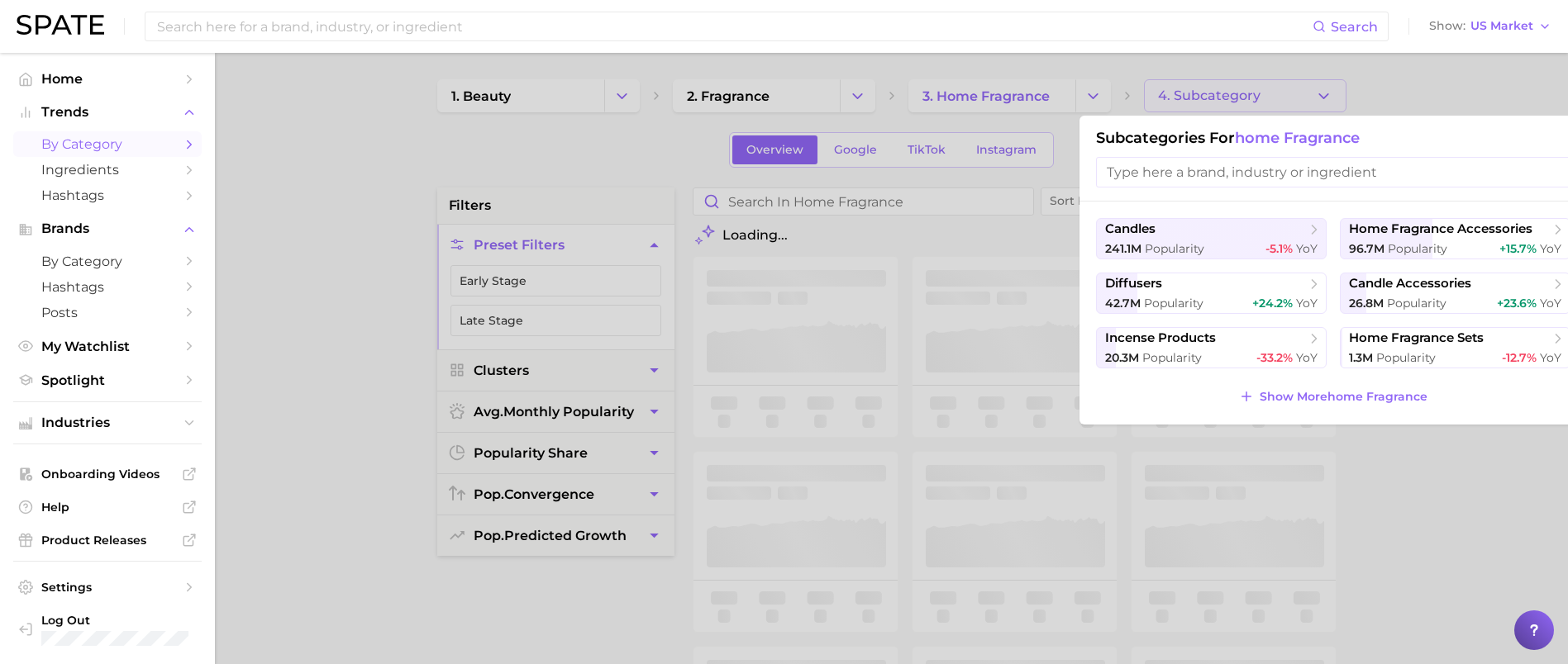
click at [1451, 487] on div at bounding box center [784, 332] width 1568 height 664
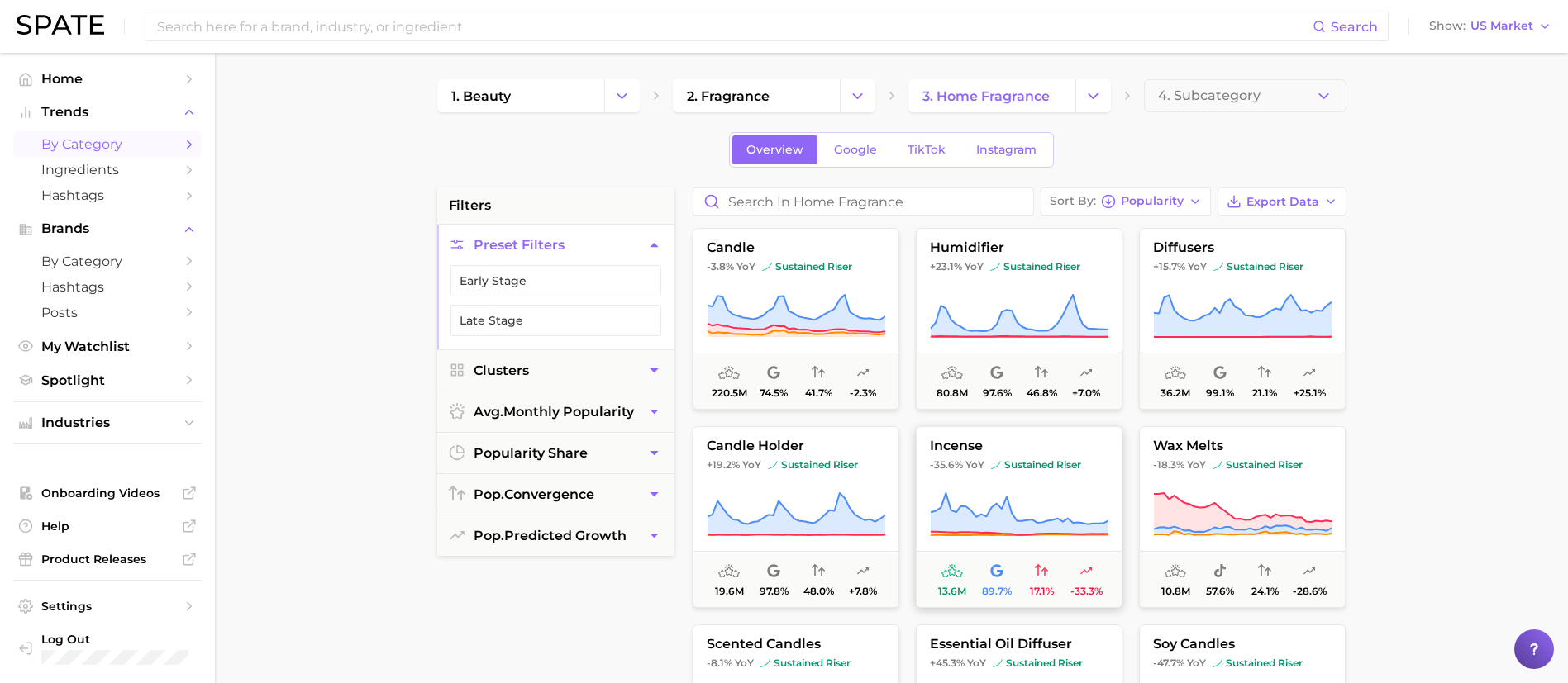
click at [1061, 455] on button "incense -35.6% YoY sustained riser 13.6m 89.7% 17.1% -33.3%" at bounding box center [1019, 518] width 206 height 182
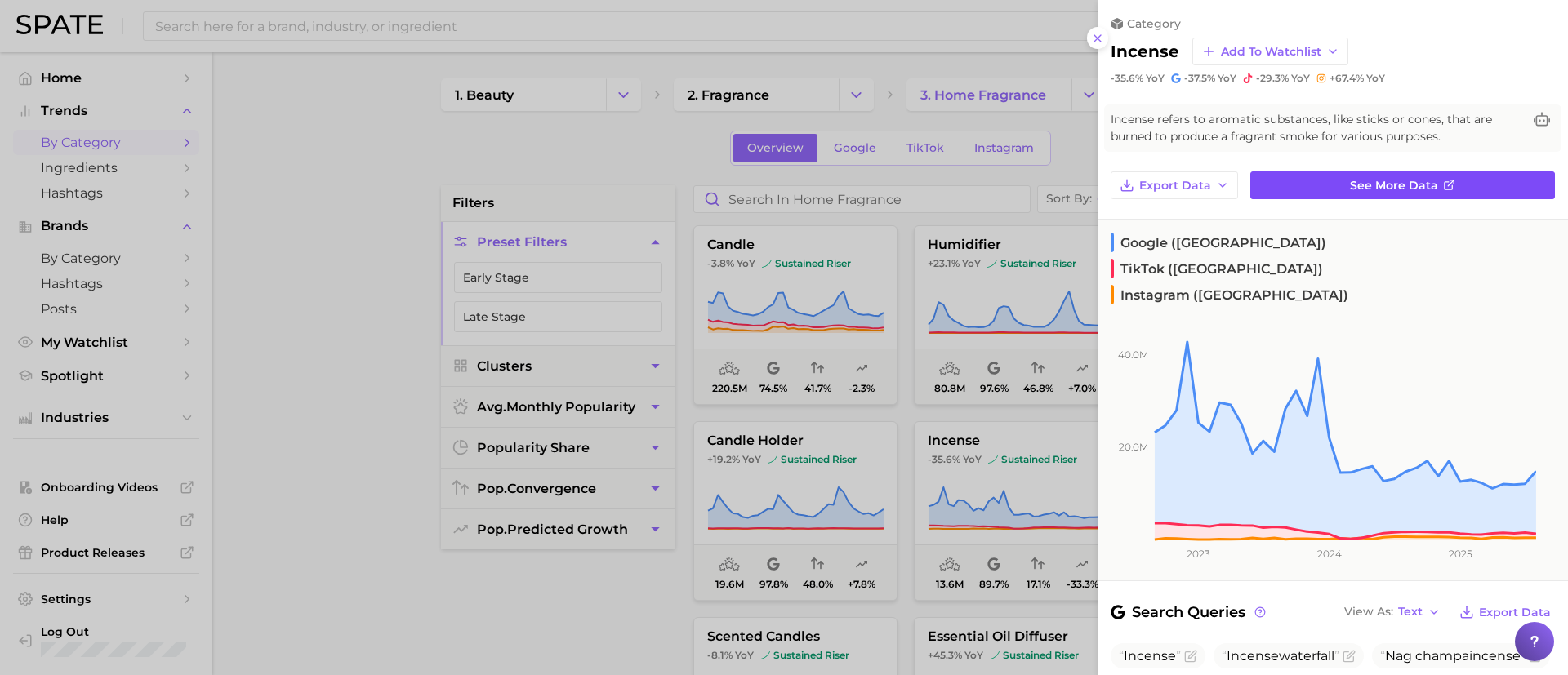
click at [1439, 176] on link "See more data" at bounding box center [1402, 184] width 304 height 27
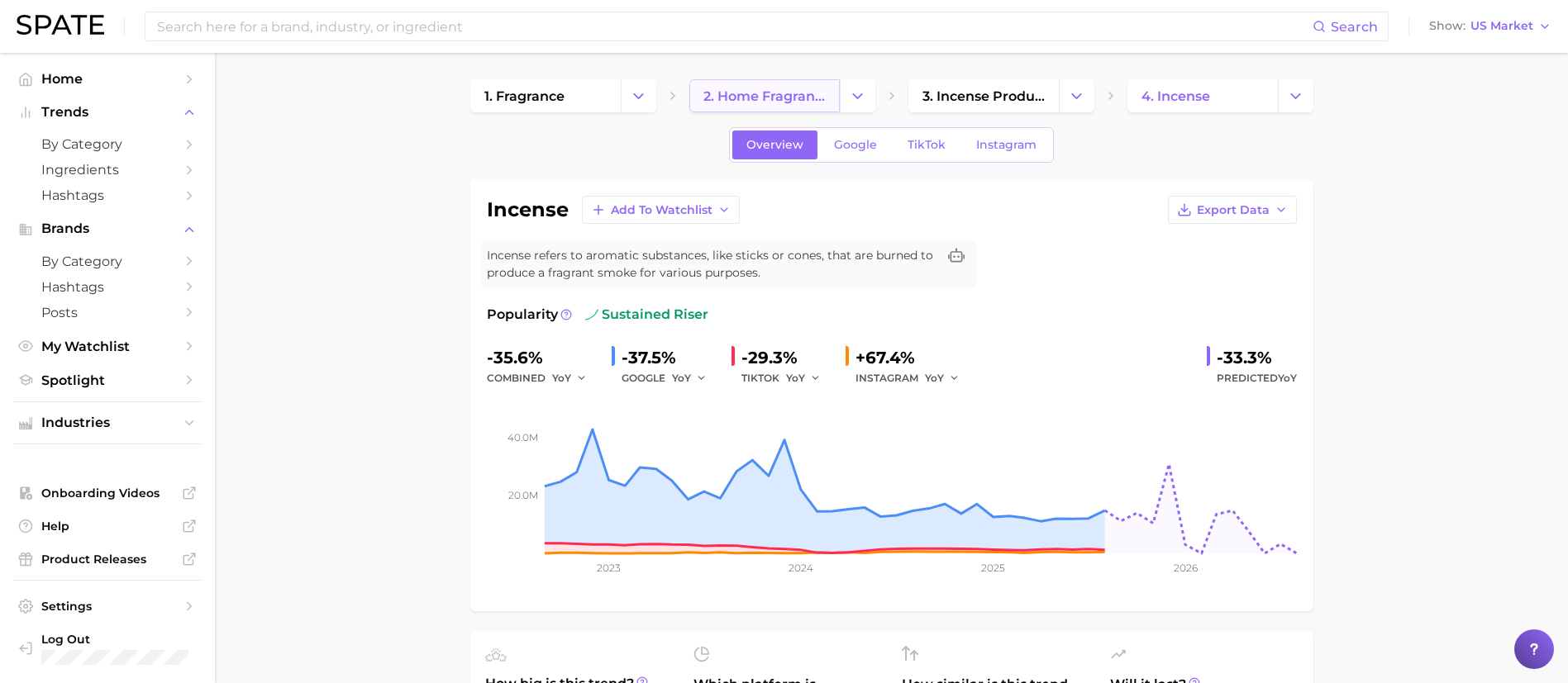
click at [729, 79] on link "2. home fragrance" at bounding box center [764, 96] width 150 height 33
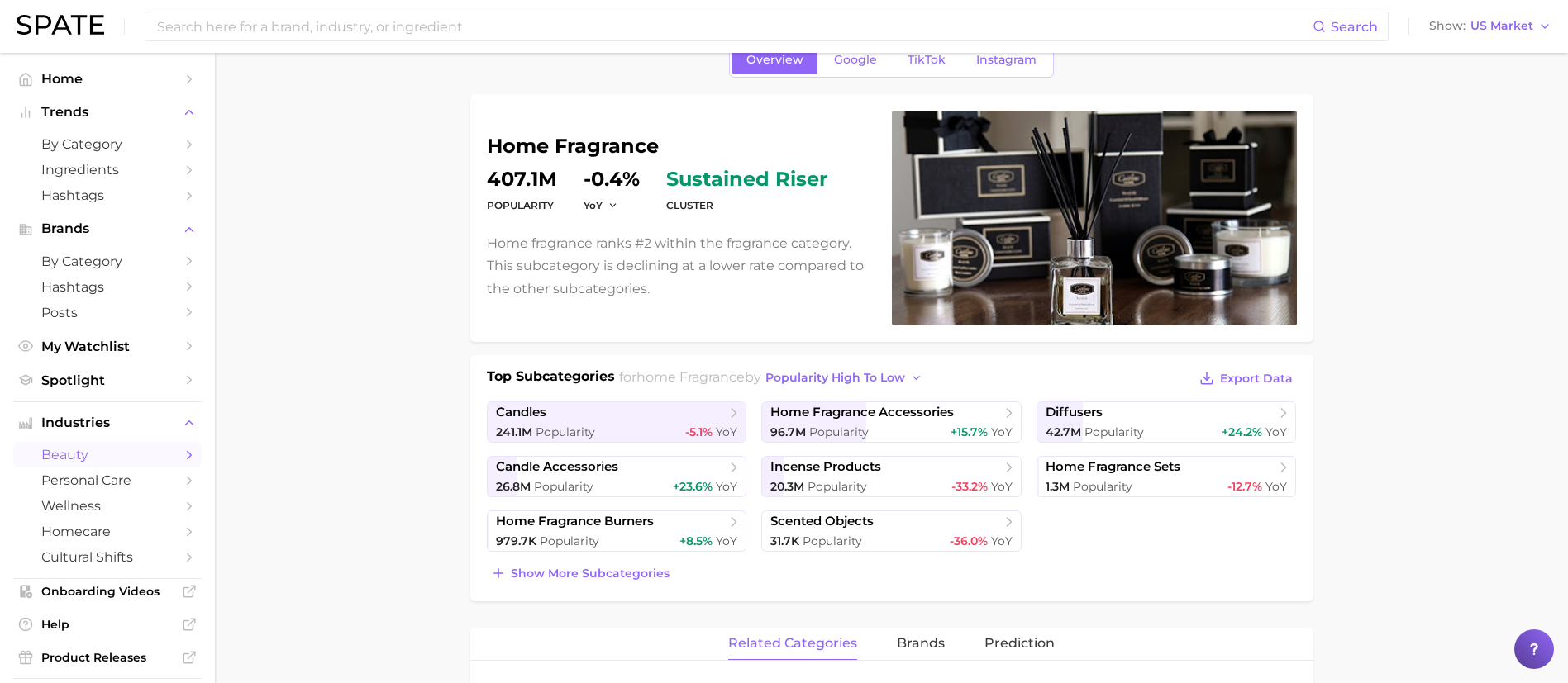
scroll to position [124, 0]
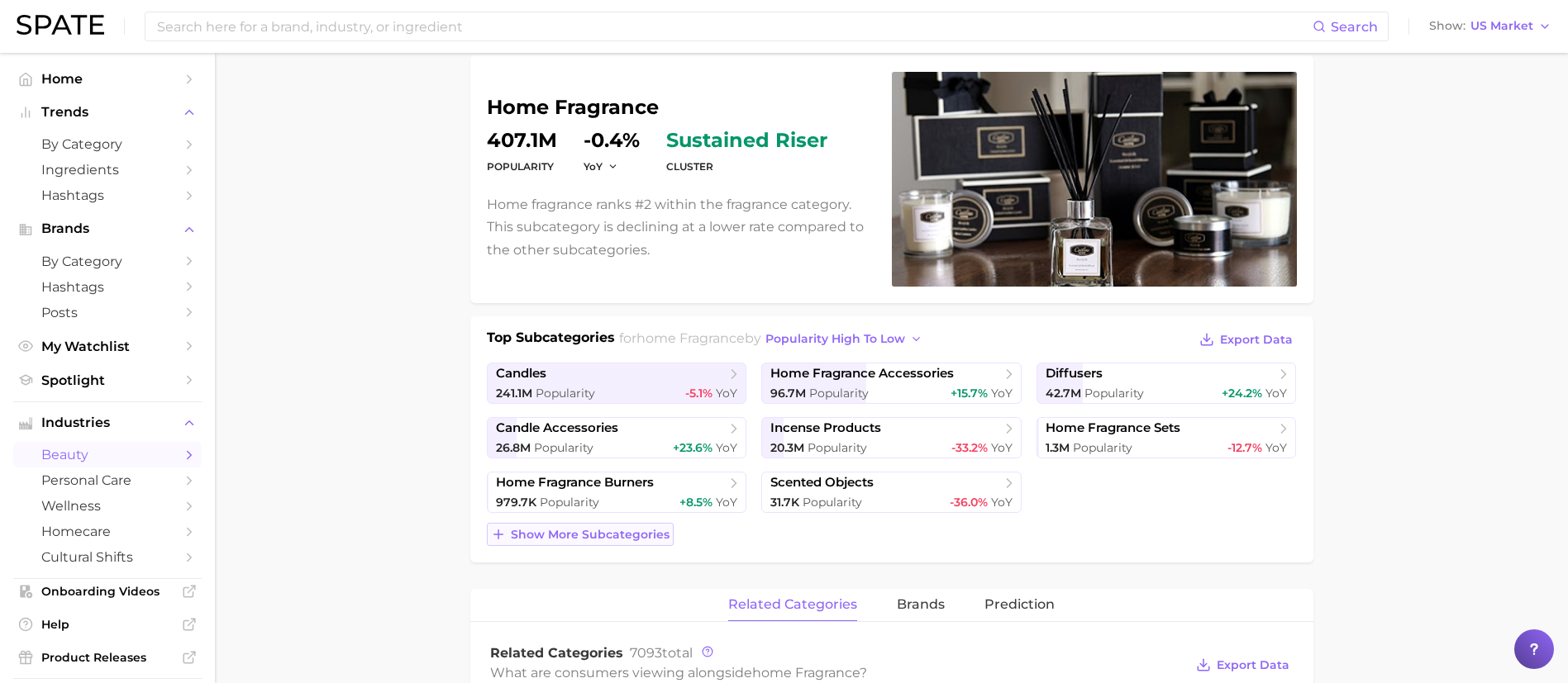
click at [520, 531] on span "Show more subcategories" at bounding box center [590, 535] width 159 height 14
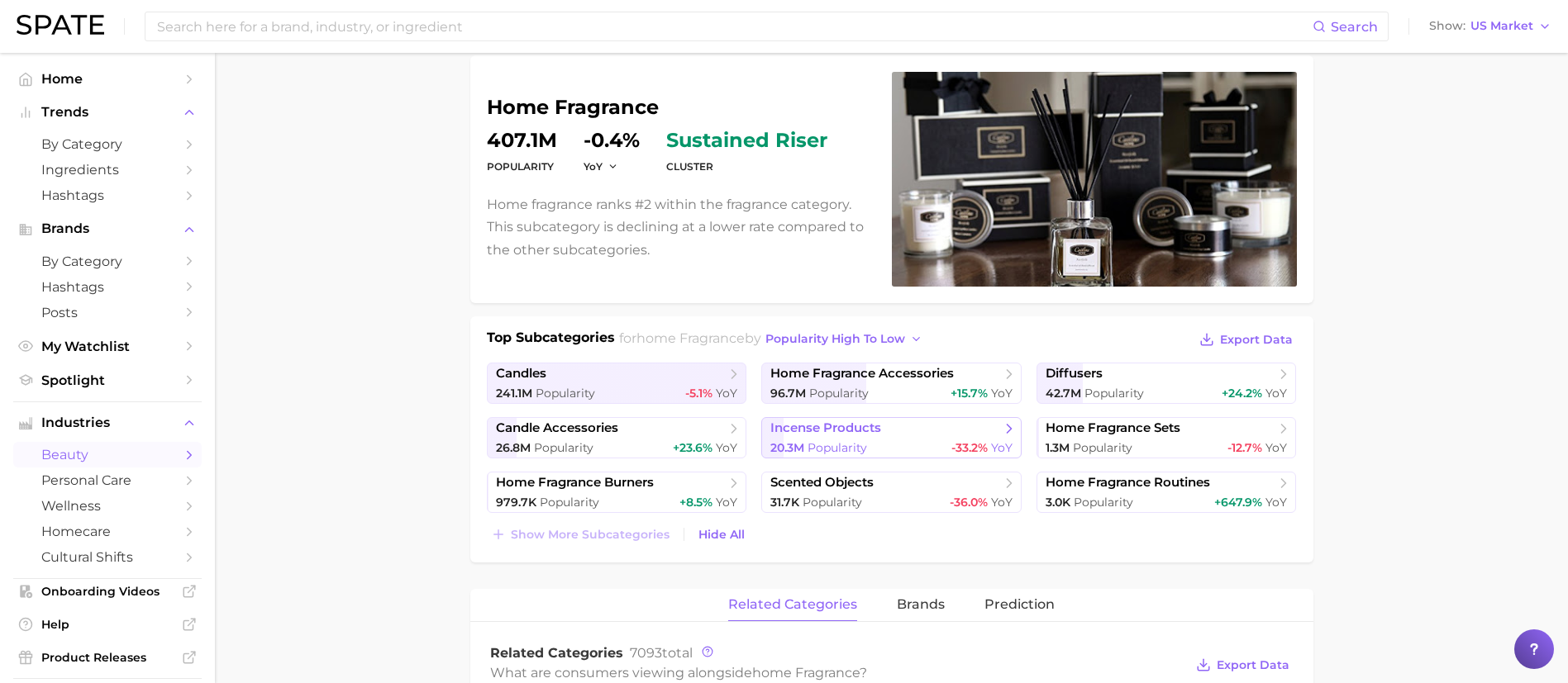
click at [861, 451] on span "Popularity" at bounding box center [837, 447] width 60 height 15
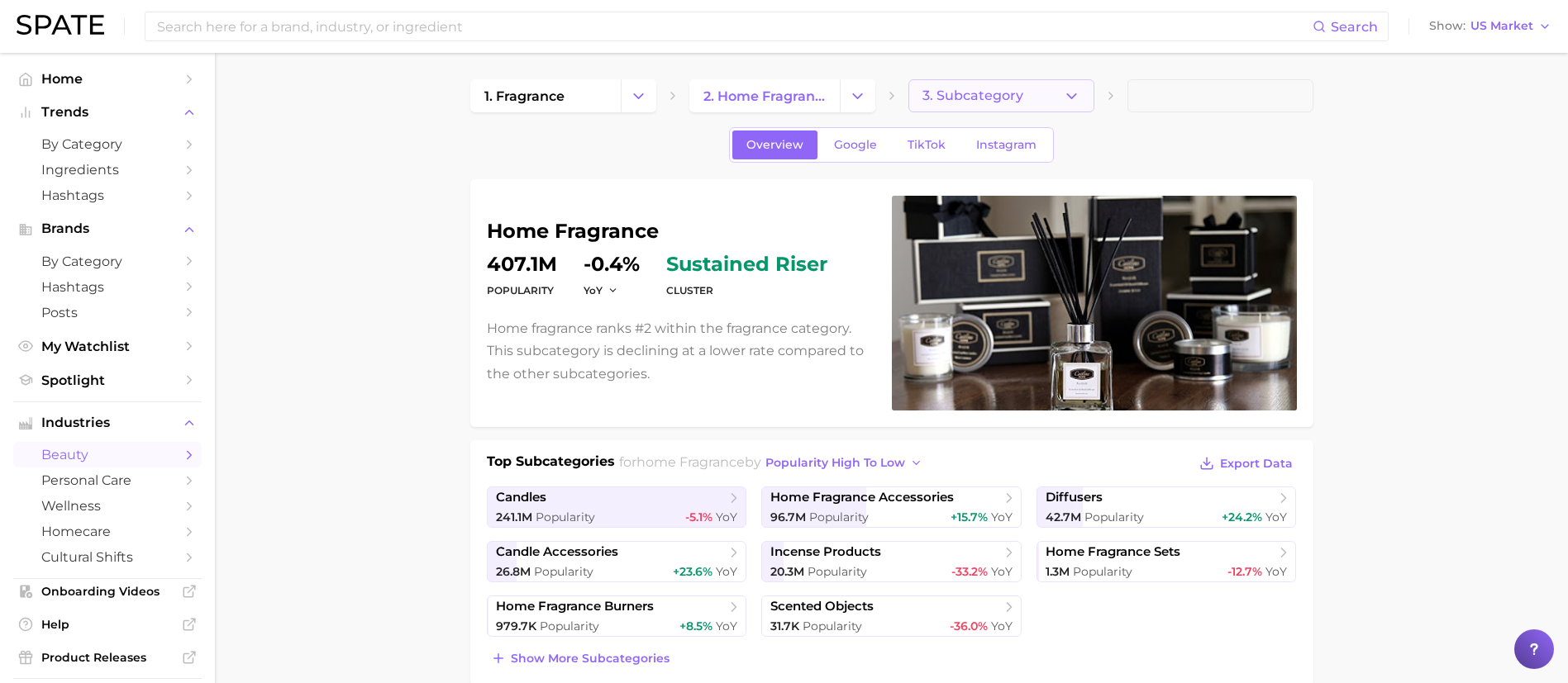
click at [1057, 94] on button "3. Subcategory" at bounding box center [1001, 96] width 186 height 33
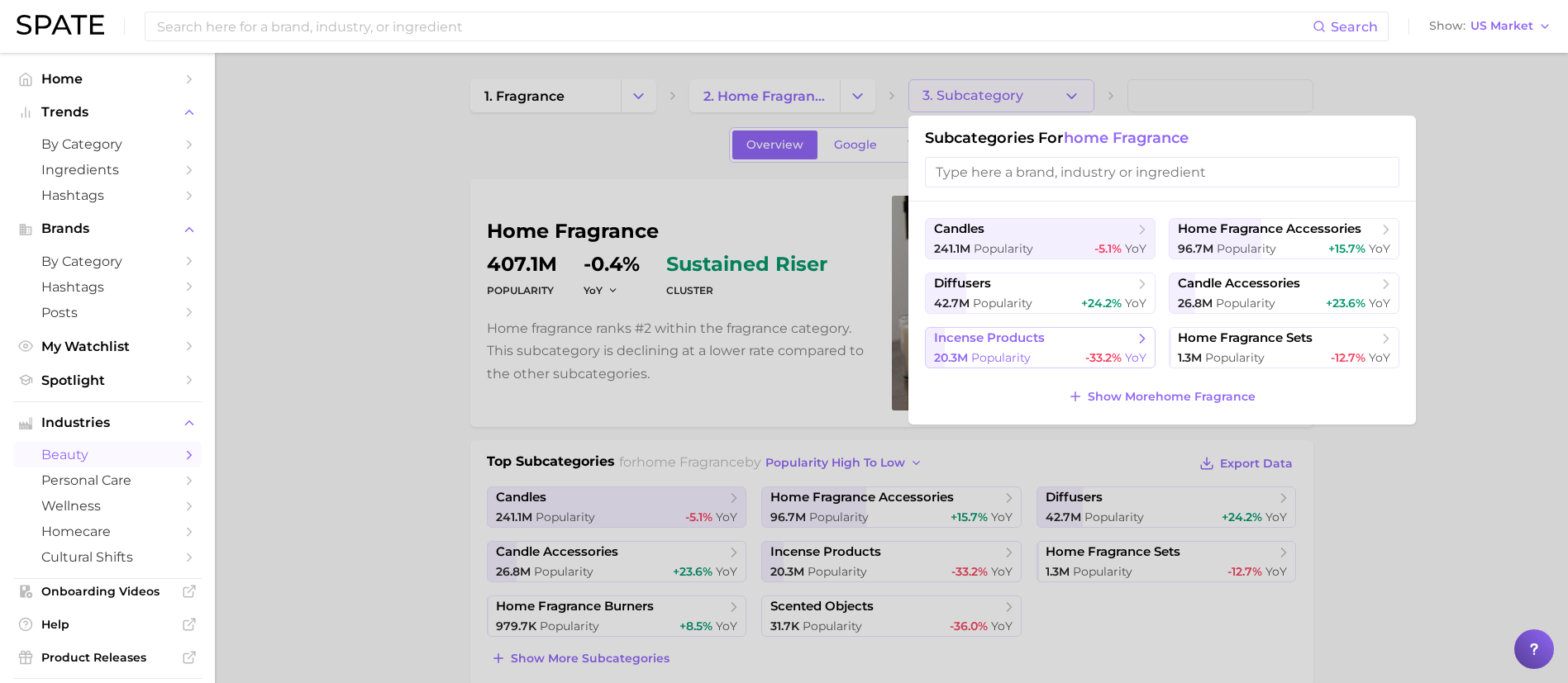
click at [1049, 350] on div "20.3m Popularity -33.2% YoY" at bounding box center [1040, 358] width 213 height 16
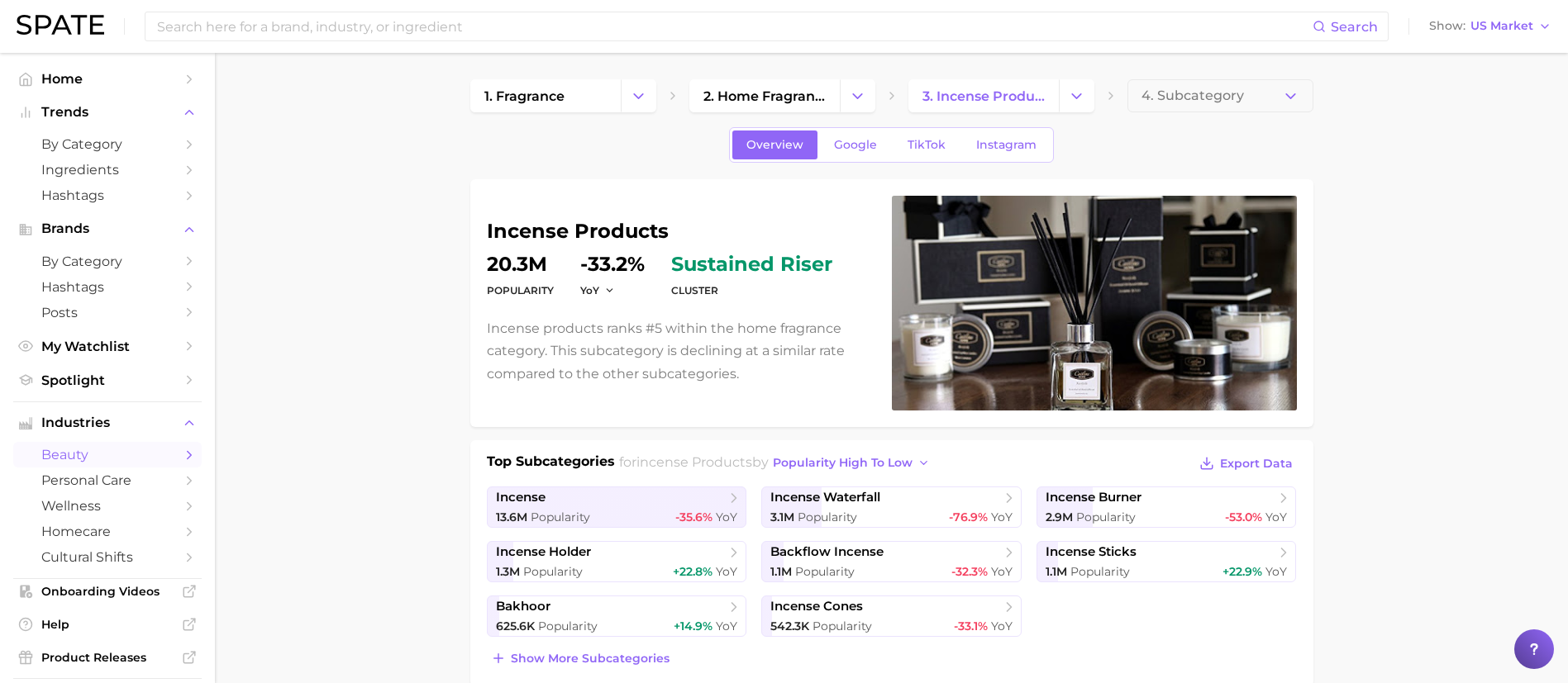
click at [638, 261] on dd "-33.2%" at bounding box center [613, 264] width 64 height 20
click at [1194, 88] on span "4. Subcategory" at bounding box center [1192, 96] width 103 height 15
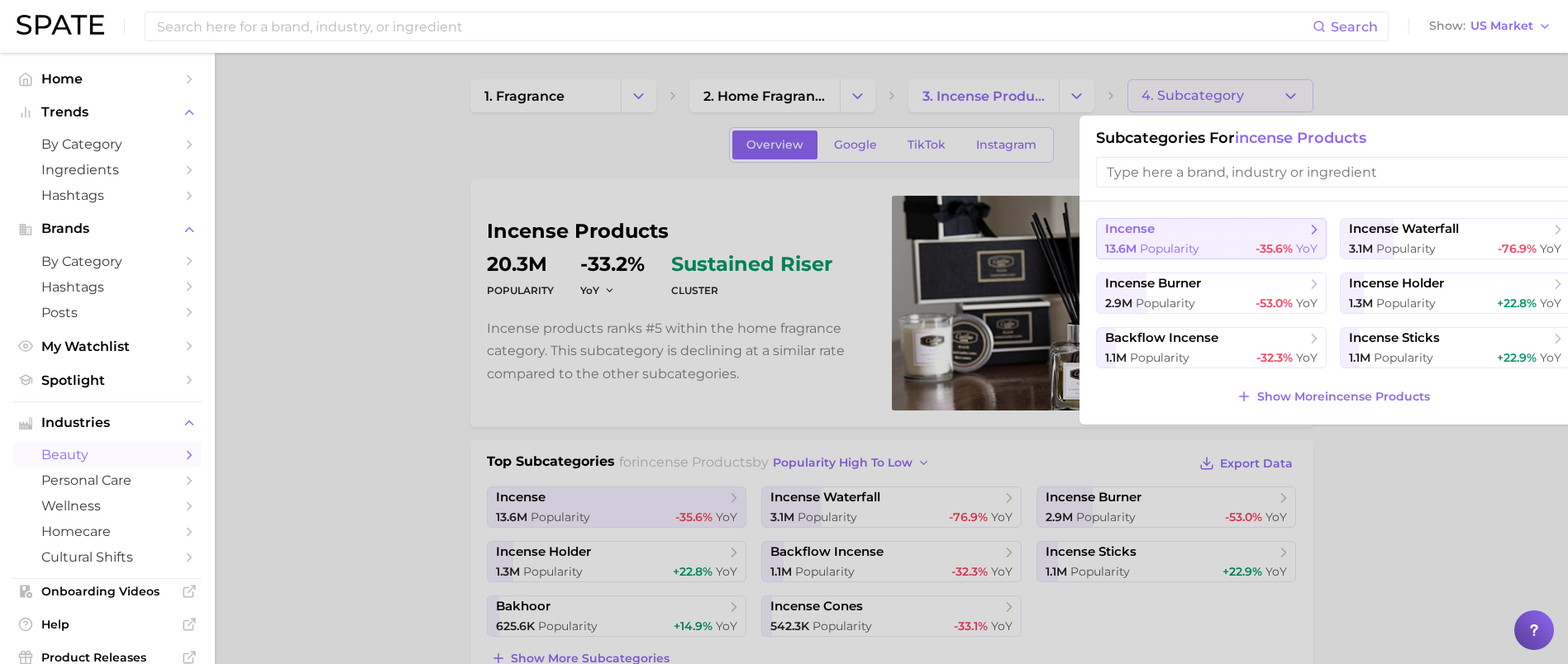
click at [1172, 237] on span "incense" at bounding box center [1205, 229] width 201 height 17
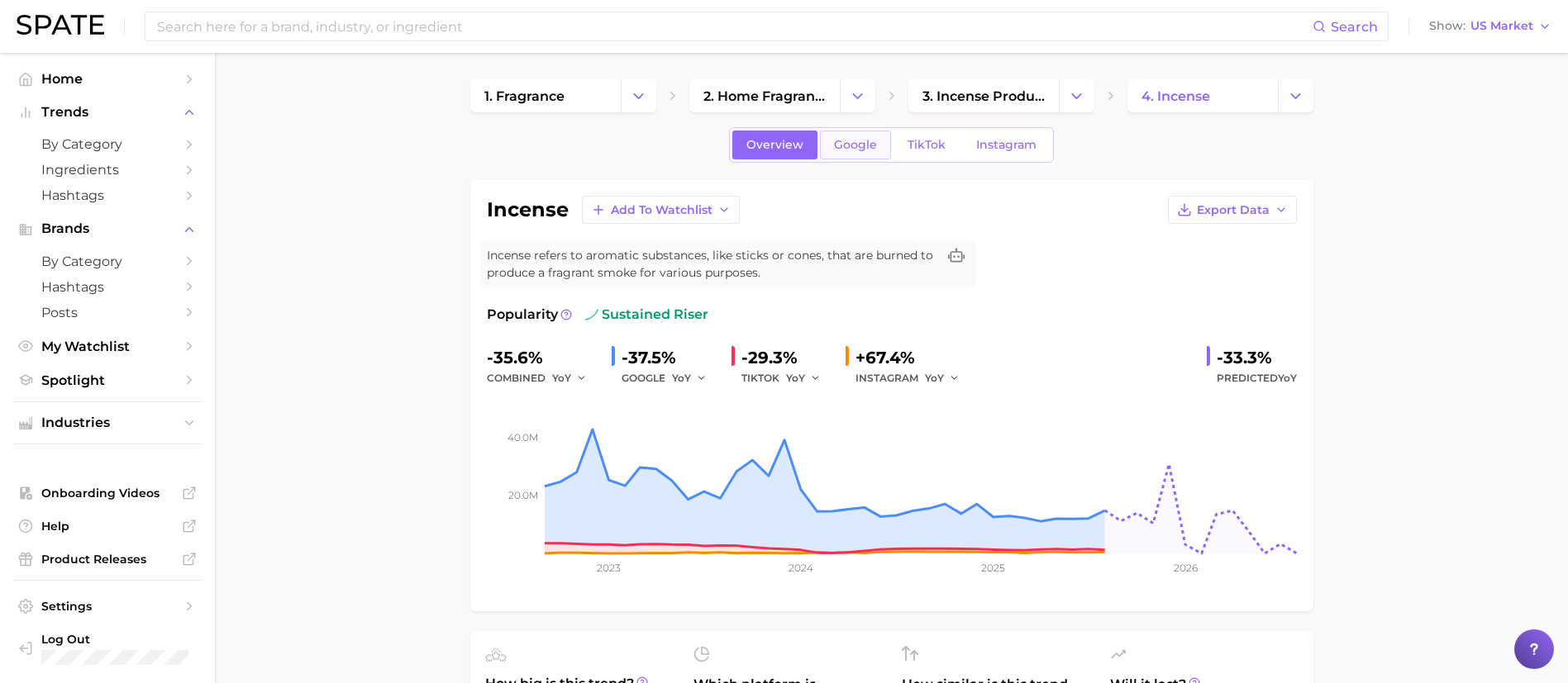
click at [857, 154] on link "Google" at bounding box center [855, 145] width 71 height 29
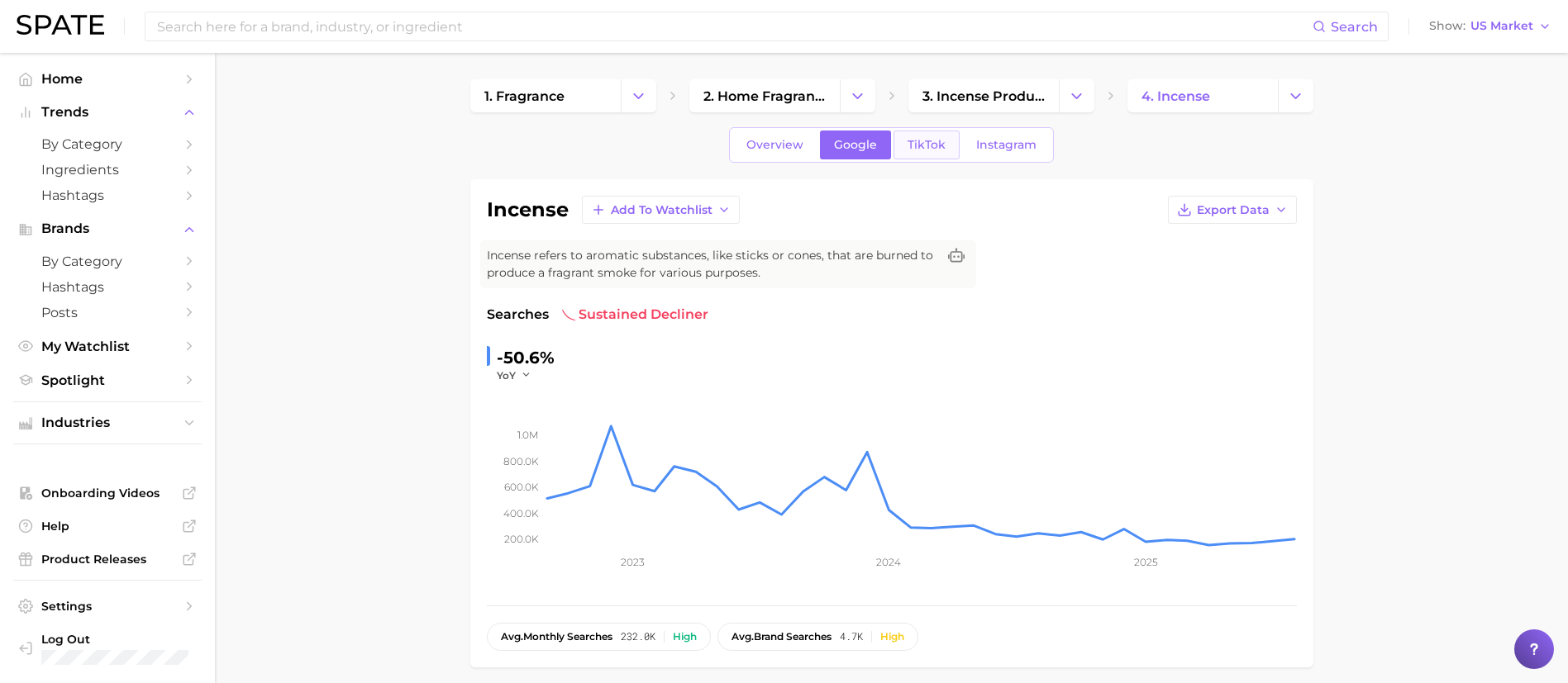
click at [913, 156] on link "TikTok" at bounding box center [927, 145] width 66 height 29
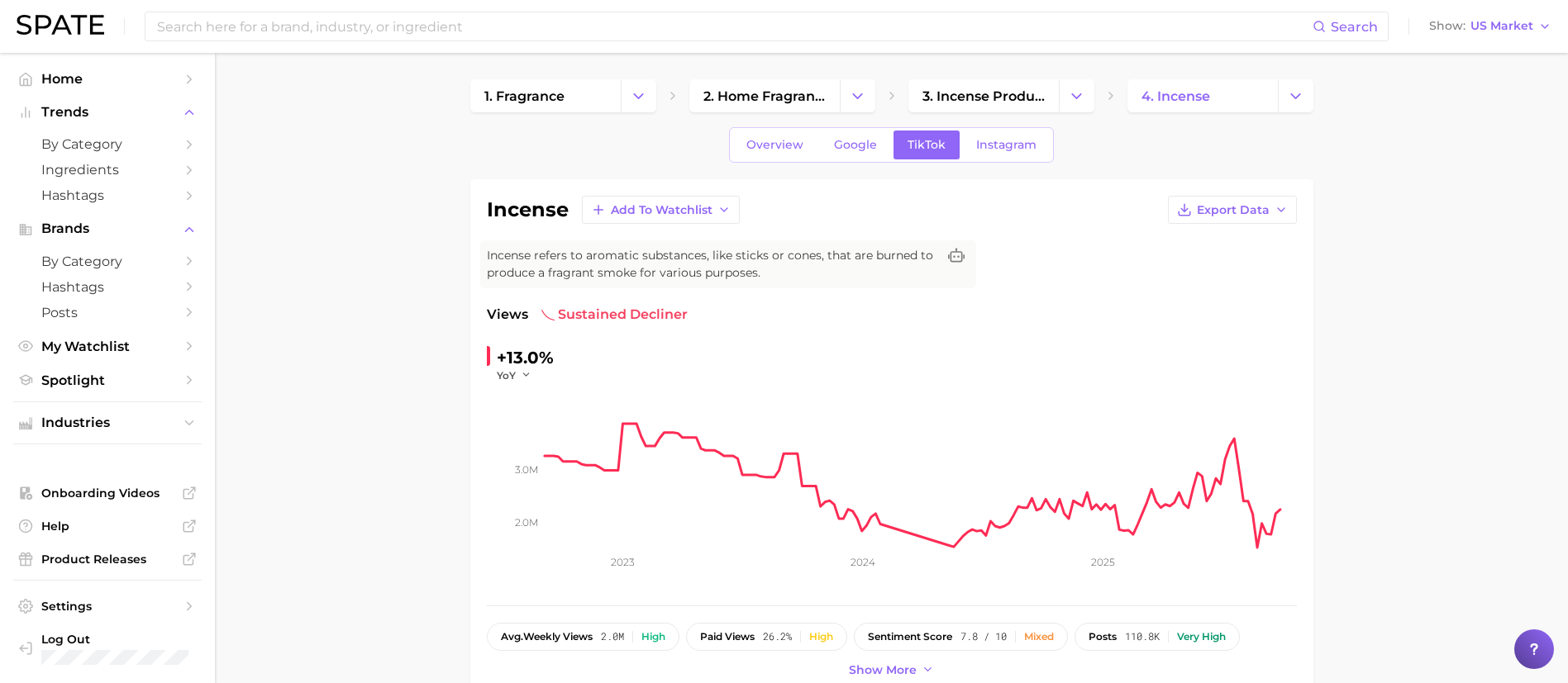
scroll to position [124, 0]
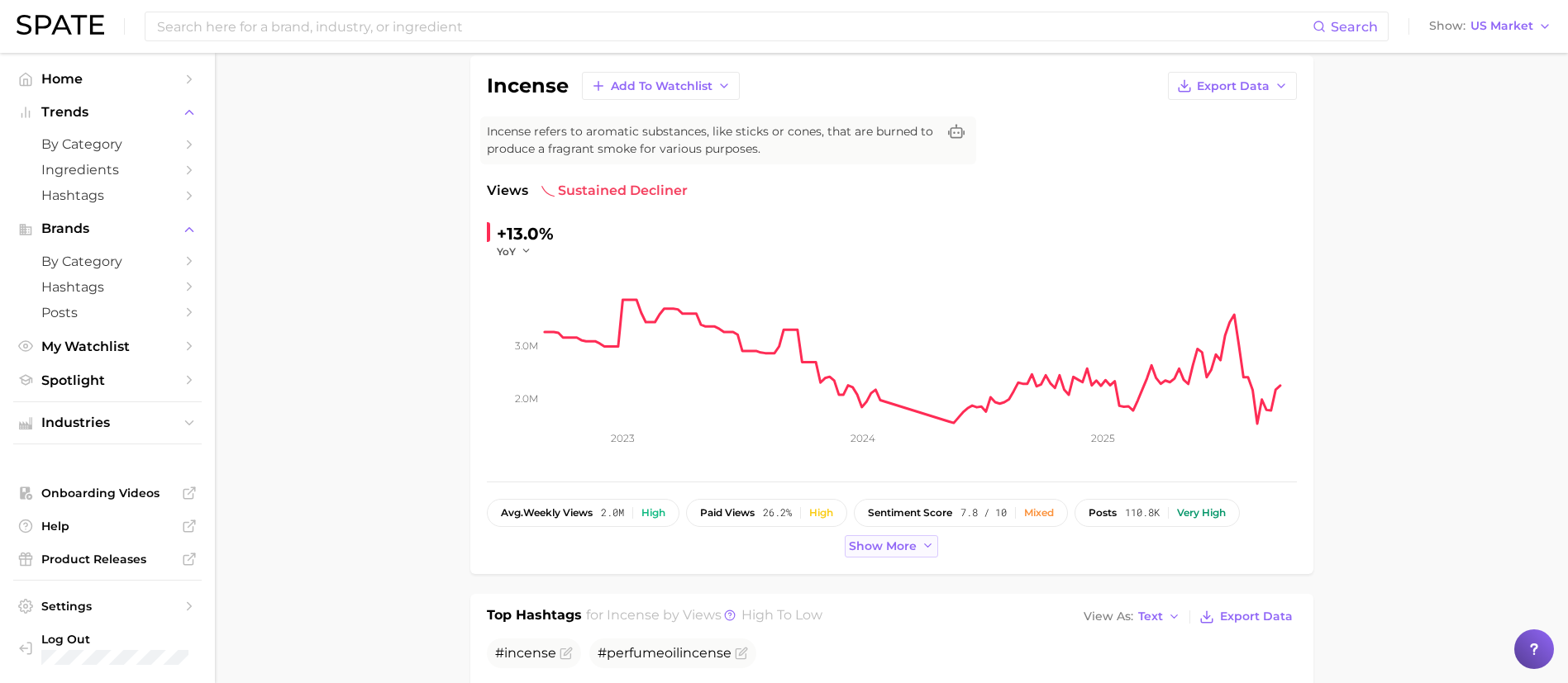
click at [892, 546] on span "Show more" at bounding box center [883, 546] width 68 height 14
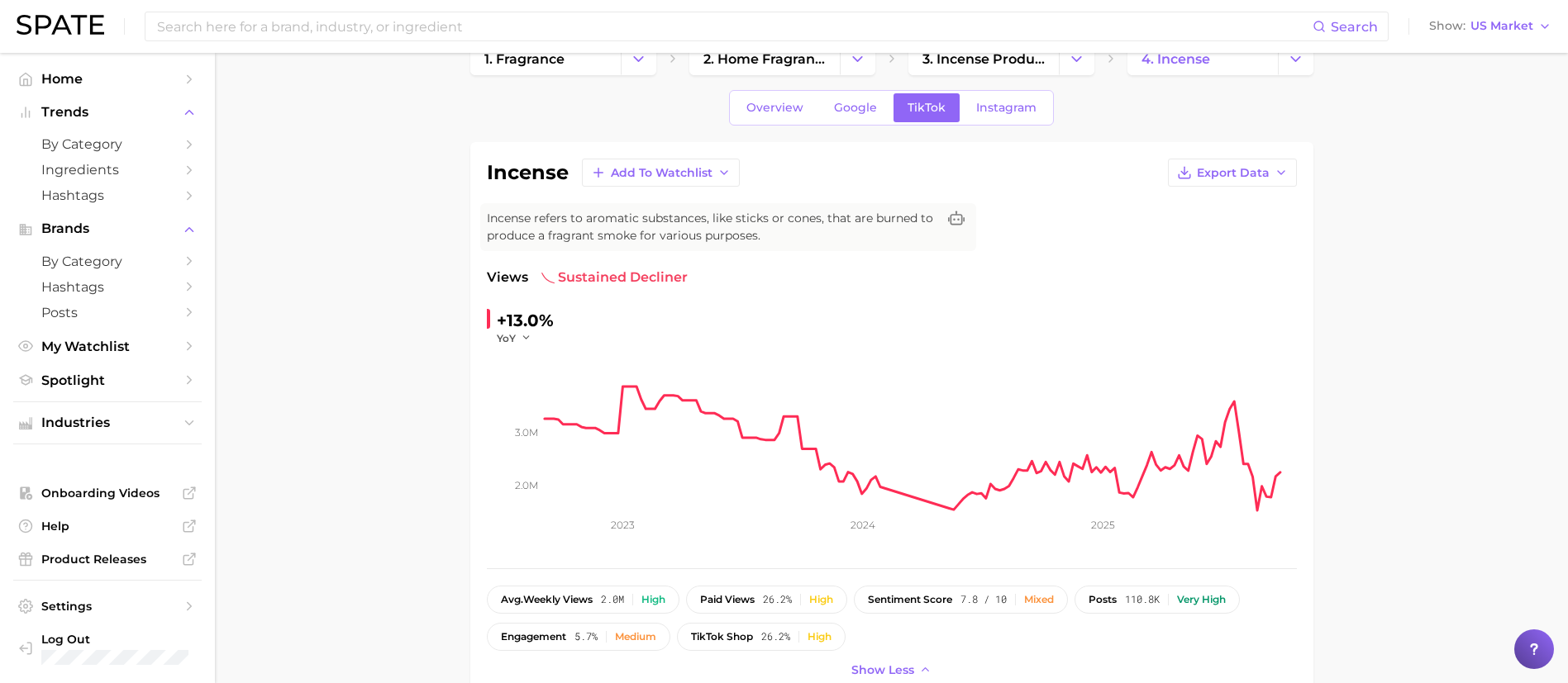
scroll to position [0, 0]
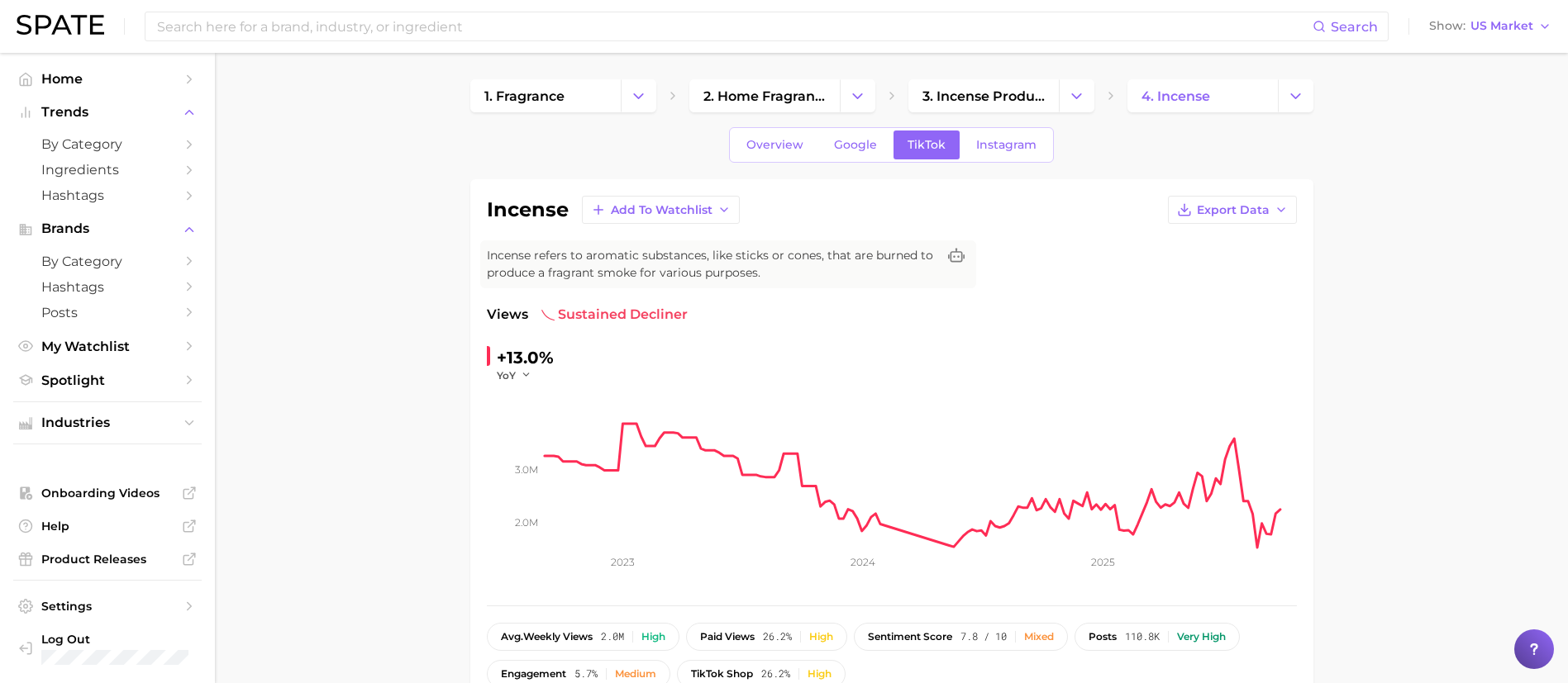
click at [852, 128] on div "Overview Google TikTok Instagram" at bounding box center [891, 146] width 325 height 36
click at [848, 148] on span "Google" at bounding box center [855, 146] width 43 height 14
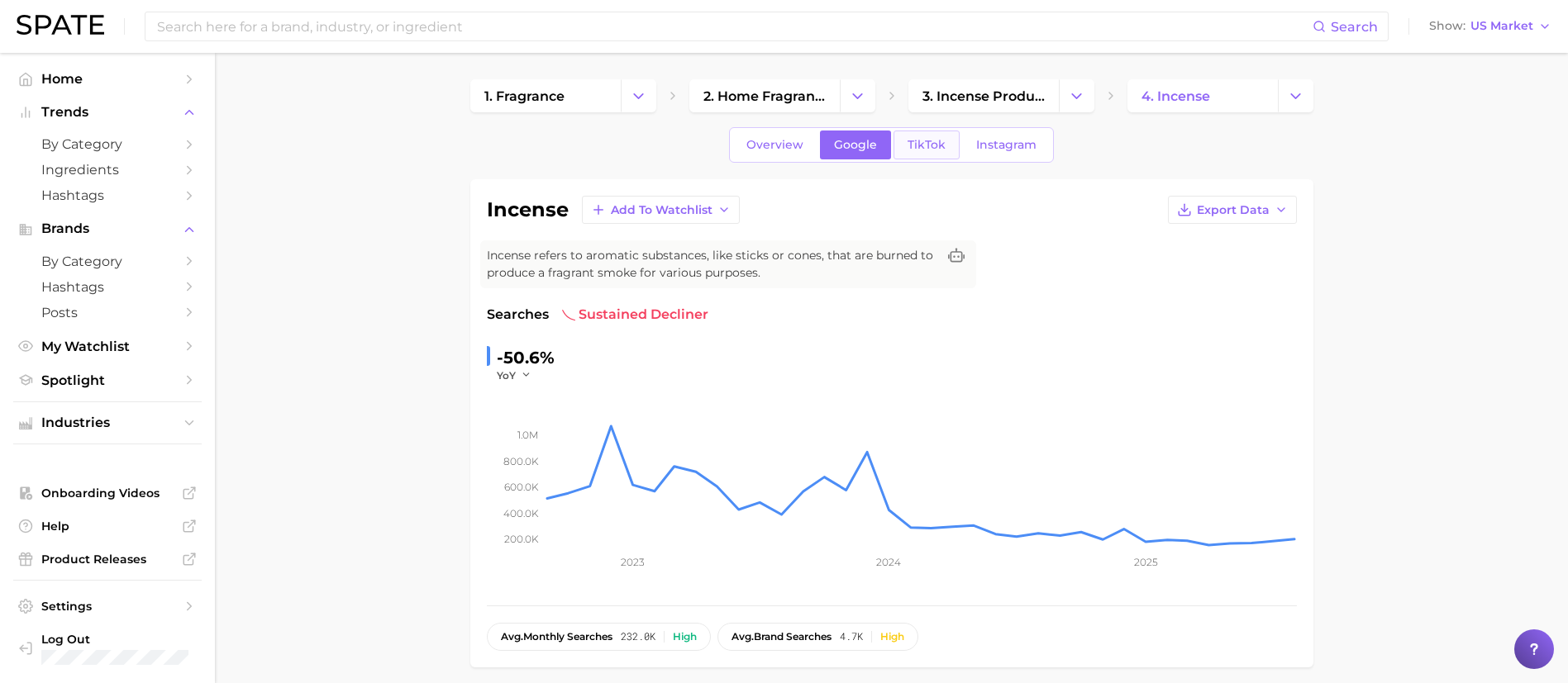
click at [910, 138] on span "TikTok" at bounding box center [926, 146] width 38 height 14
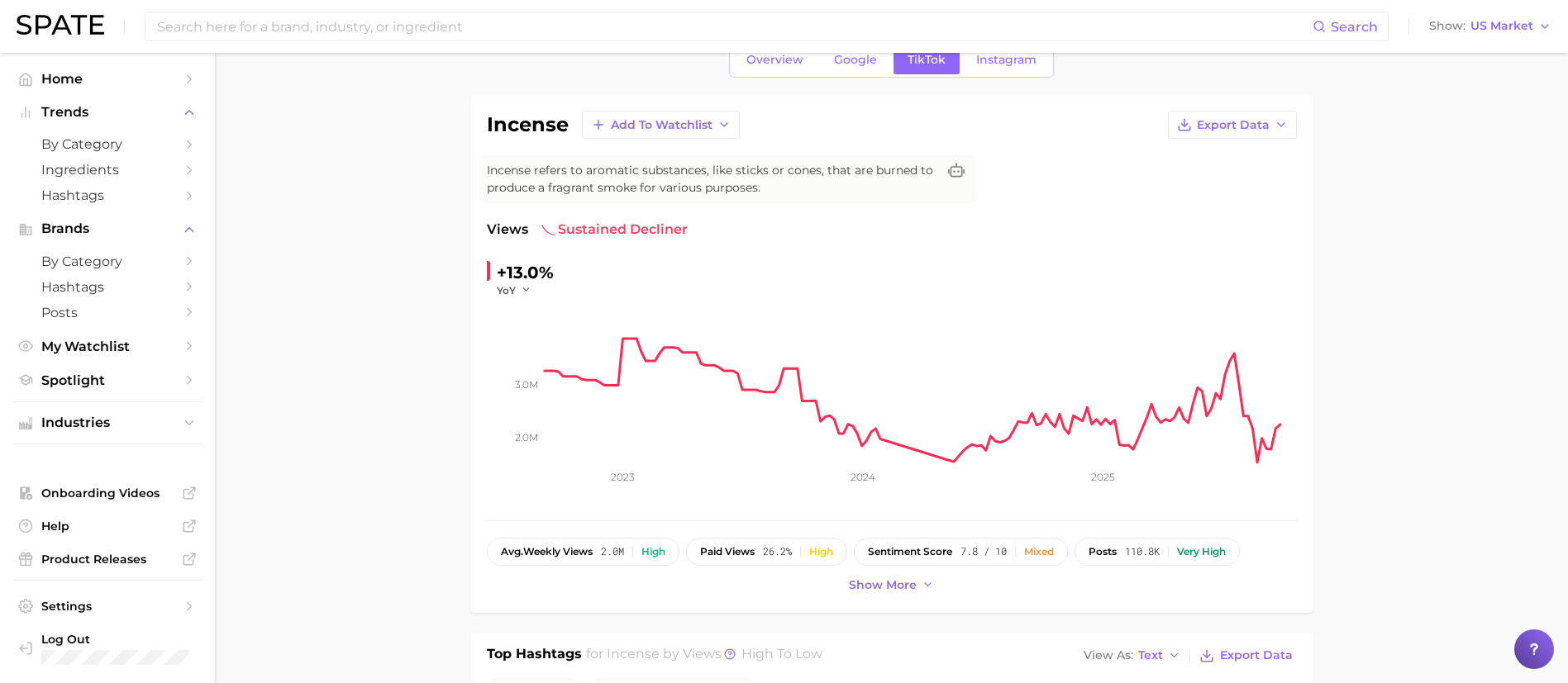
scroll to position [124, 0]
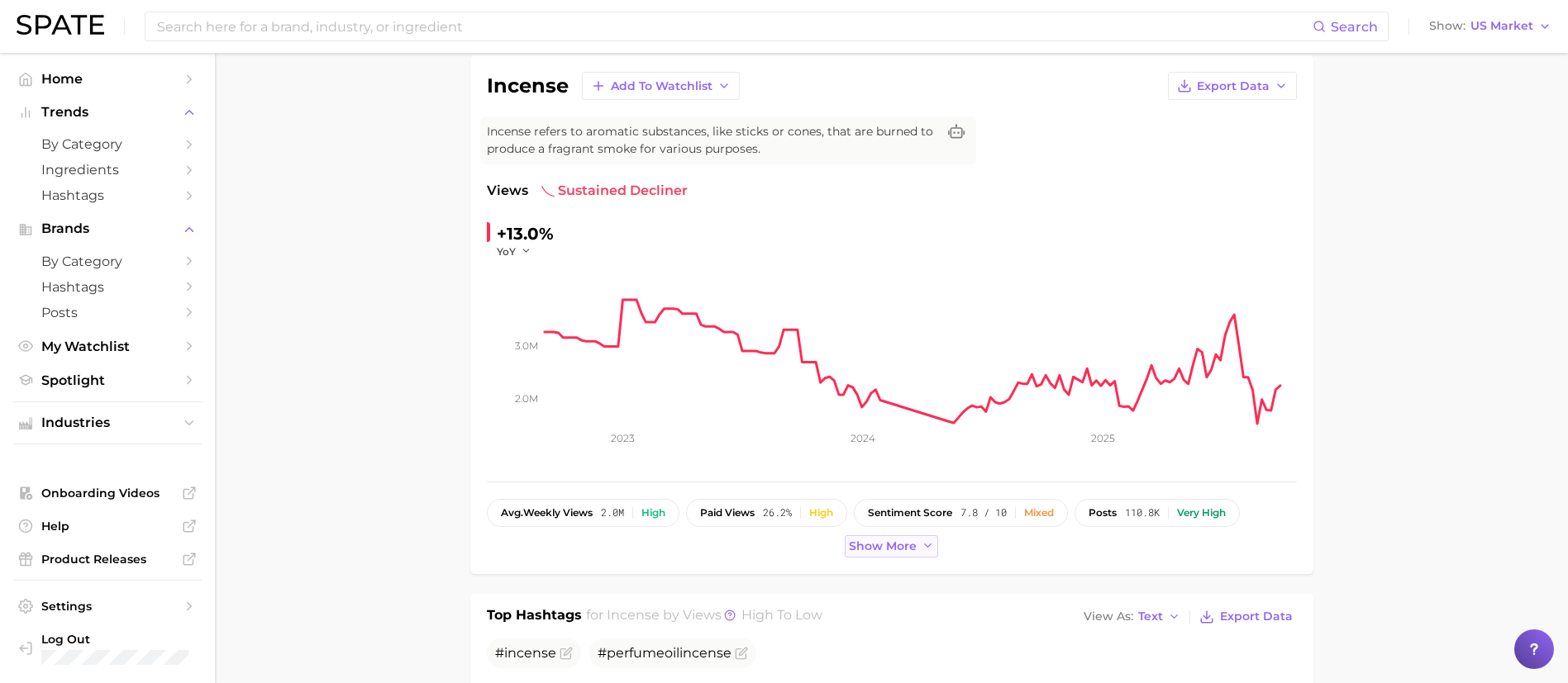
click at [879, 545] on span "Show more" at bounding box center [883, 546] width 68 height 14
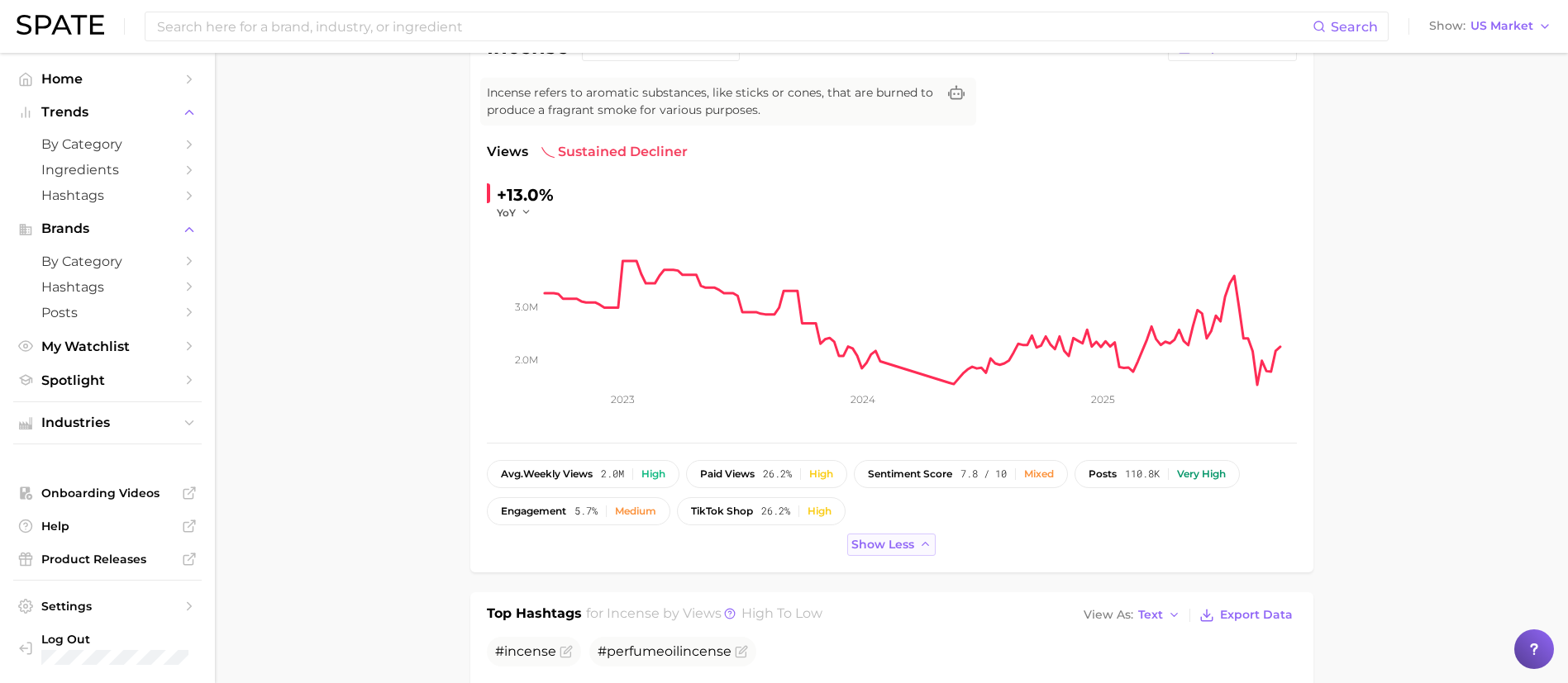
scroll to position [0, 0]
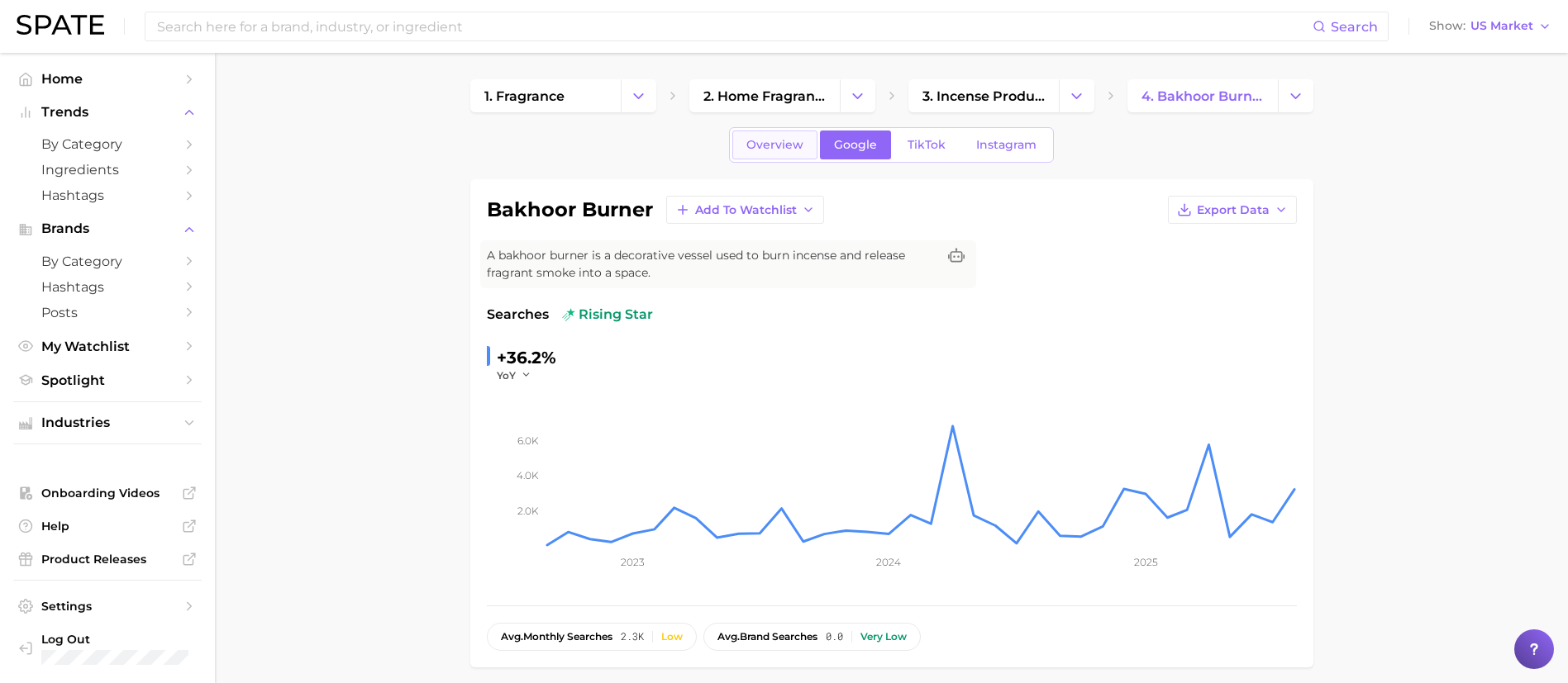
click at [809, 146] on link "Overview" at bounding box center [774, 145] width 85 height 29
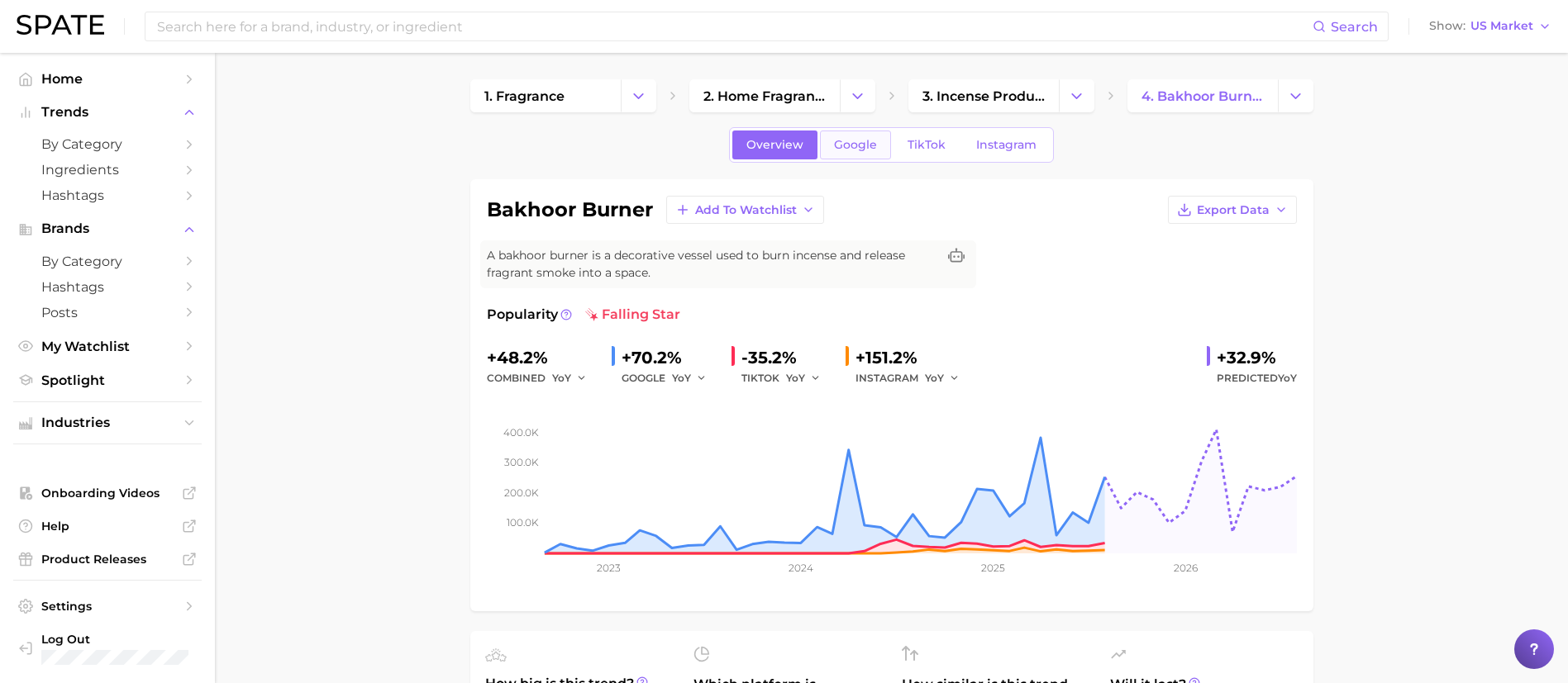
click at [859, 132] on link "Google" at bounding box center [855, 145] width 71 height 29
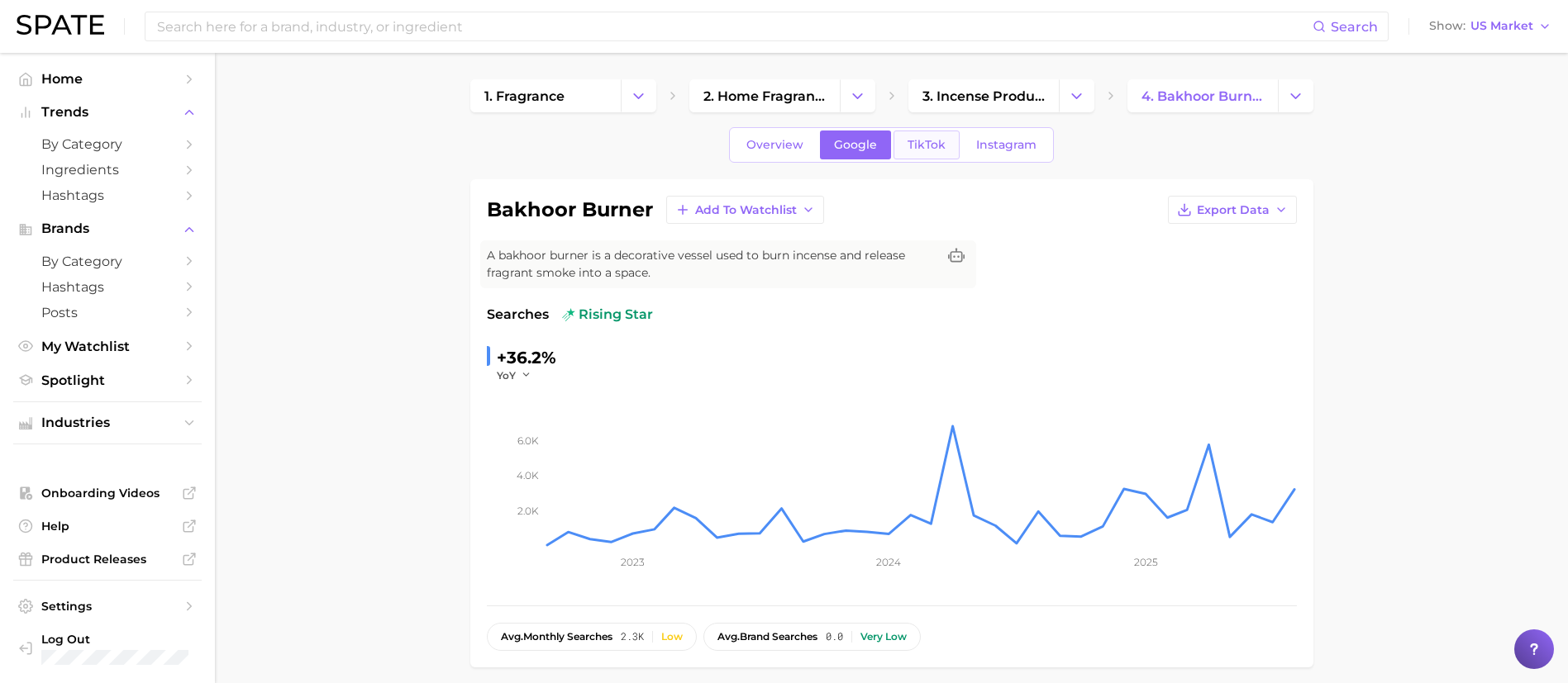
click at [906, 154] on link "TikTok" at bounding box center [927, 145] width 66 height 29
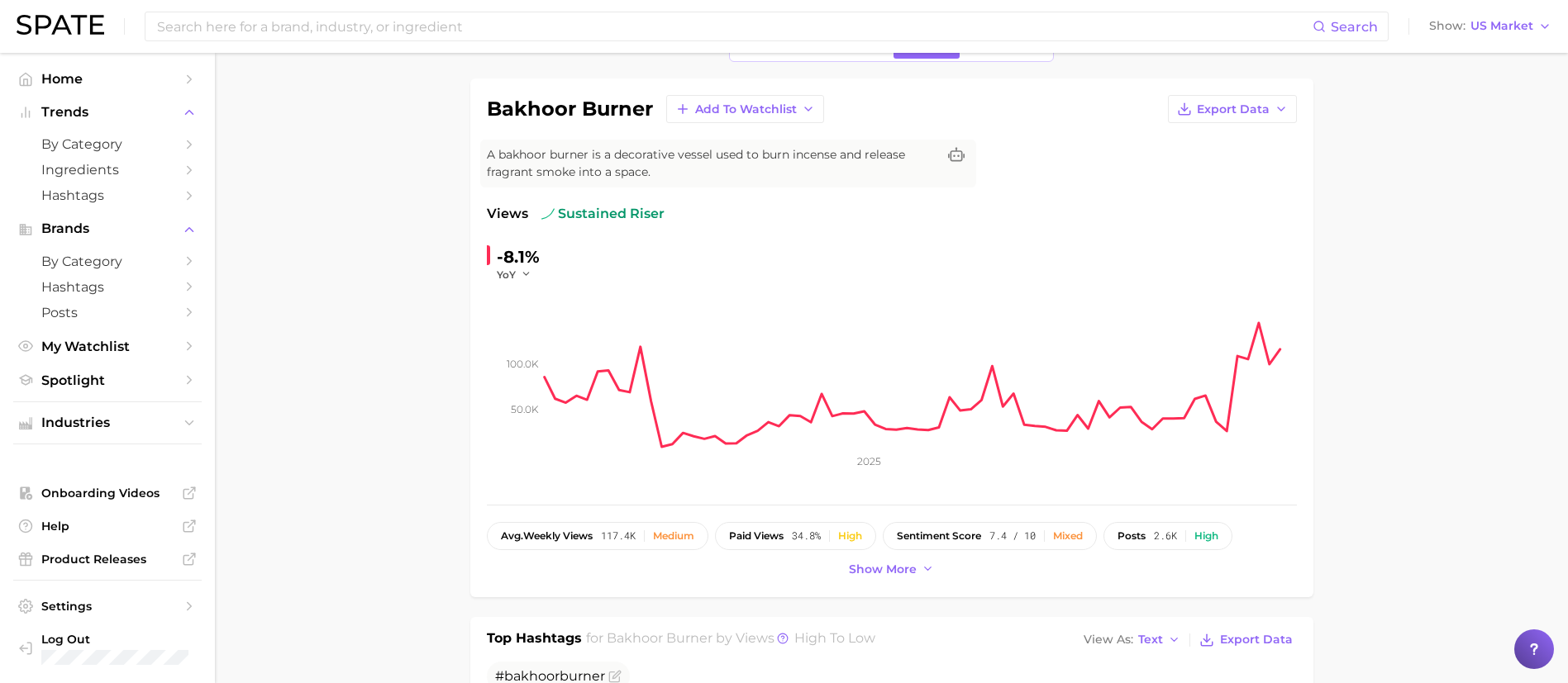
scroll to position [124, 0]
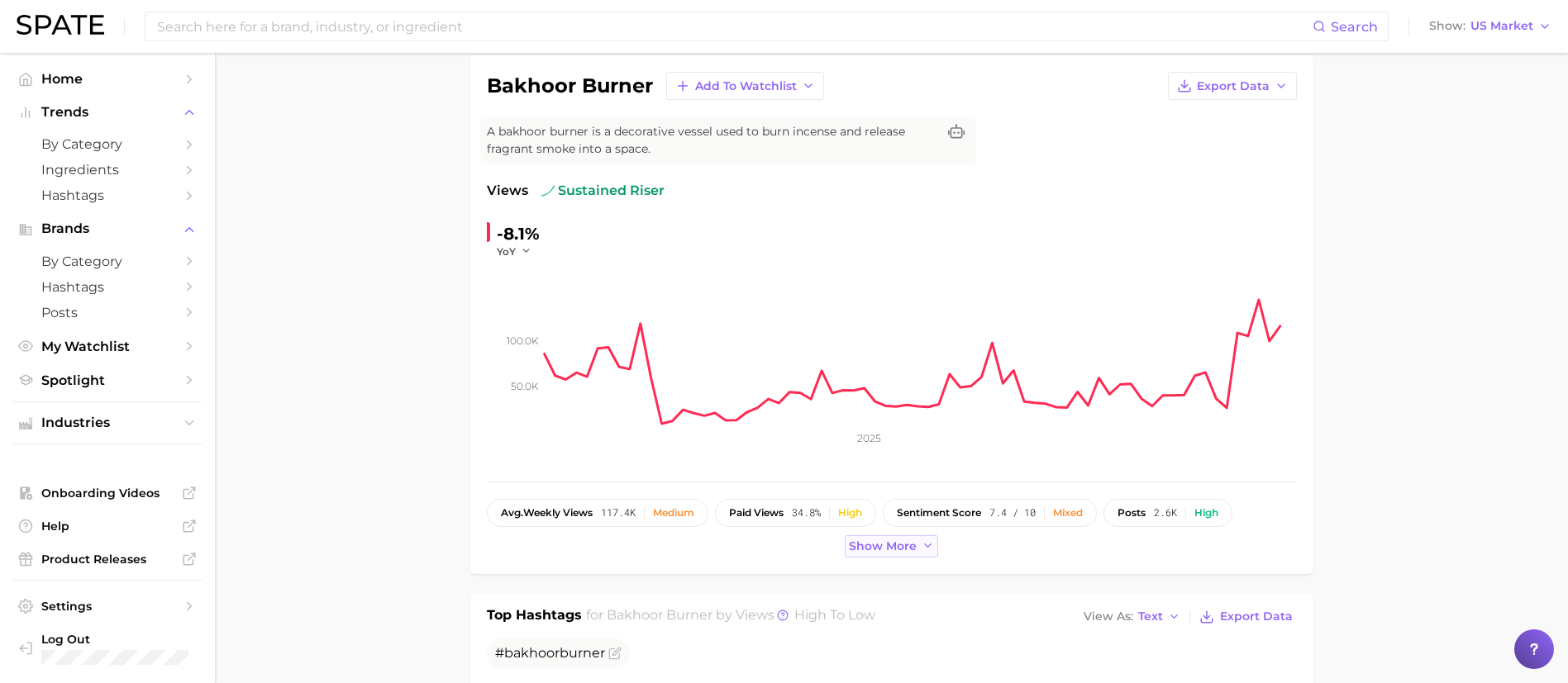
click at [858, 551] on span "Show more" at bounding box center [883, 546] width 68 height 14
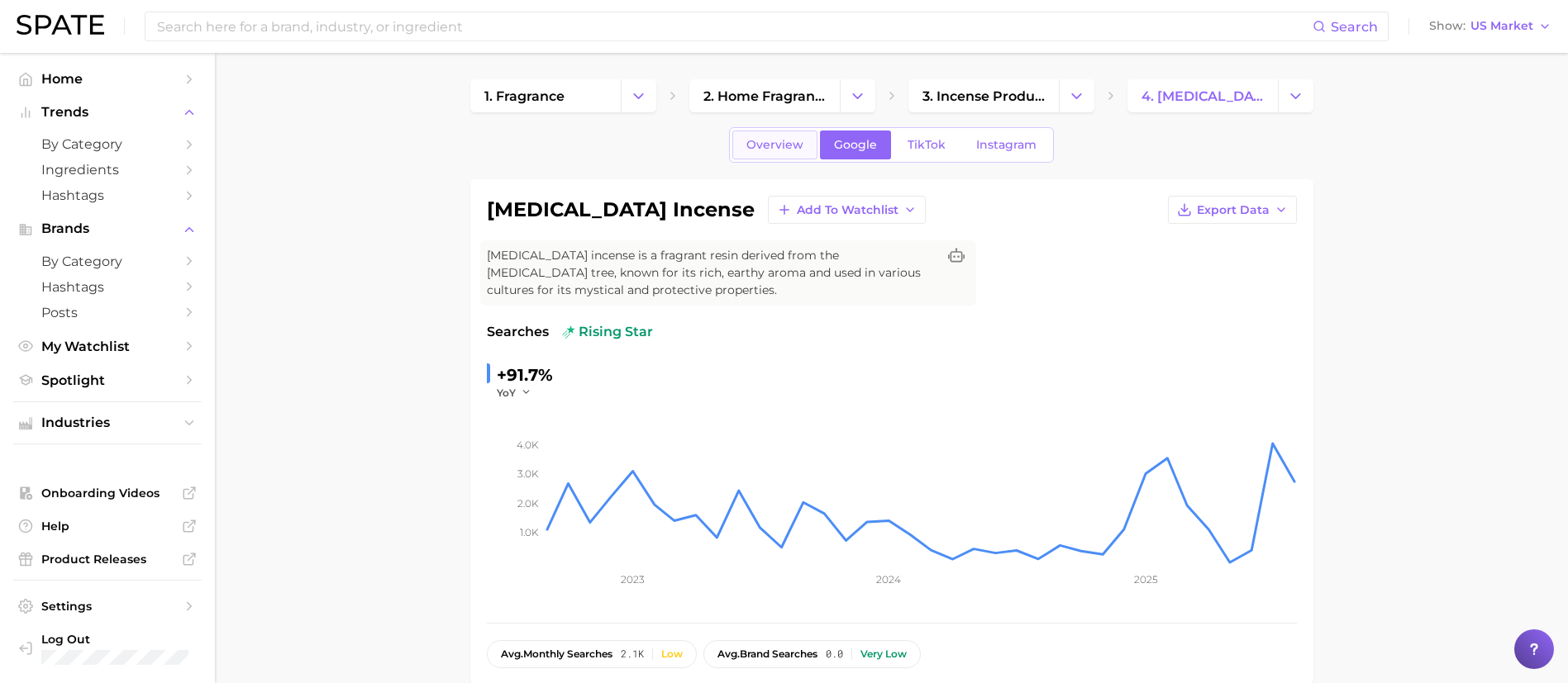
click at [770, 151] on span "Overview" at bounding box center [775, 146] width 57 height 14
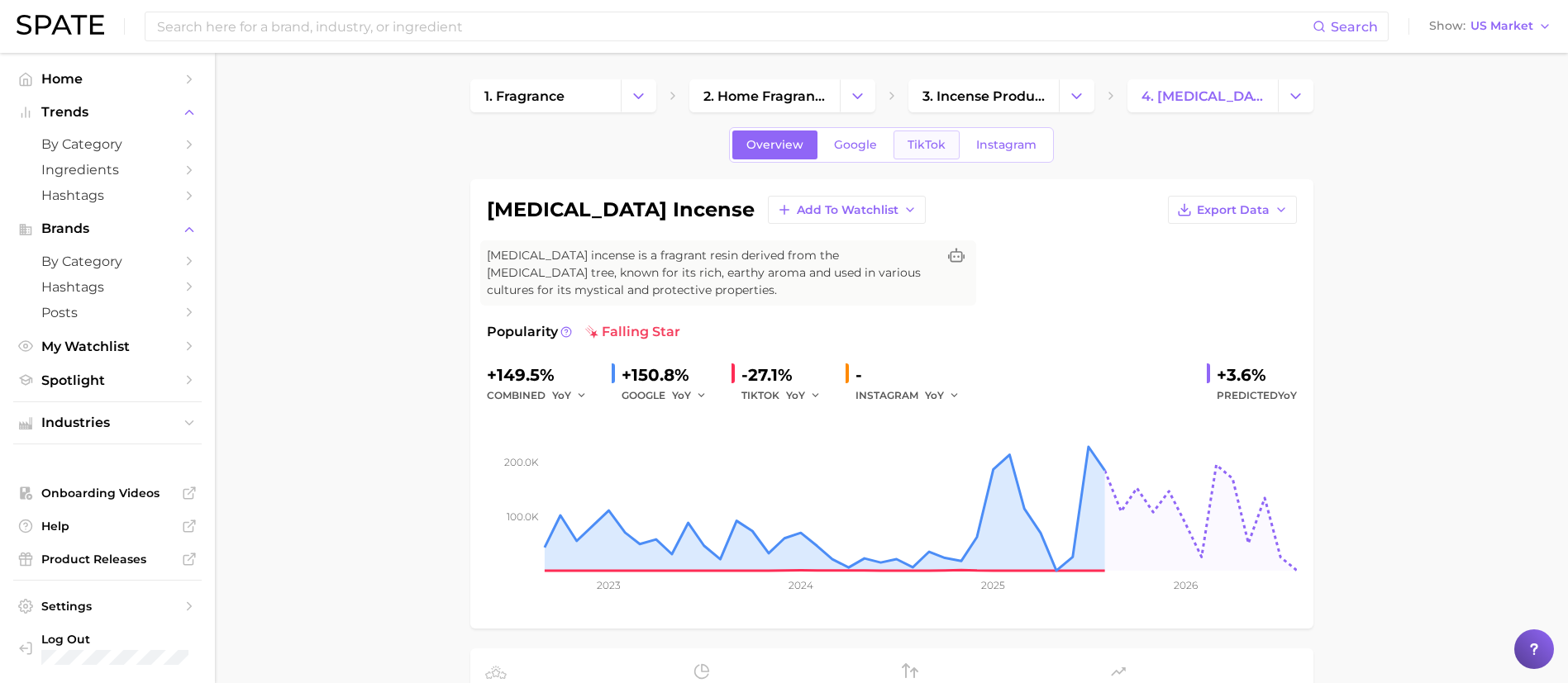
click at [936, 142] on span "TikTok" at bounding box center [926, 146] width 38 height 14
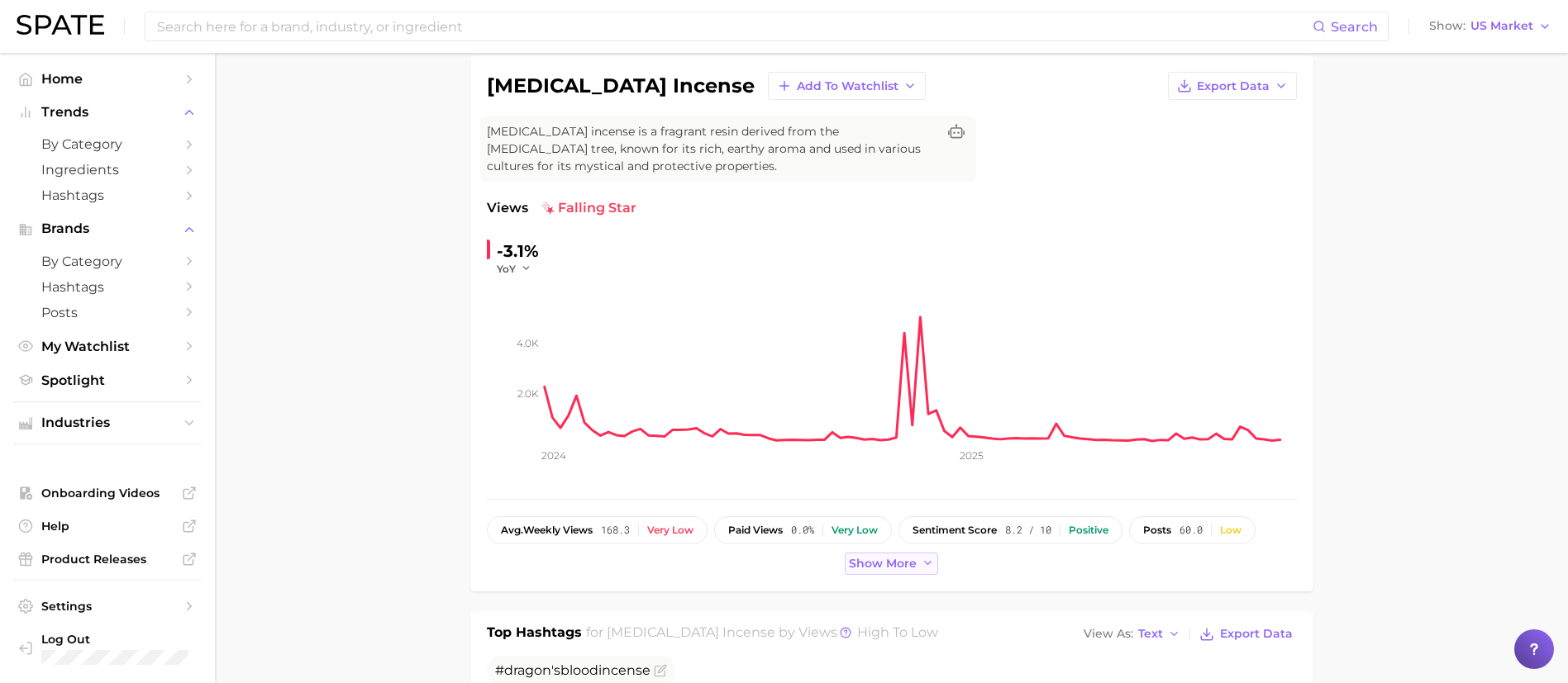
click at [900, 558] on span "Show more" at bounding box center [883, 564] width 68 height 14
